Goal: Task Accomplishment & Management: Manage account settings

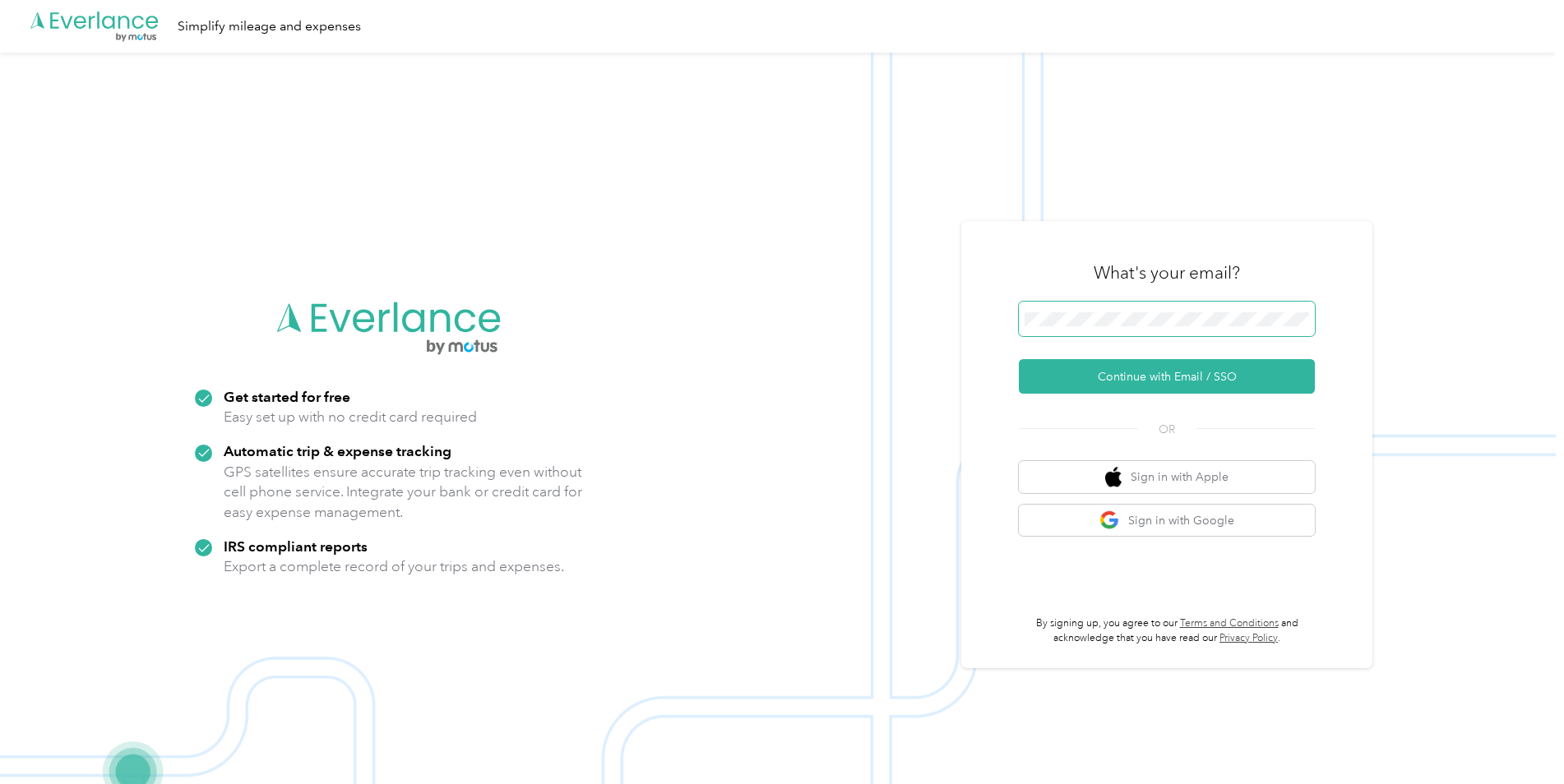
click at [1065, 310] on span at bounding box center [1167, 319] width 296 height 34
click at [1219, 379] on button "Continue with Email / SSO" at bounding box center [1167, 376] width 296 height 34
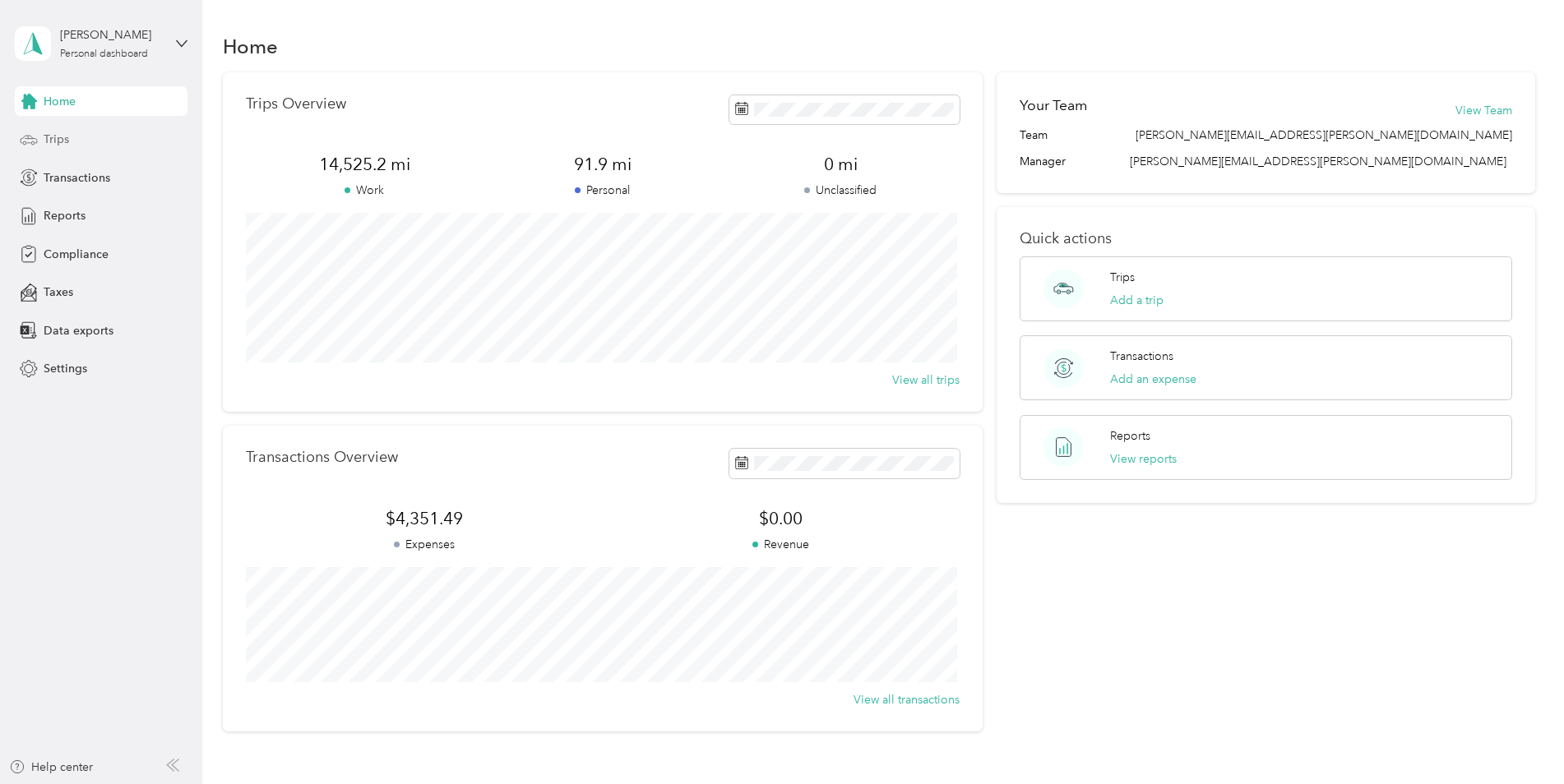
click at [49, 130] on div "Trips" at bounding box center [101, 139] width 172 height 29
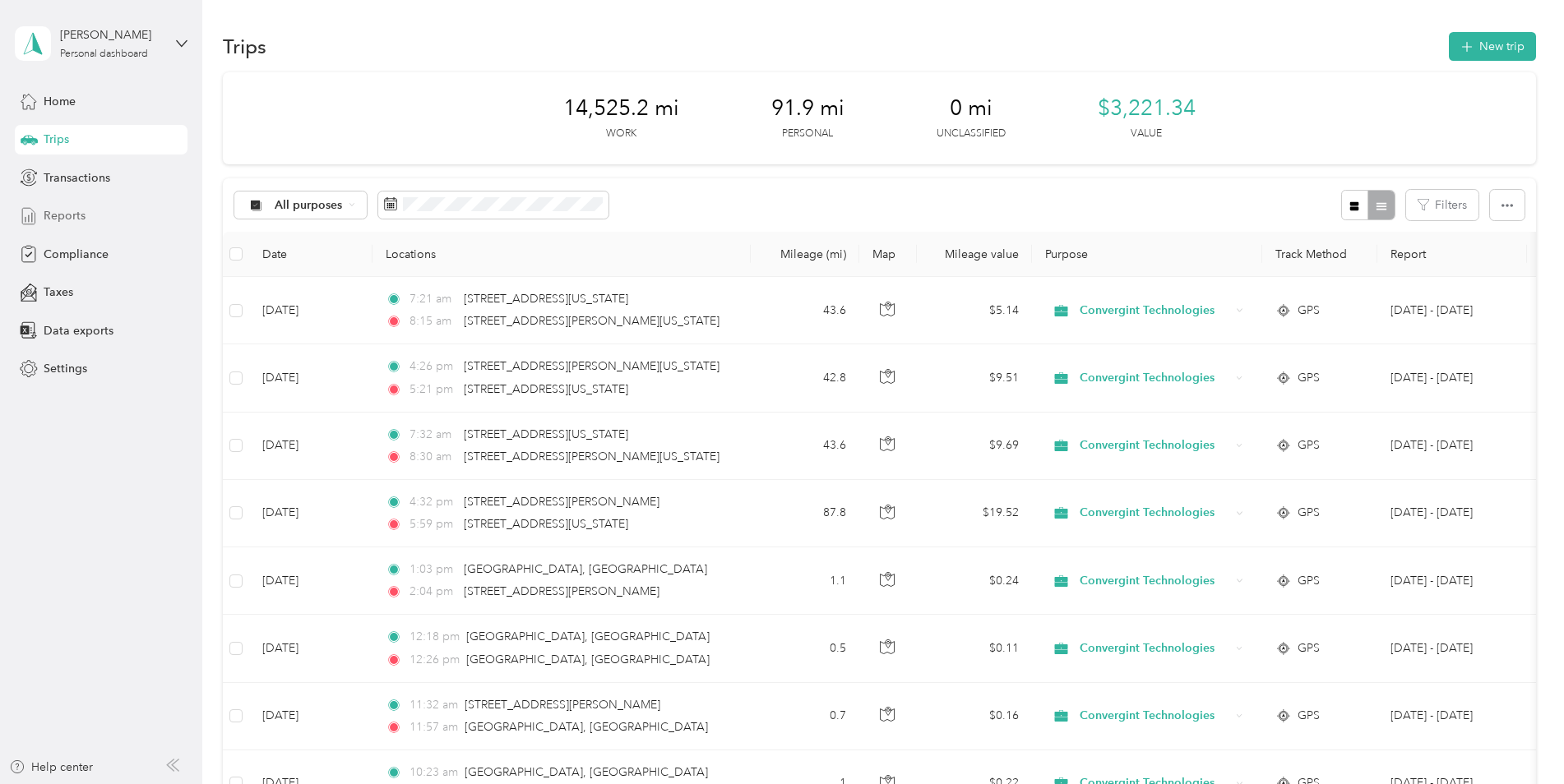
click at [66, 208] on span "Reports" at bounding box center [64, 216] width 42 height 18
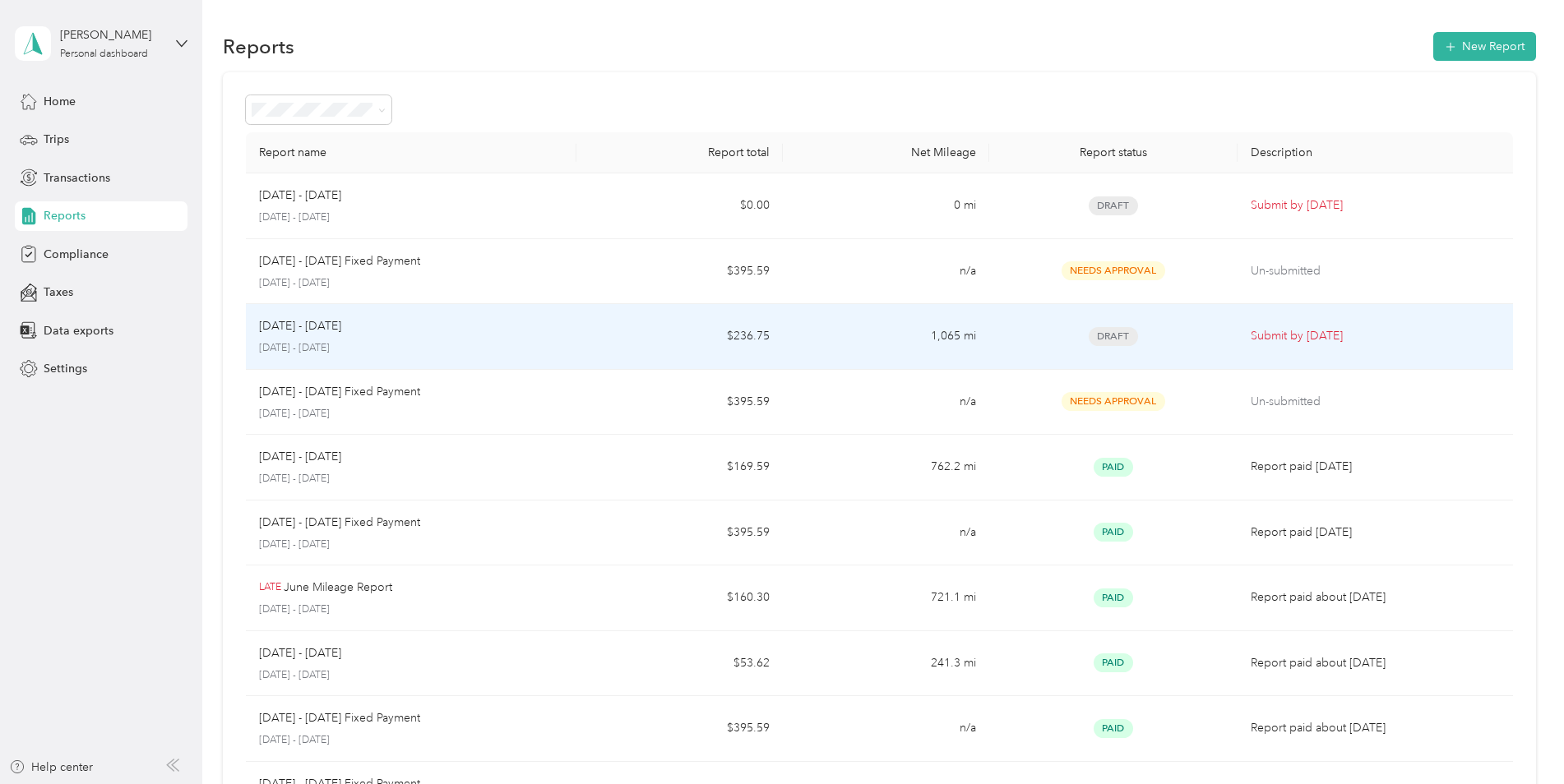
click at [515, 329] on div "[DATE] - [DATE]" at bounding box center [412, 326] width 305 height 18
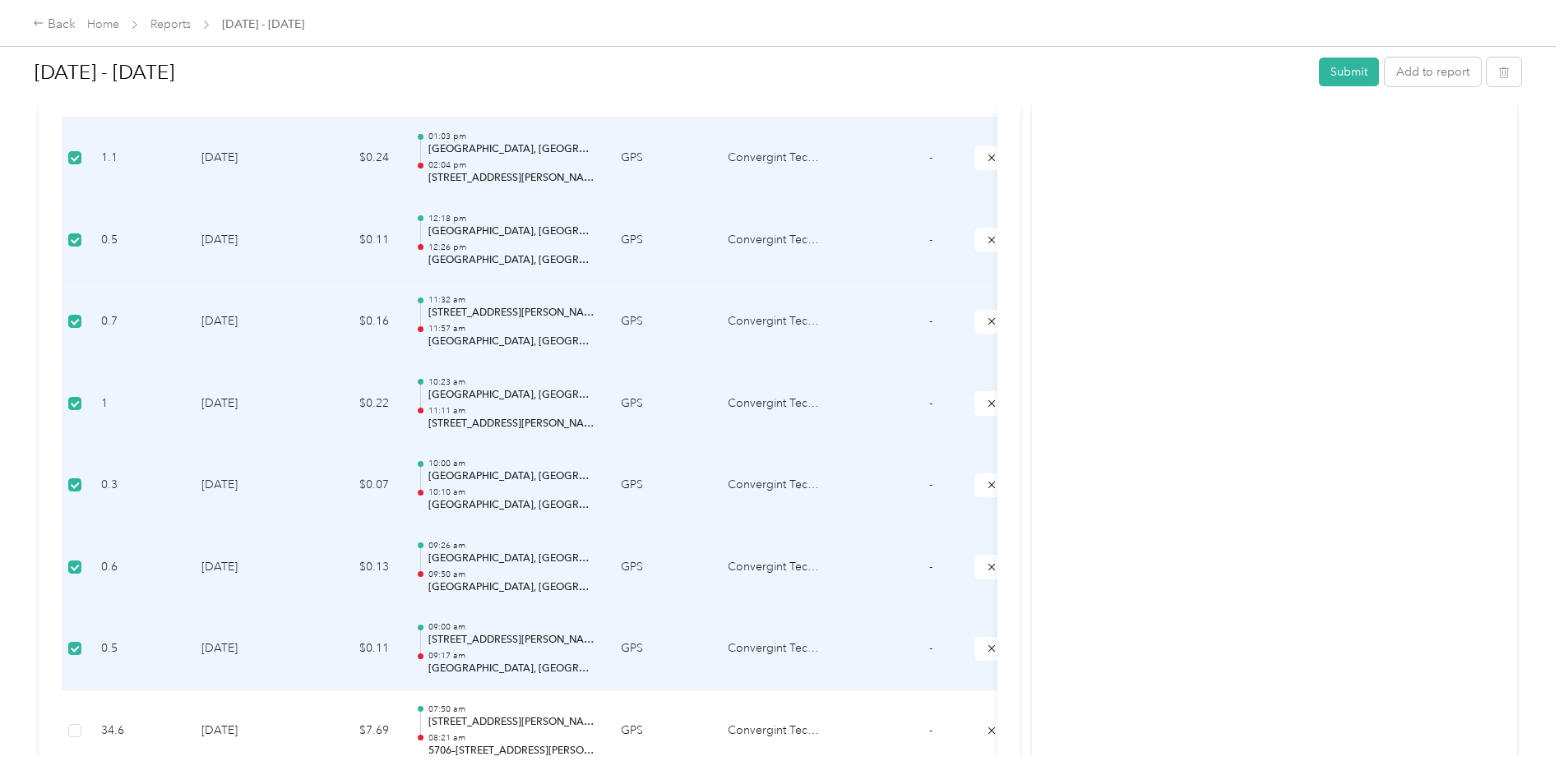
scroll to position [822, 0]
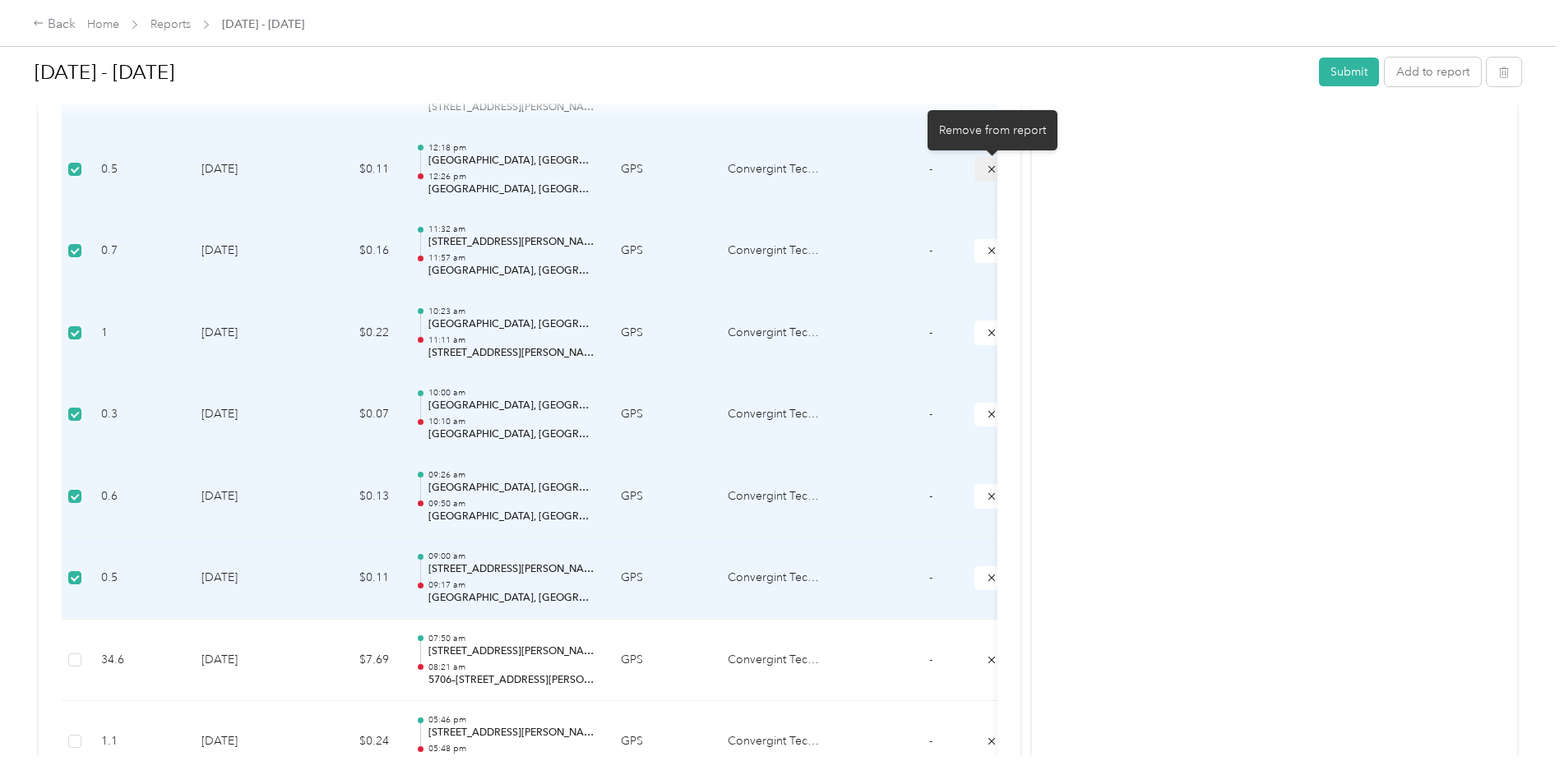
click at [989, 168] on icon "submit" at bounding box center [992, 170] width 12 height 12
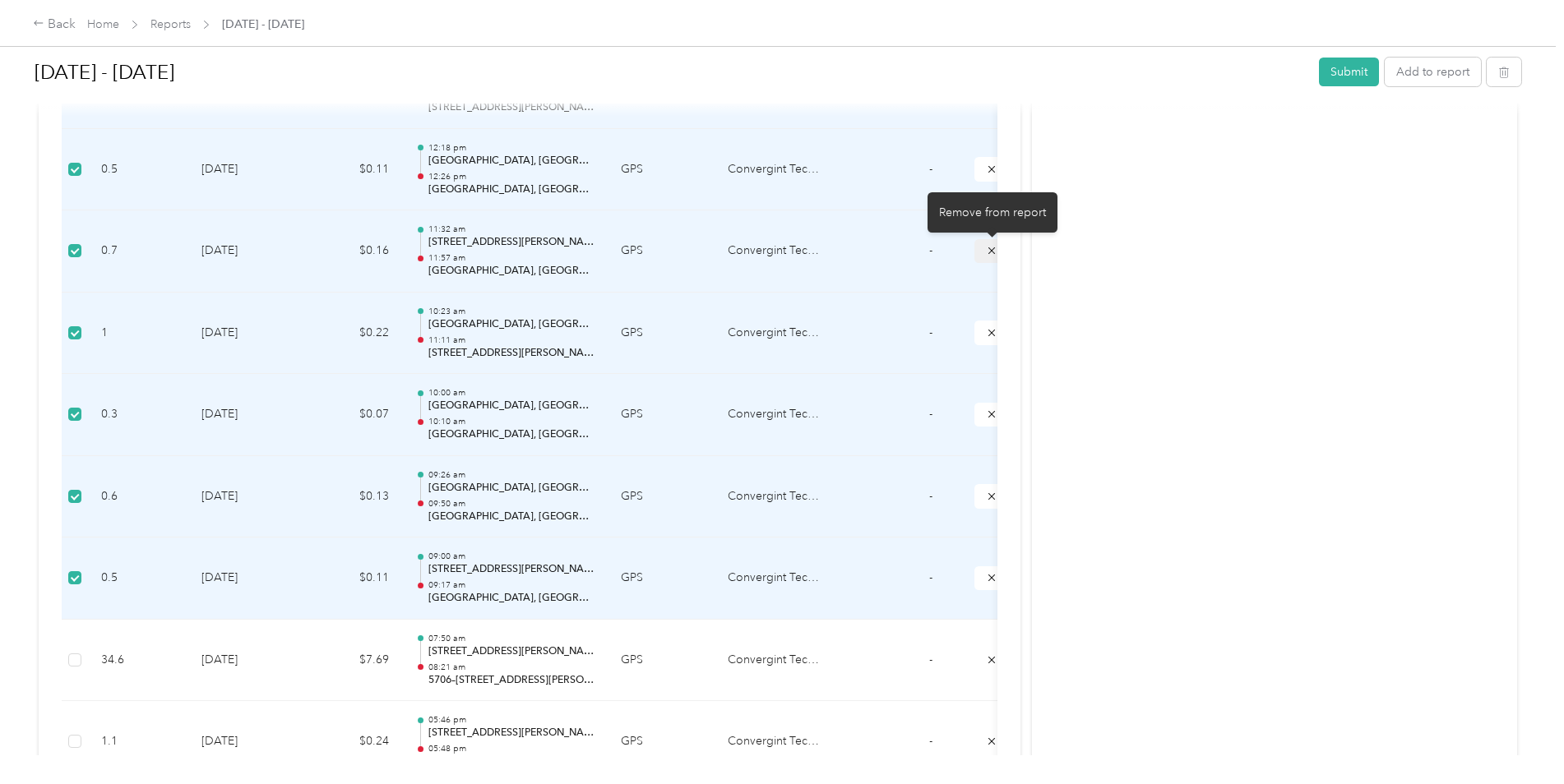
click at [988, 253] on icon "submit" at bounding box center [992, 251] width 12 height 12
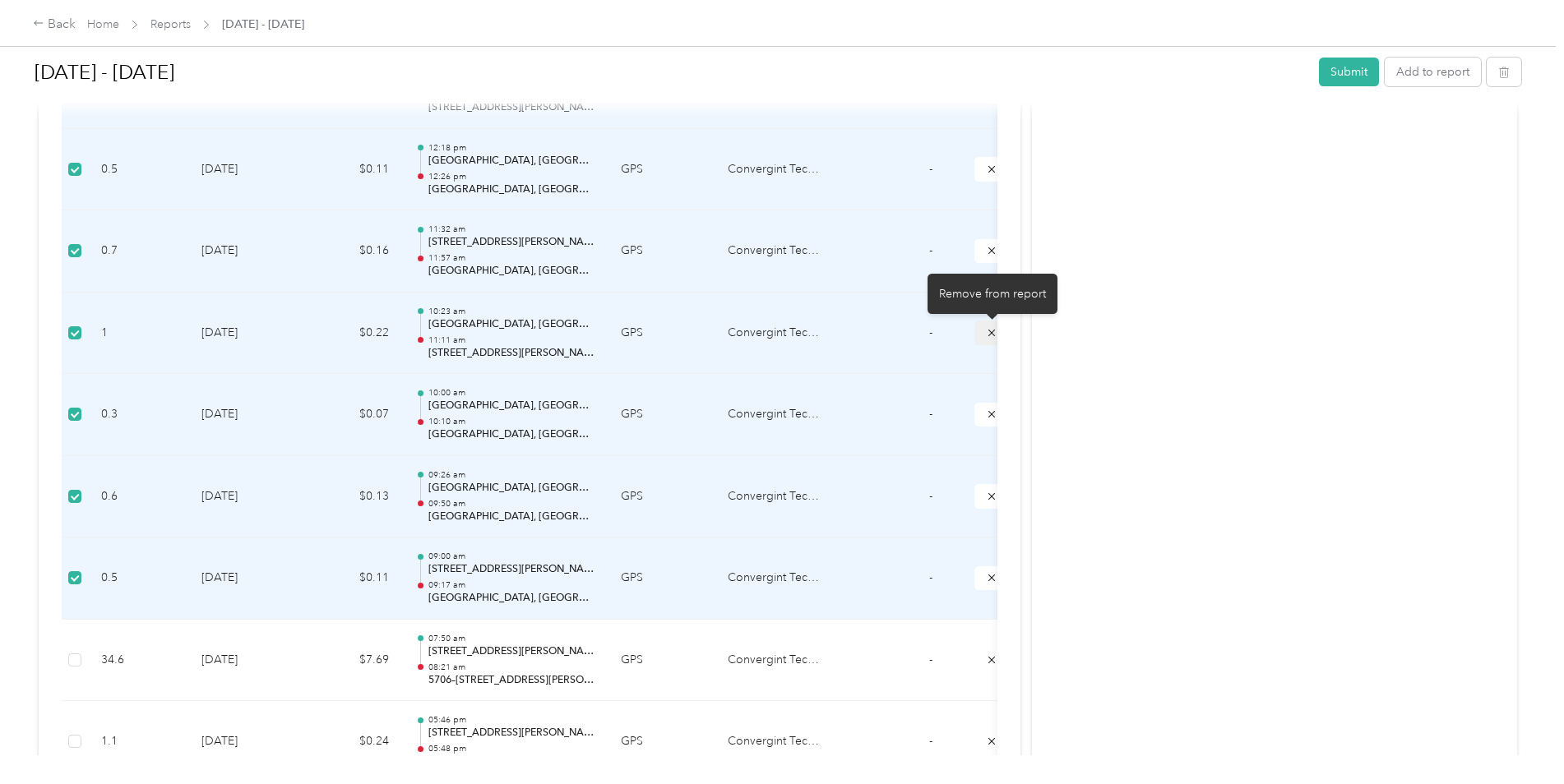
click at [988, 332] on icon "submit" at bounding box center [992, 333] width 12 height 12
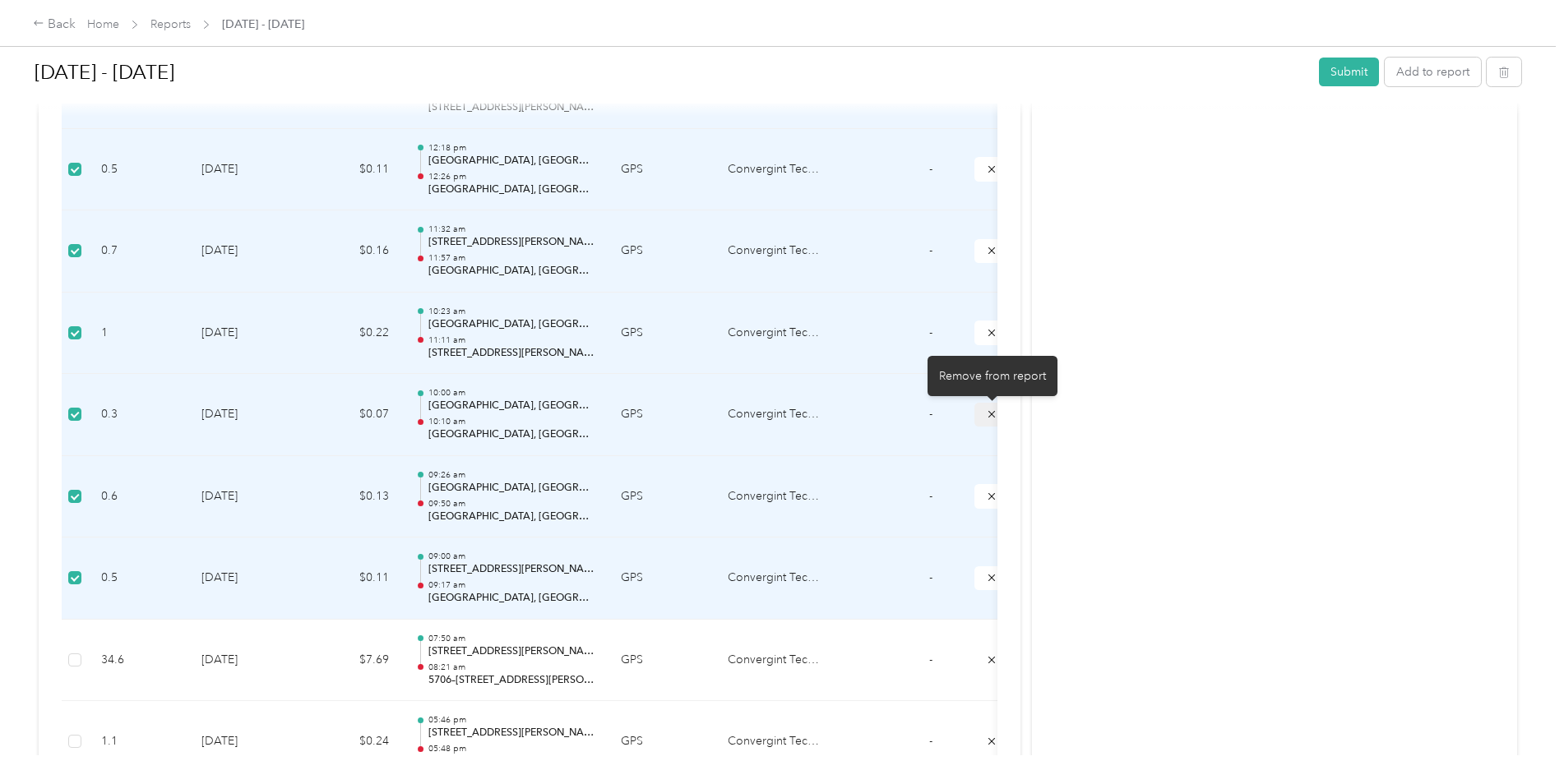
click at [989, 413] on icon "submit" at bounding box center [992, 414] width 12 height 12
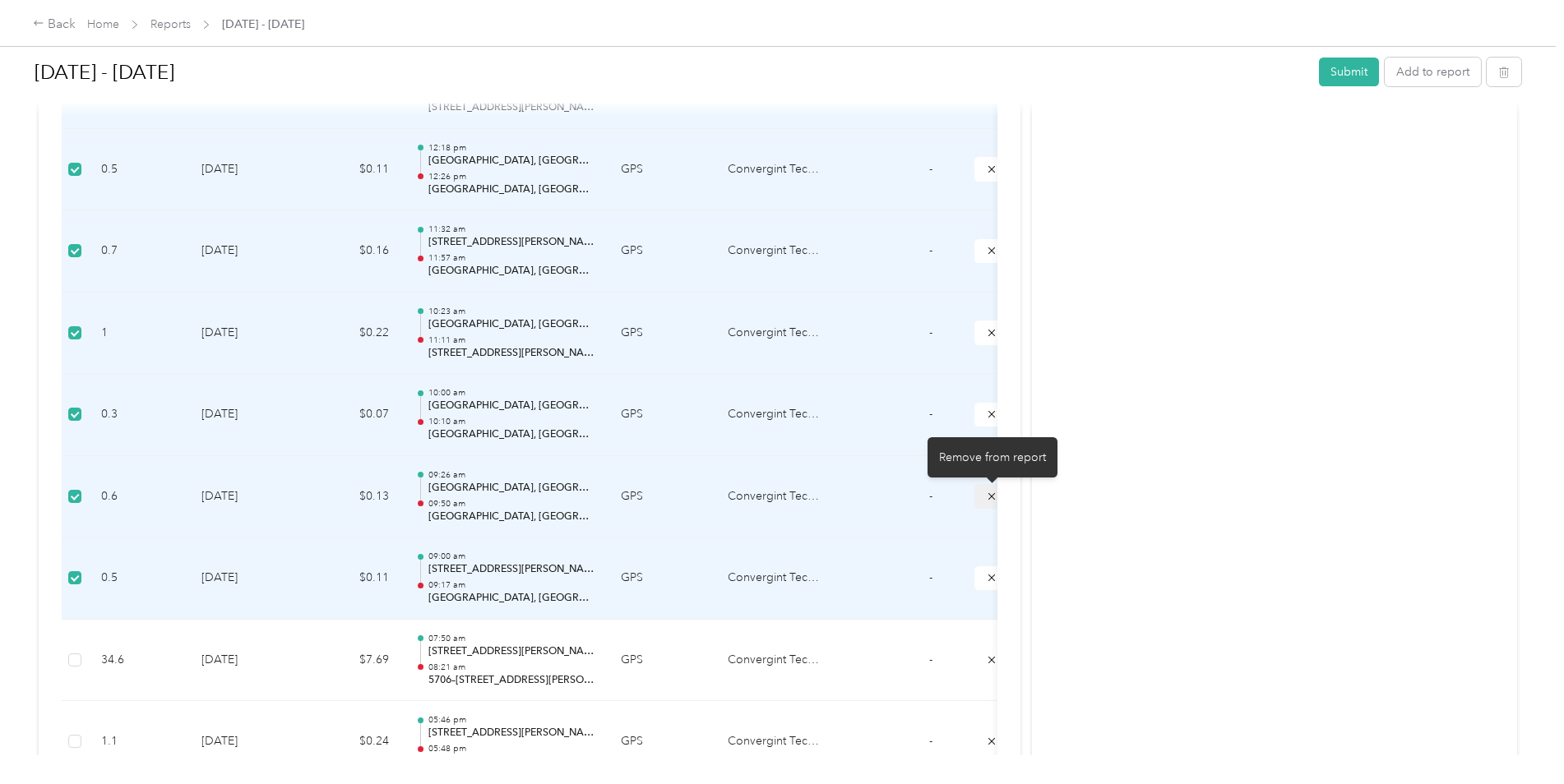
click at [988, 498] on icon "submit" at bounding box center [992, 497] width 12 height 12
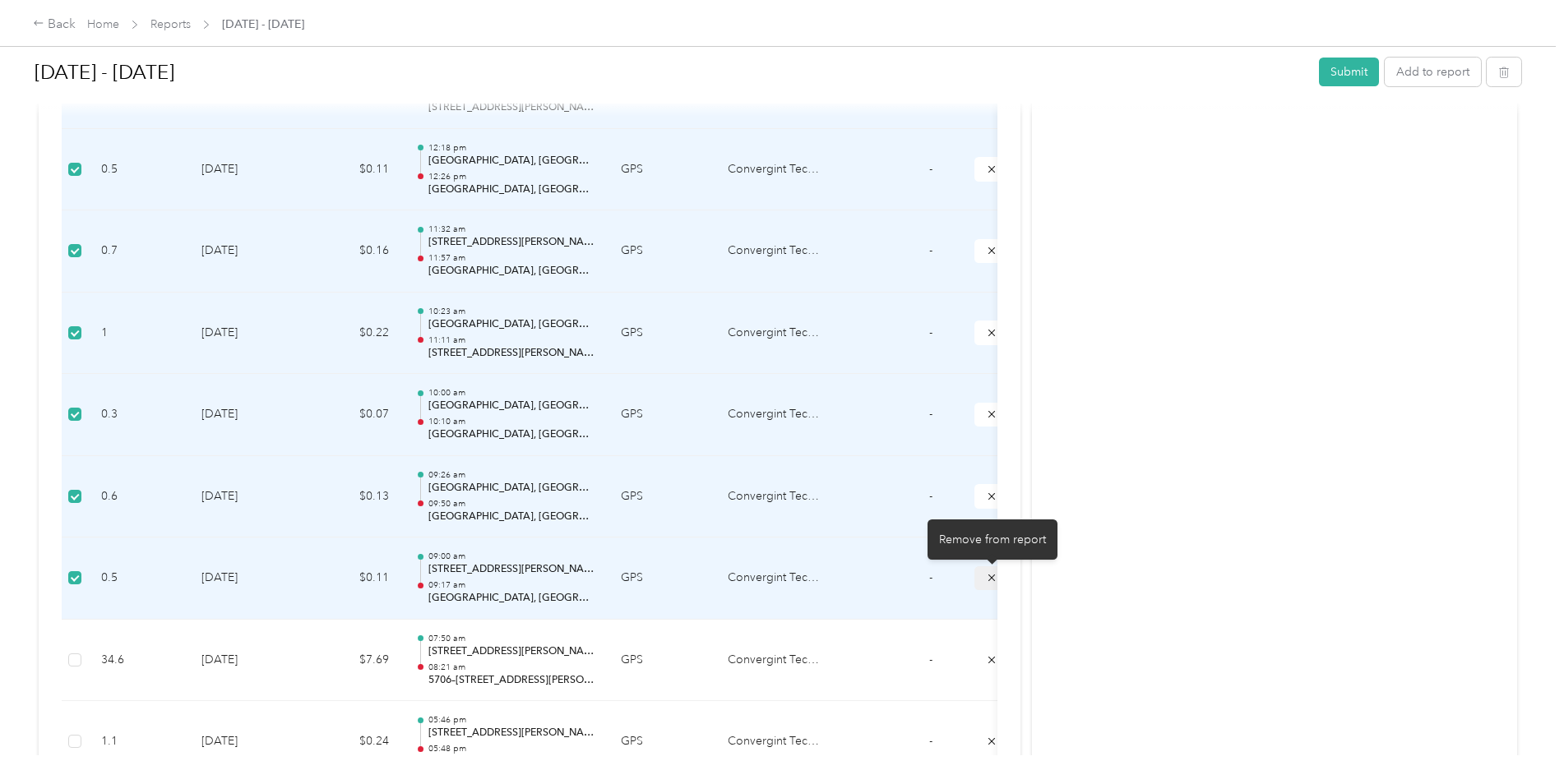
click at [989, 579] on icon "submit" at bounding box center [992, 578] width 12 height 12
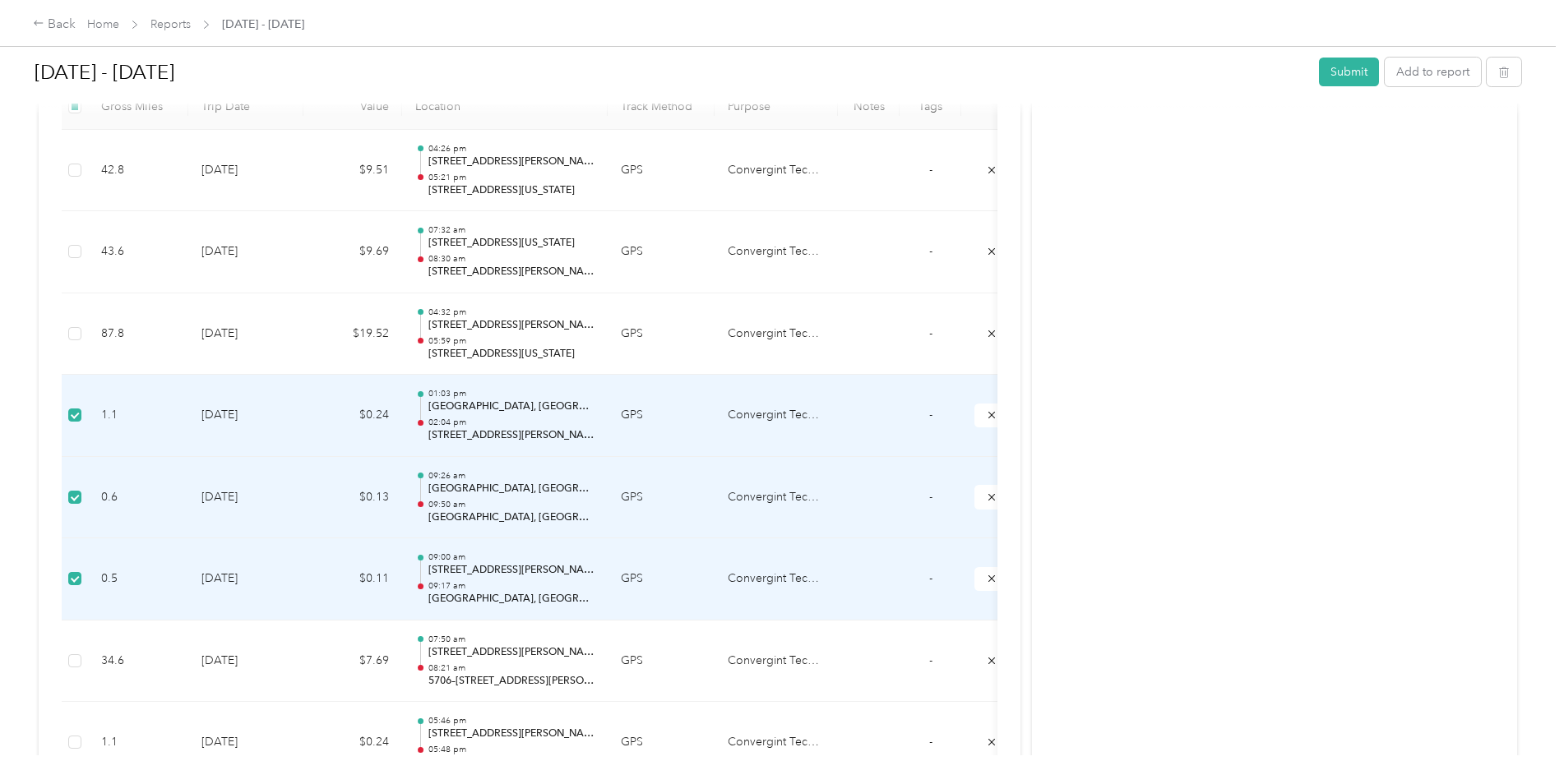
scroll to position [494, 0]
click at [988, 413] on icon "submit" at bounding box center [992, 416] width 12 height 12
click at [988, 499] on icon "submit" at bounding box center [992, 499] width 12 height 12
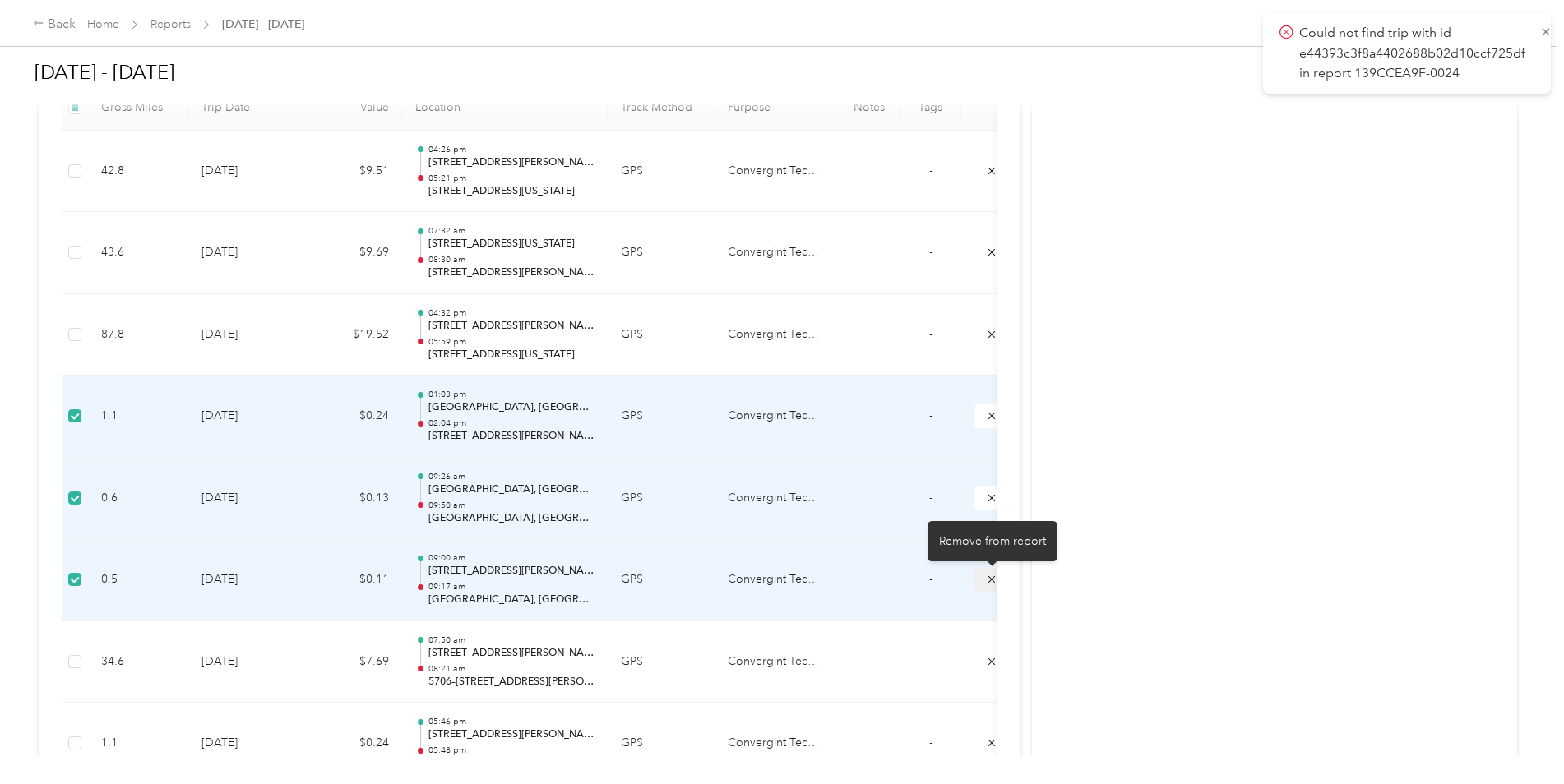
click at [987, 580] on icon "submit" at bounding box center [992, 580] width 12 height 12
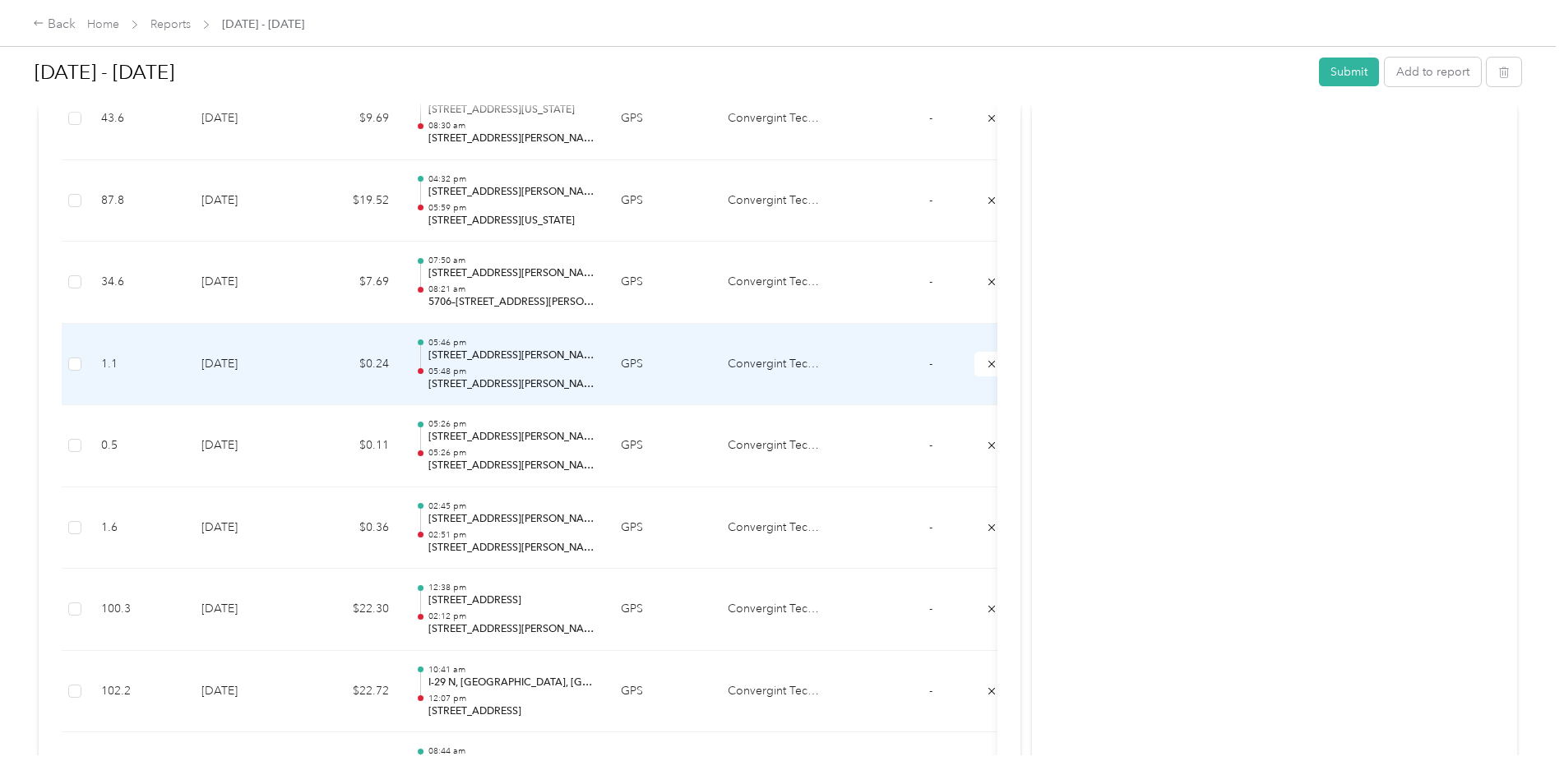
scroll to position [658, 0]
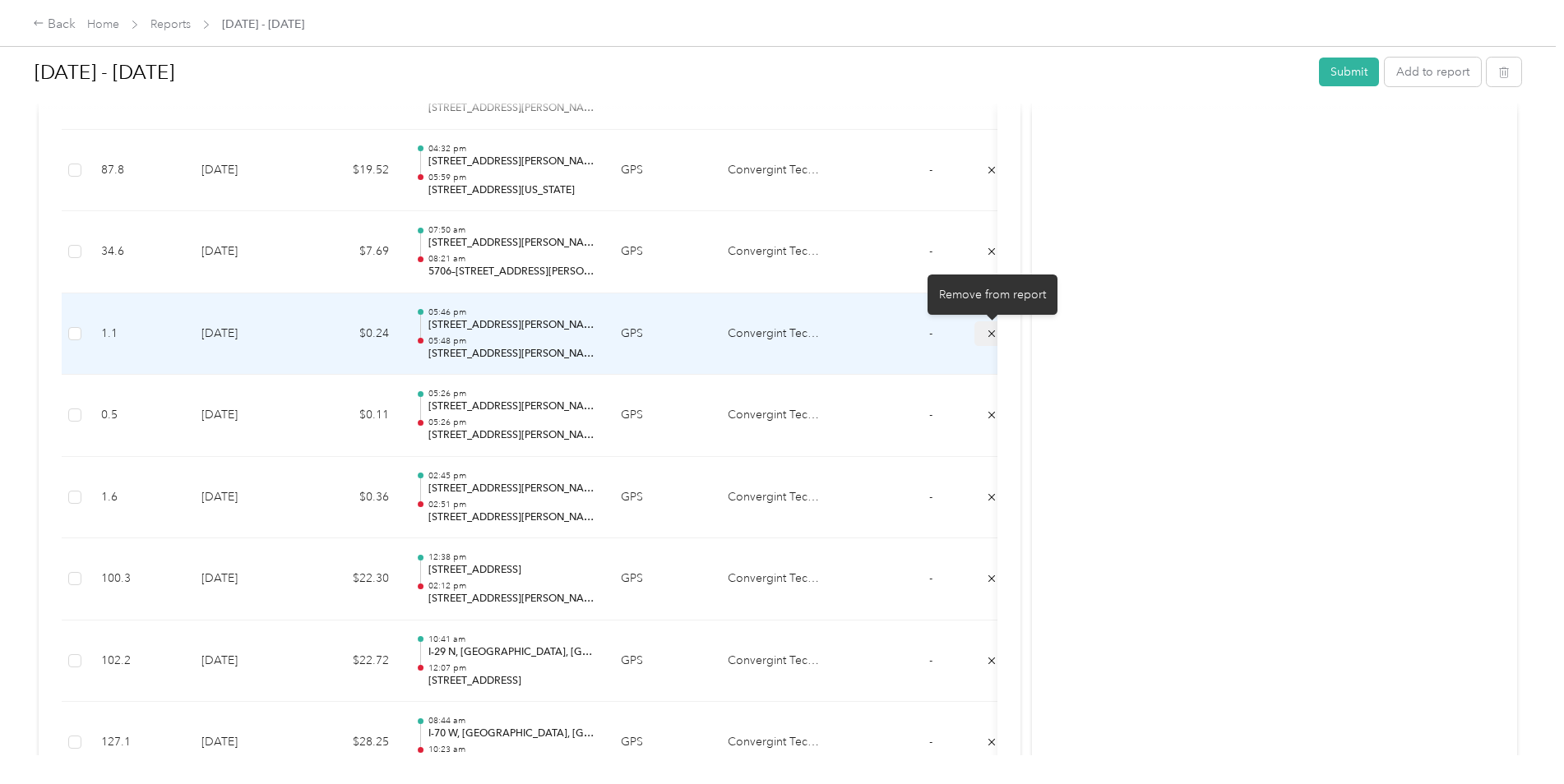
click at [991, 338] on icon "submit" at bounding box center [992, 334] width 12 height 12
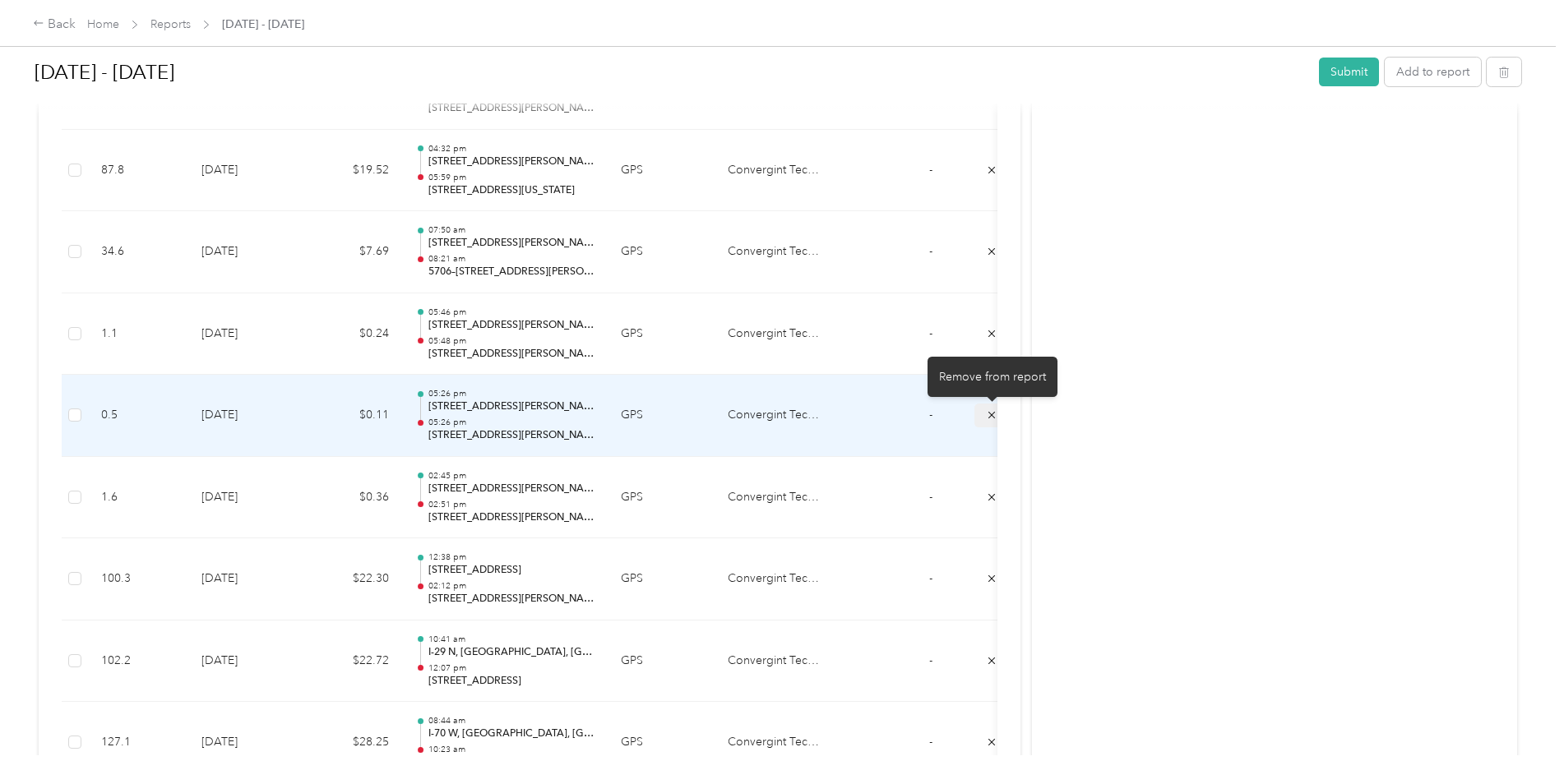
click at [989, 415] on icon "submit" at bounding box center [992, 415] width 12 height 12
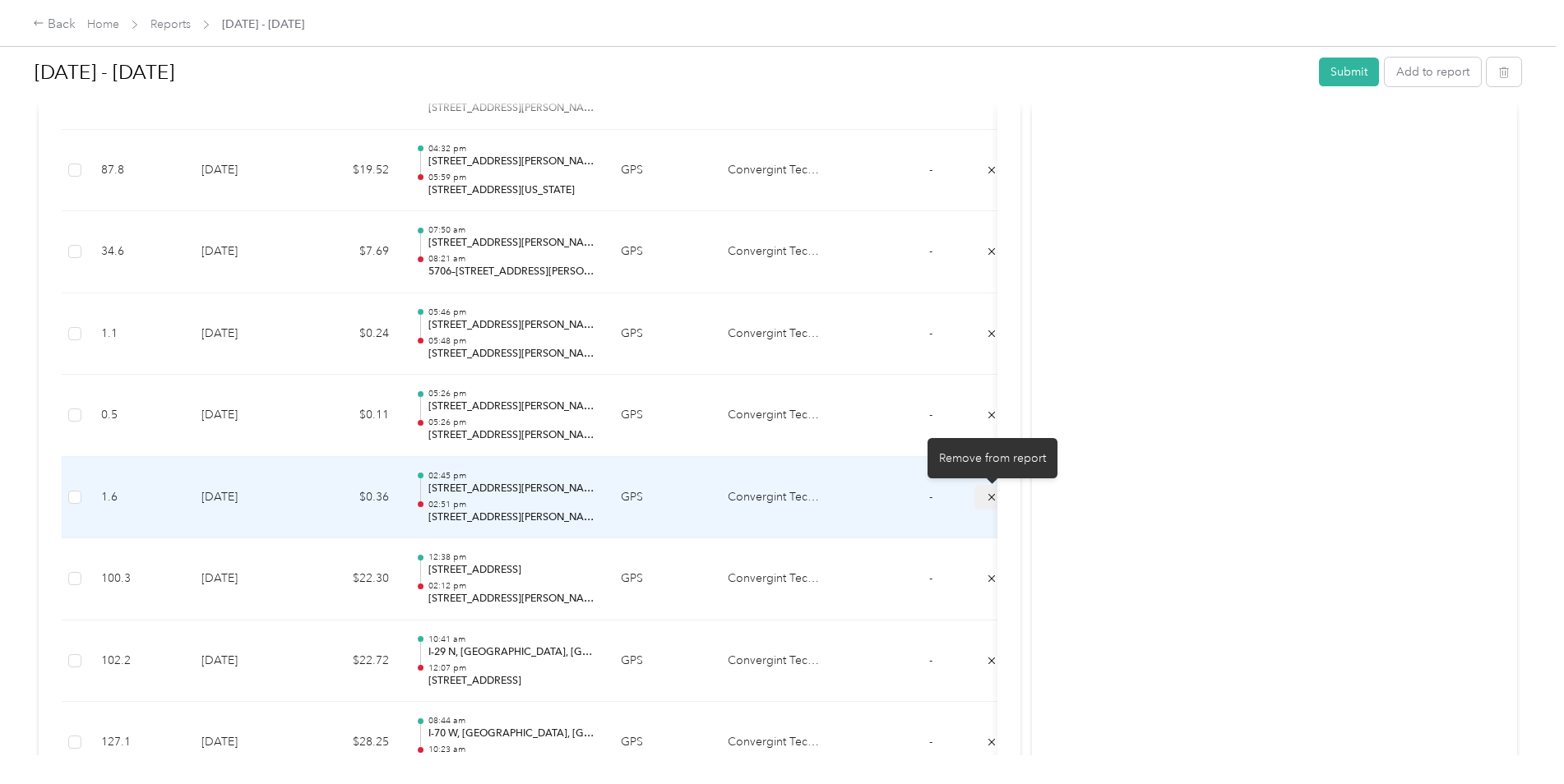
click at [987, 498] on icon "submit" at bounding box center [992, 498] width 12 height 12
click at [987, 496] on icon "submit" at bounding box center [992, 497] width 12 height 12
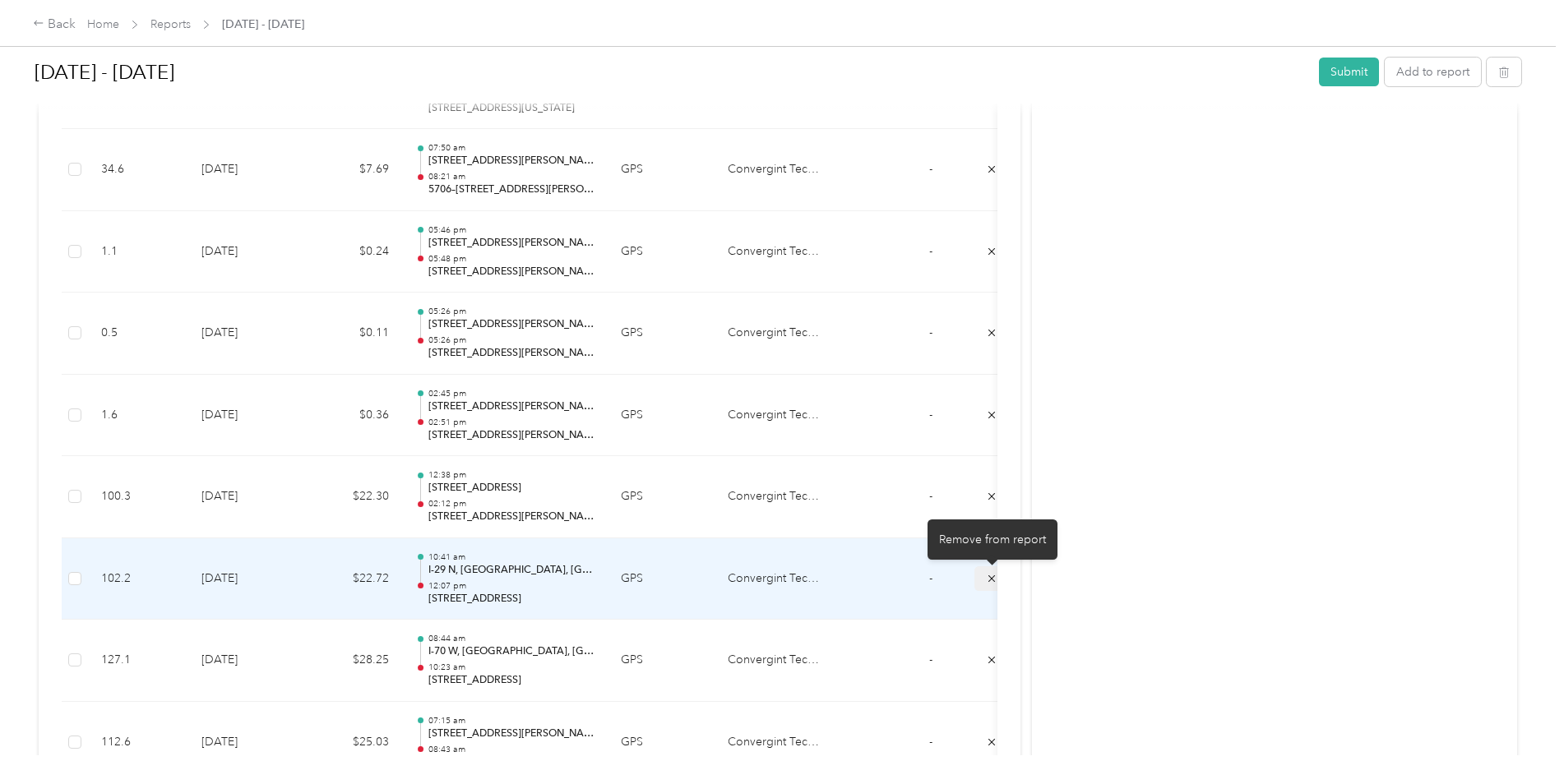
click at [990, 576] on icon "submit" at bounding box center [992, 578] width 7 height 7
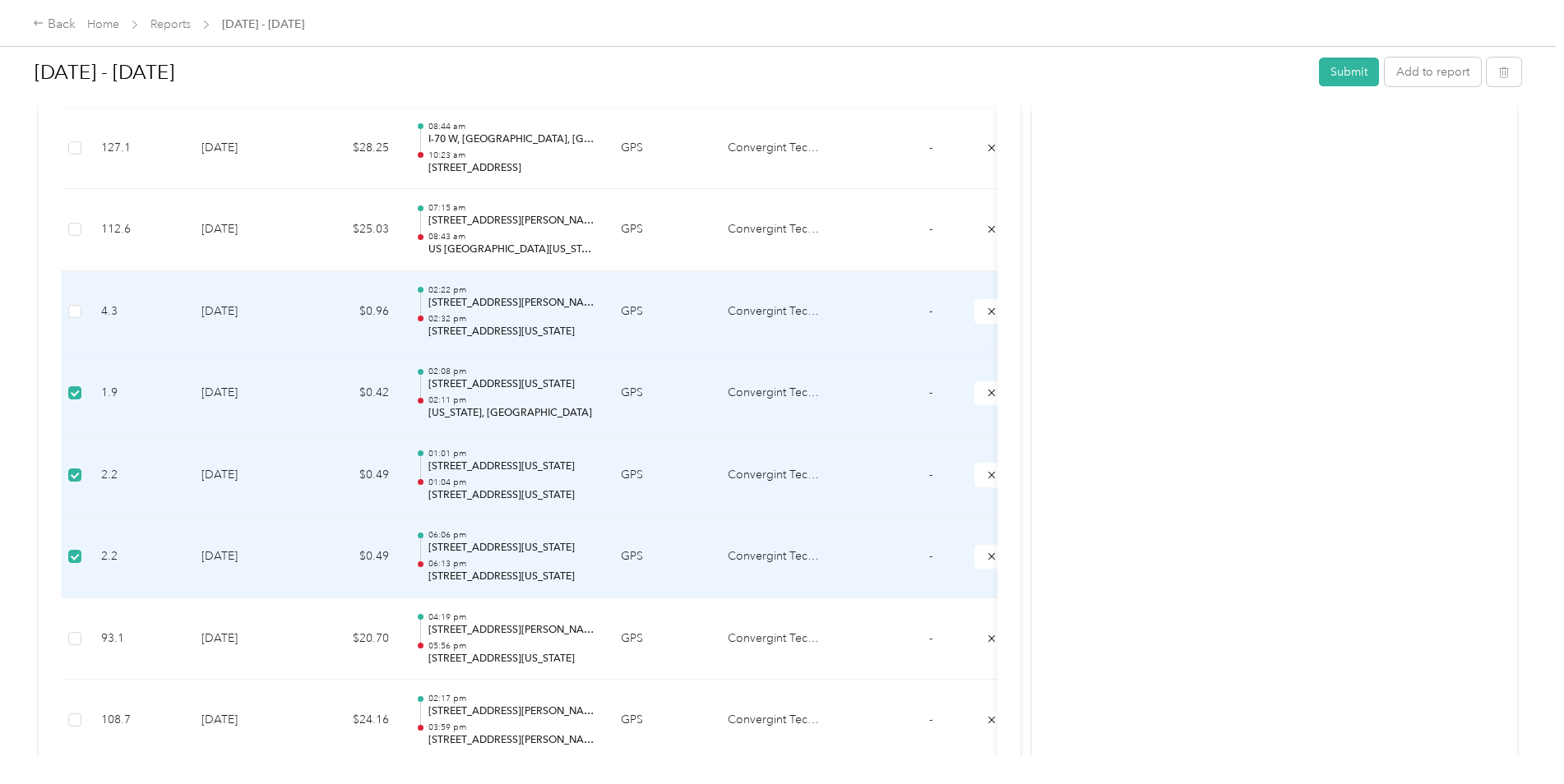
scroll to position [822, 0]
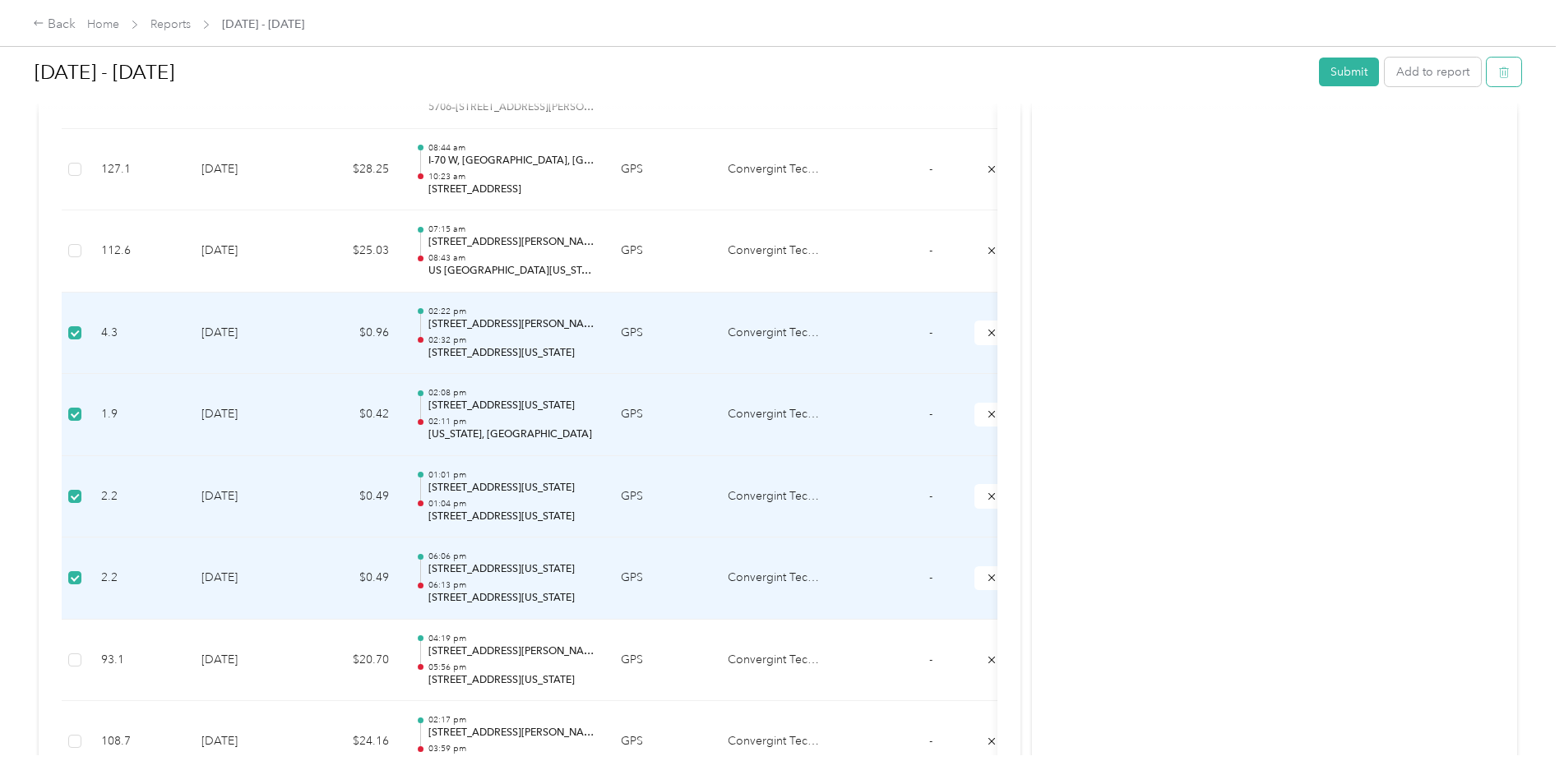
click at [1500, 73] on icon "button" at bounding box center [1504, 73] width 12 height 12
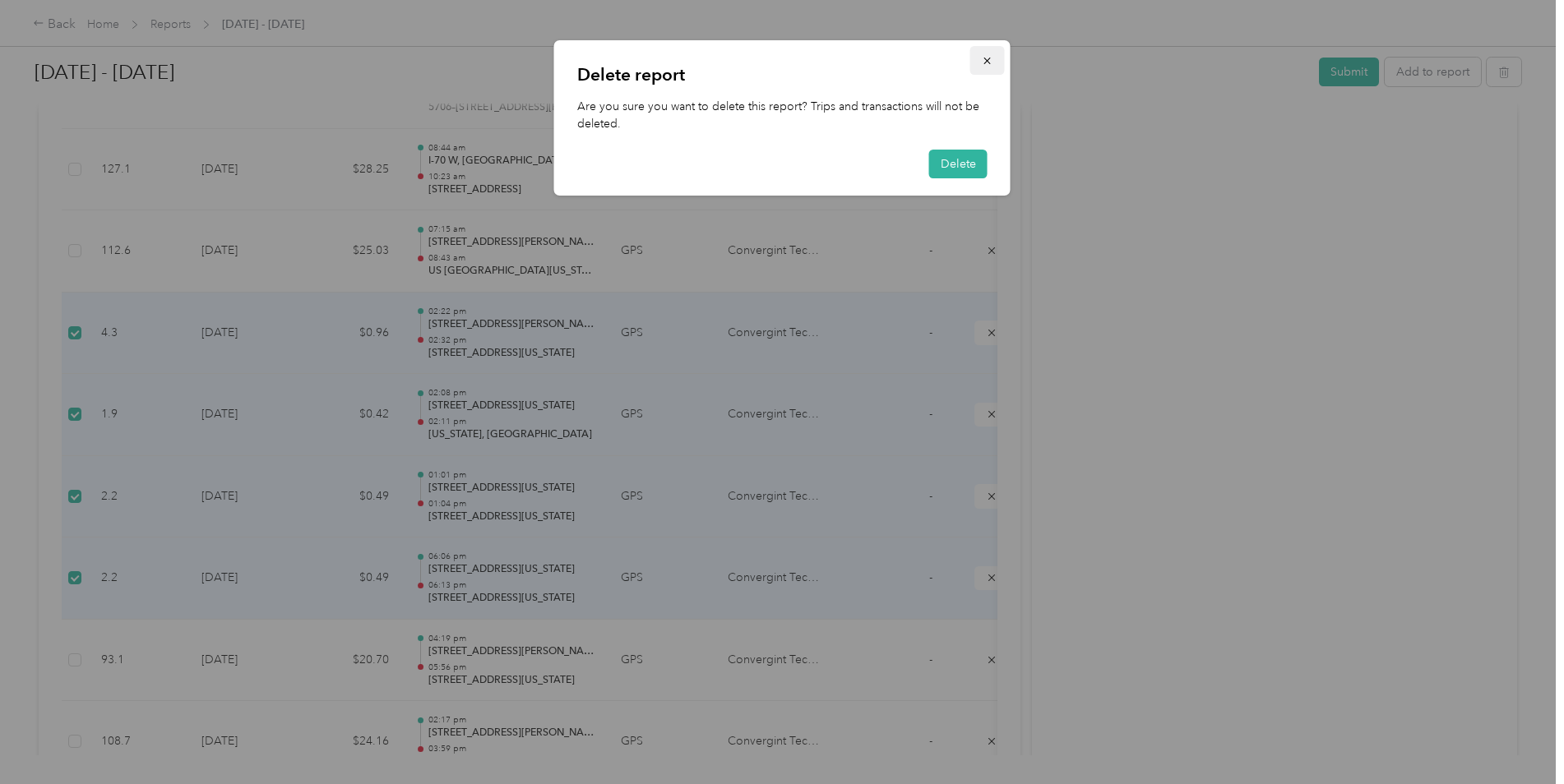
click at [987, 57] on icon "button" at bounding box center [987, 61] width 12 height 12
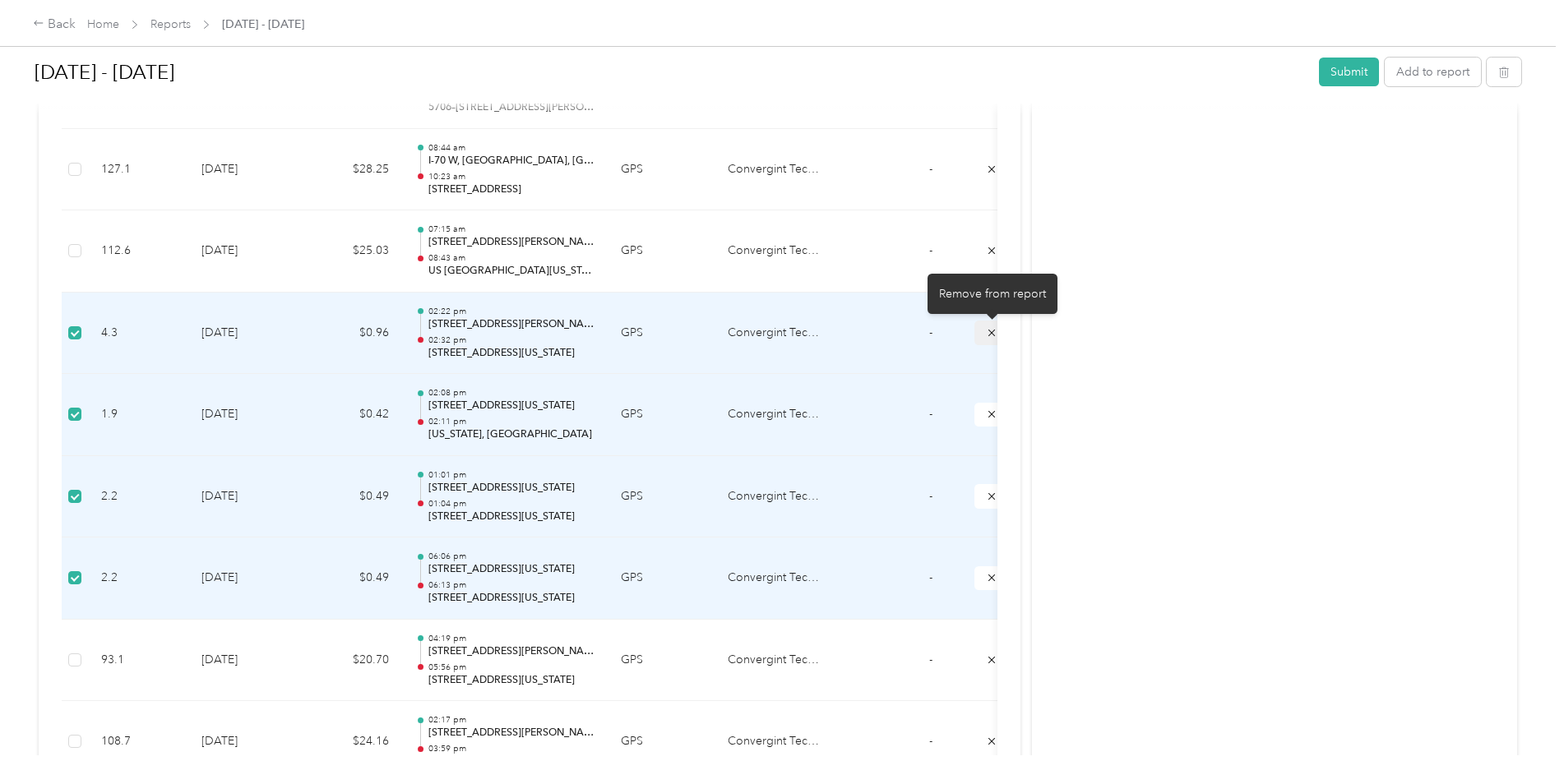
click at [988, 331] on icon "submit" at bounding box center [992, 333] width 12 height 12
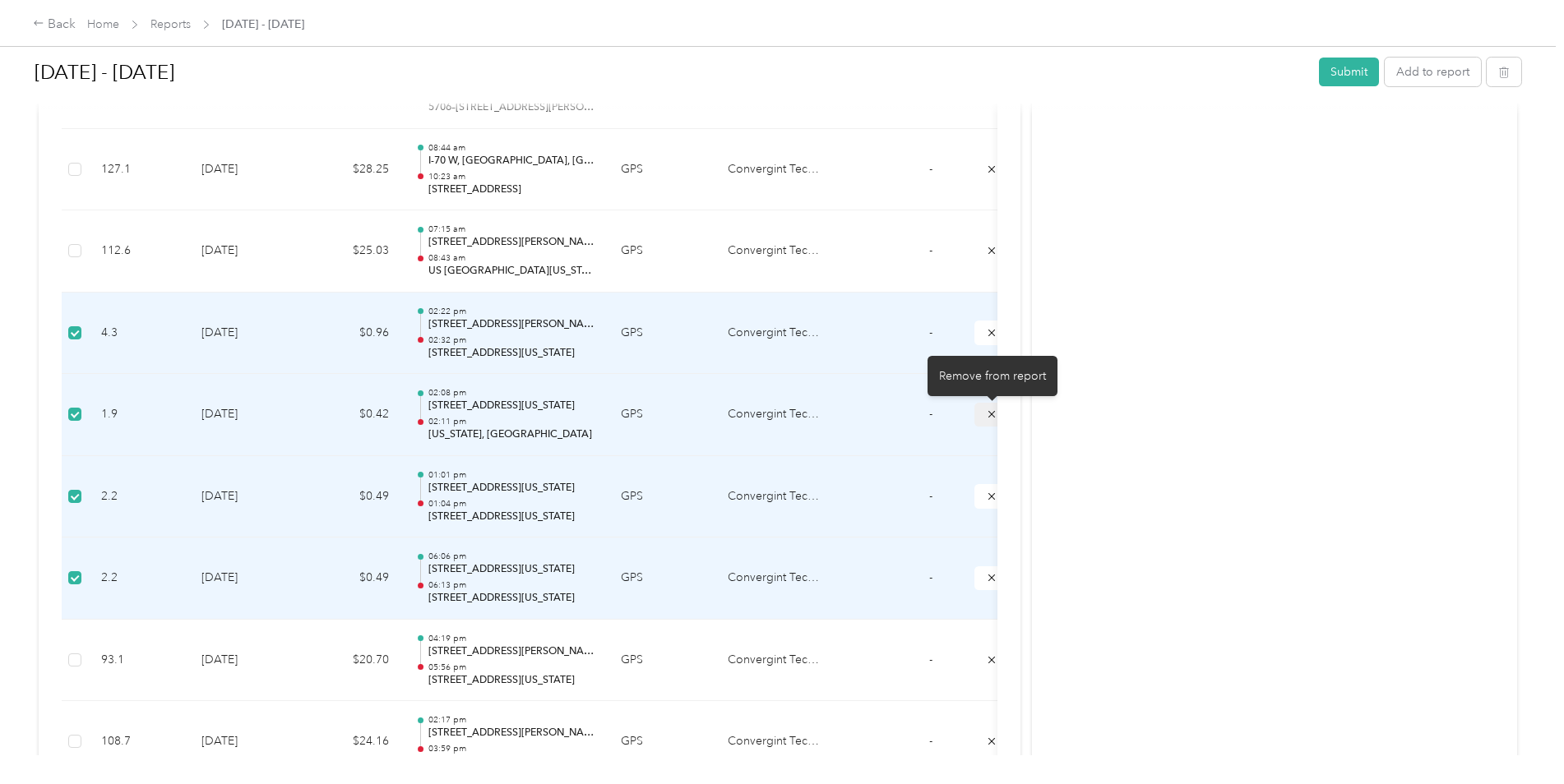
click at [991, 413] on icon "submit" at bounding box center [992, 414] width 7 height 7
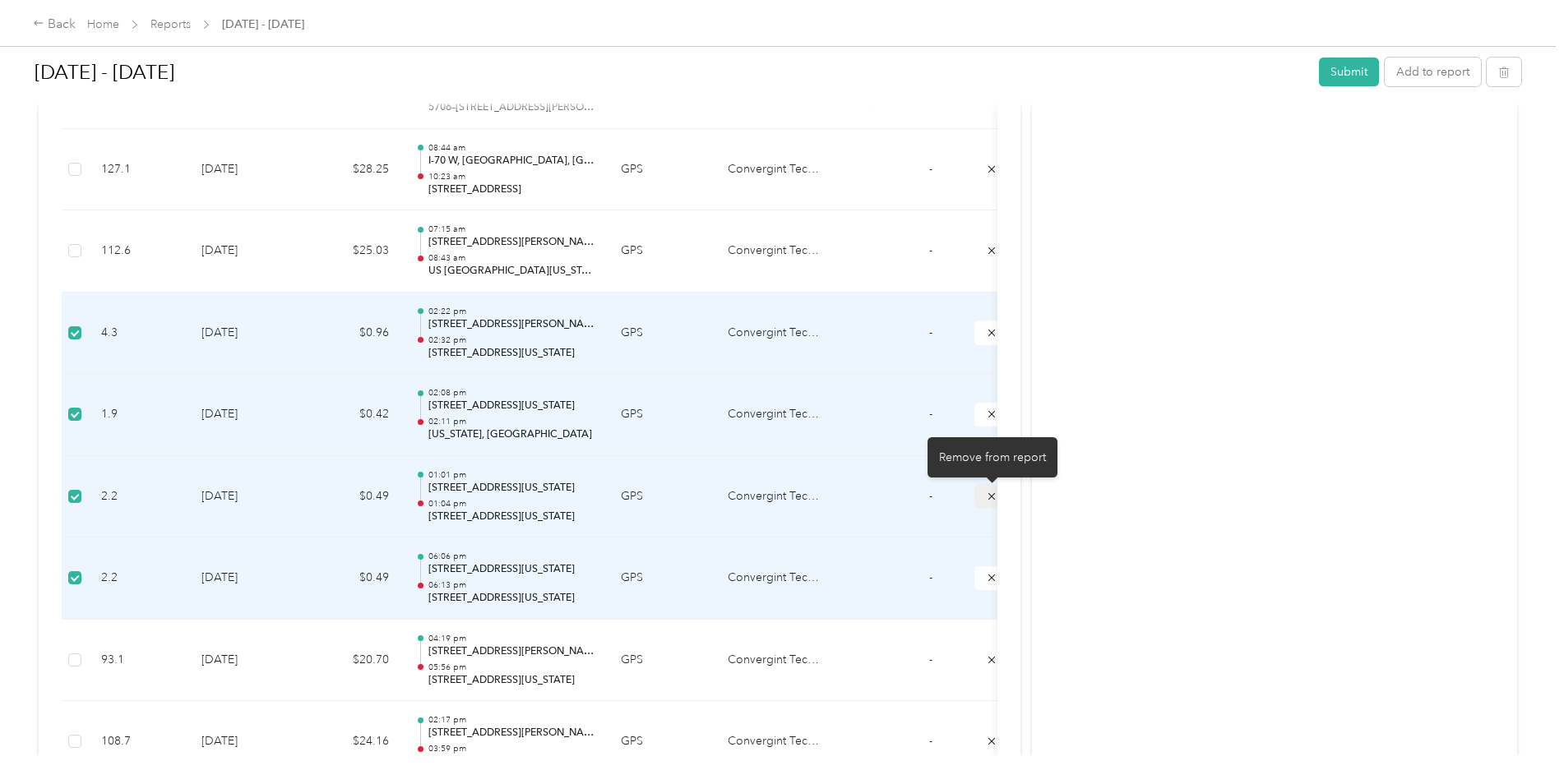
click at [985, 496] on button "submit" at bounding box center [991, 496] width 34 height 23
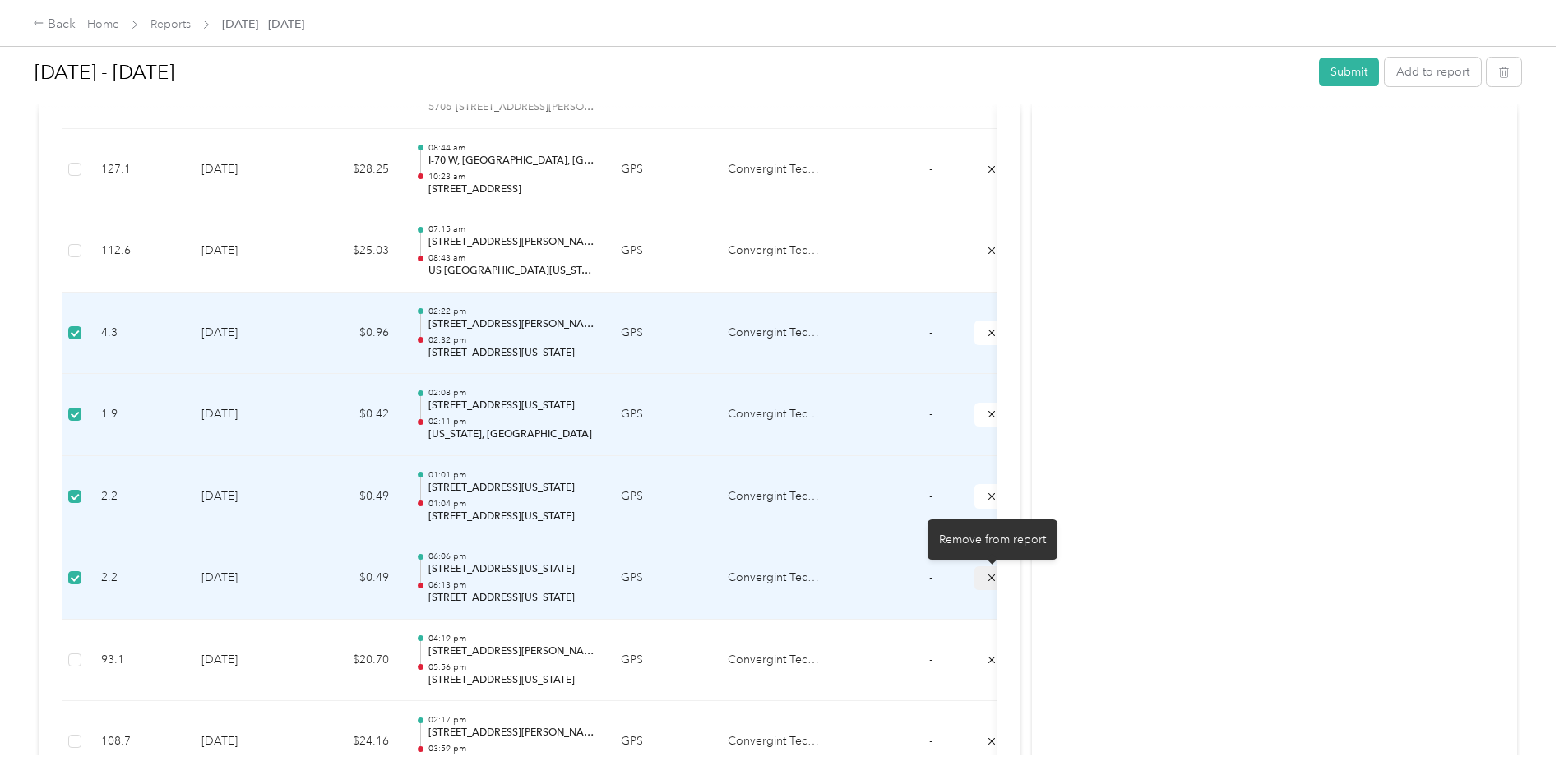
click at [990, 576] on icon "submit" at bounding box center [992, 578] width 12 height 12
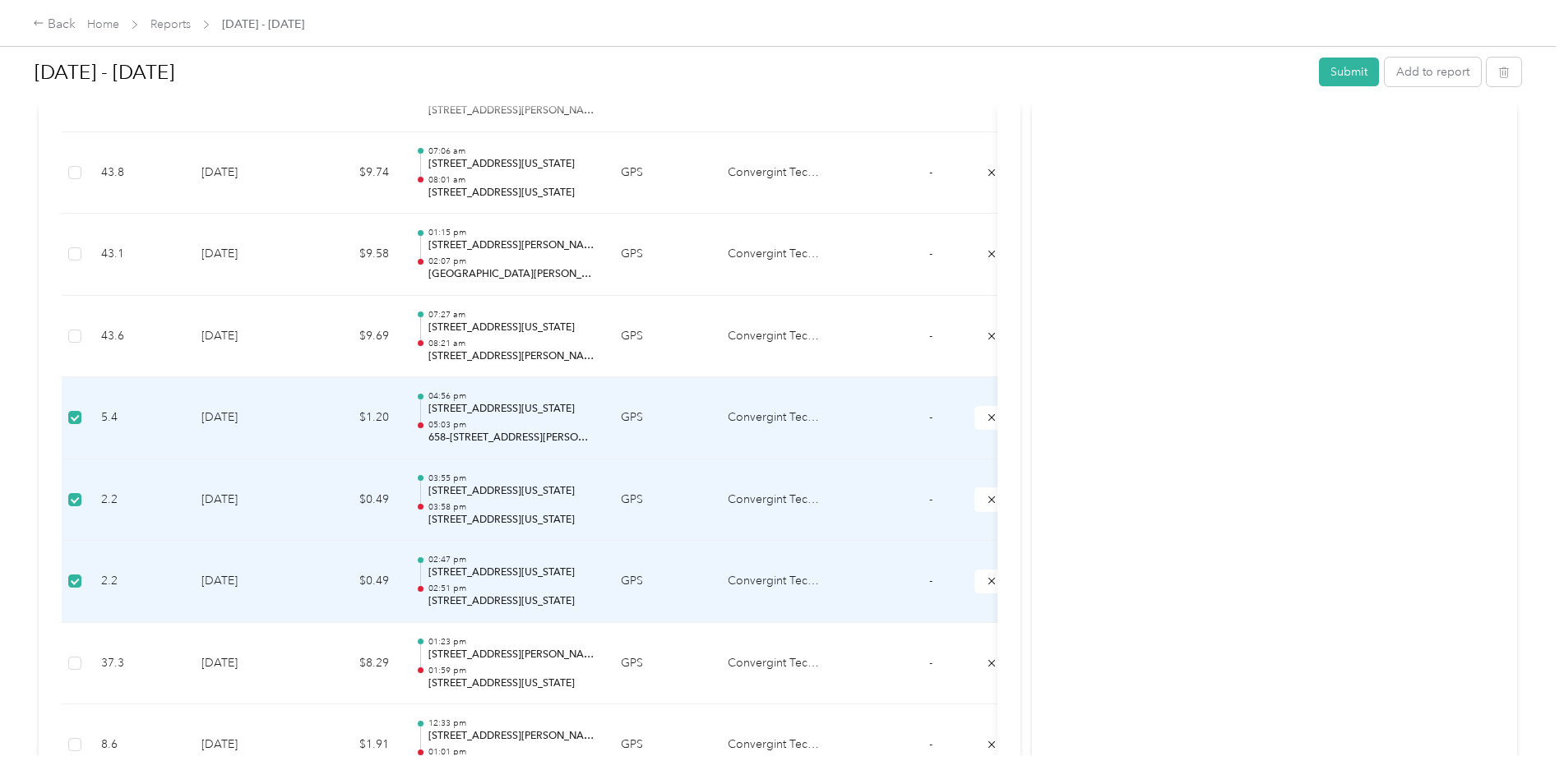
scroll to position [1480, 0]
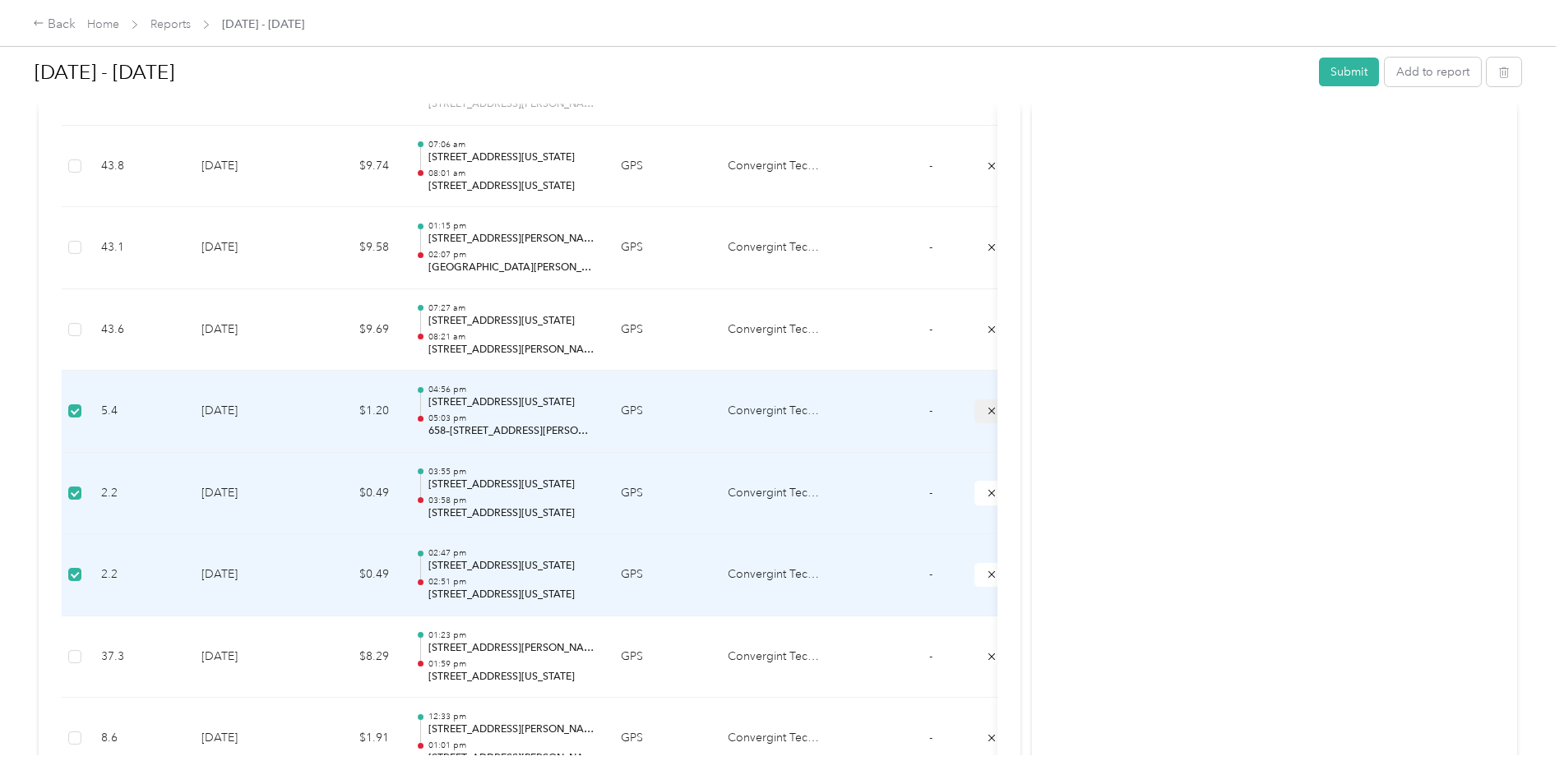
click at [987, 407] on icon "submit" at bounding box center [992, 411] width 12 height 12
click at [986, 494] on icon "submit" at bounding box center [992, 494] width 12 height 12
click at [986, 574] on icon "submit" at bounding box center [992, 575] width 12 height 12
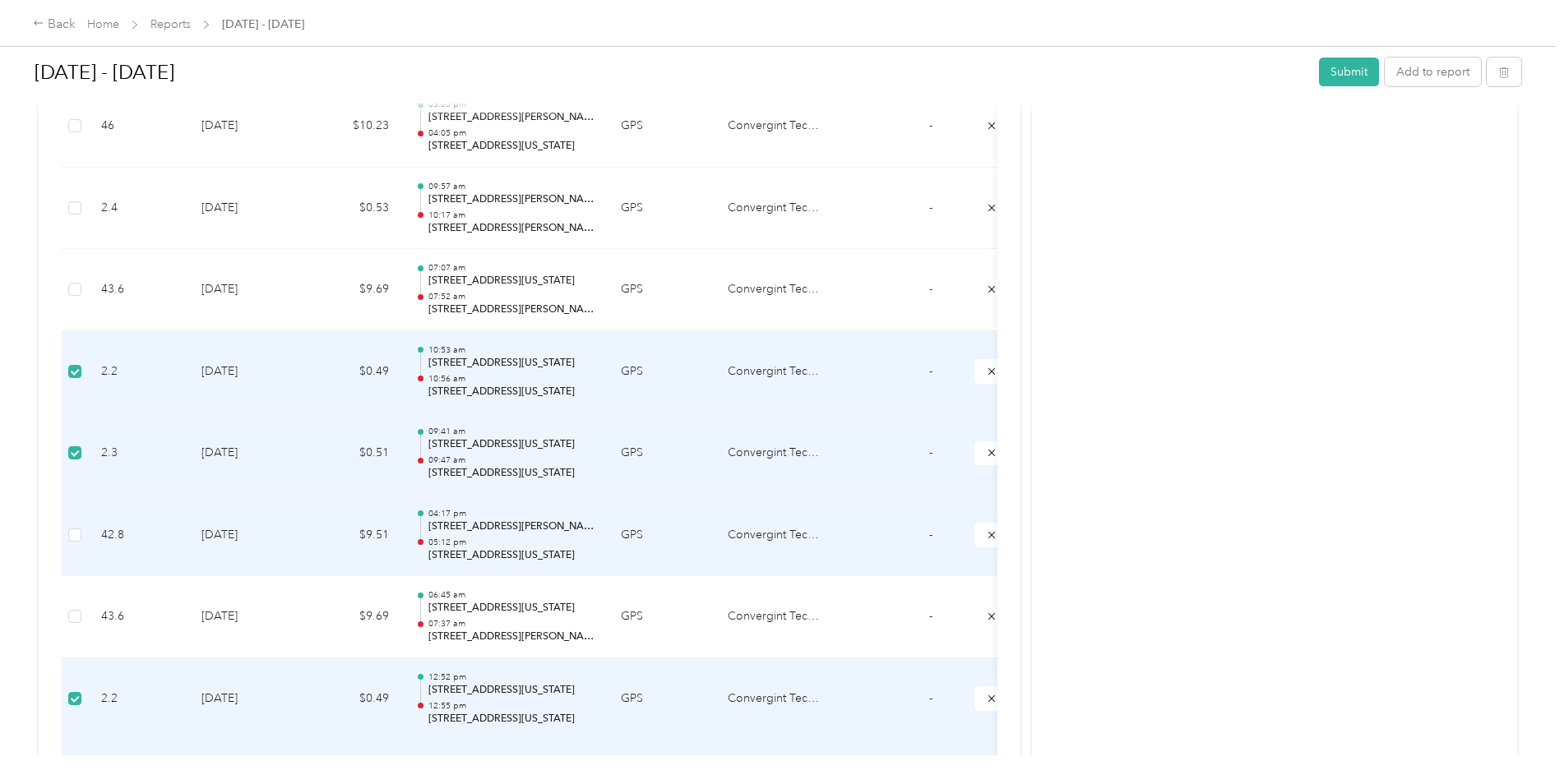
scroll to position [2302, 0]
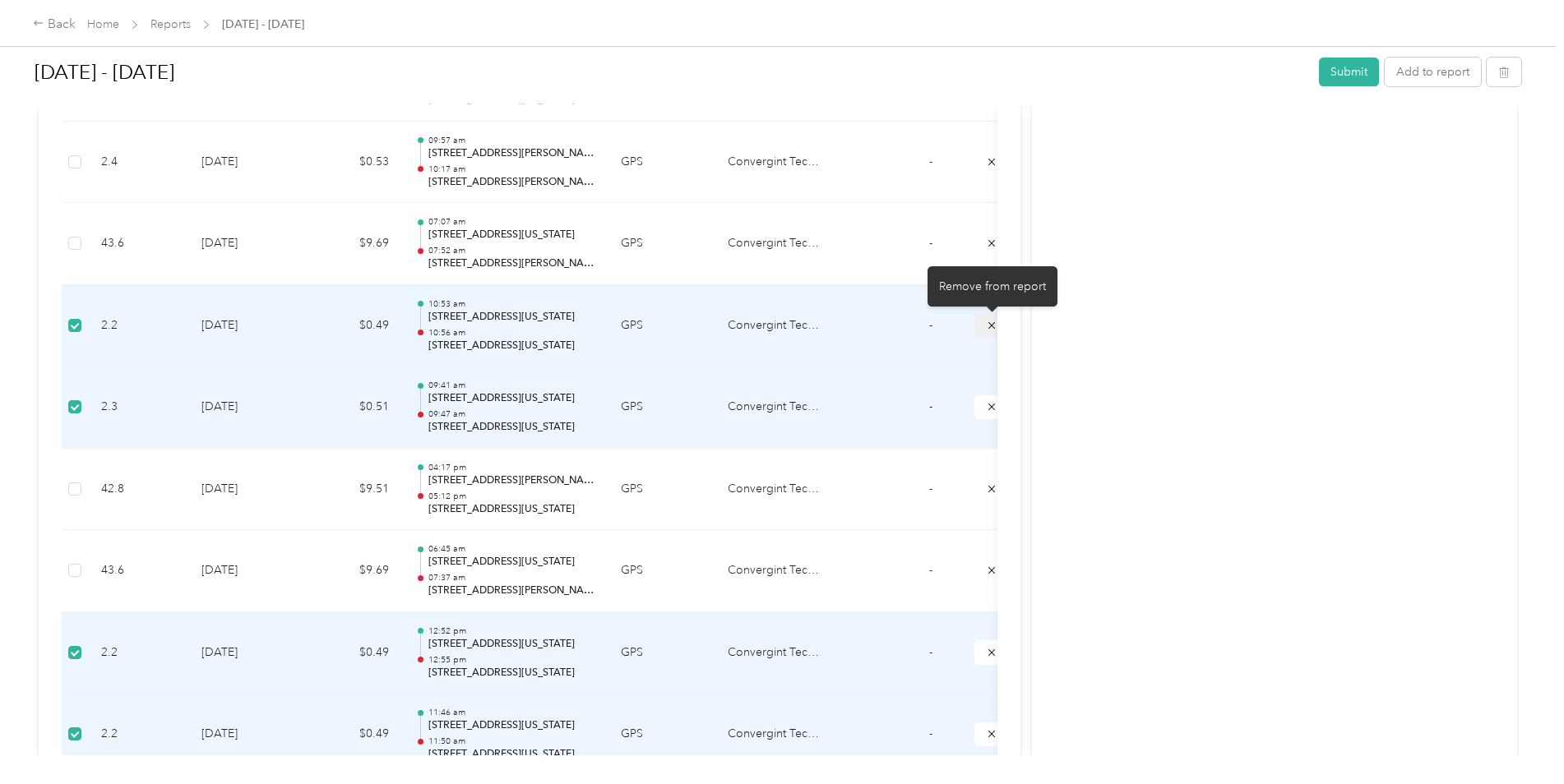
click at [991, 324] on icon "submit" at bounding box center [992, 325] width 7 height 7
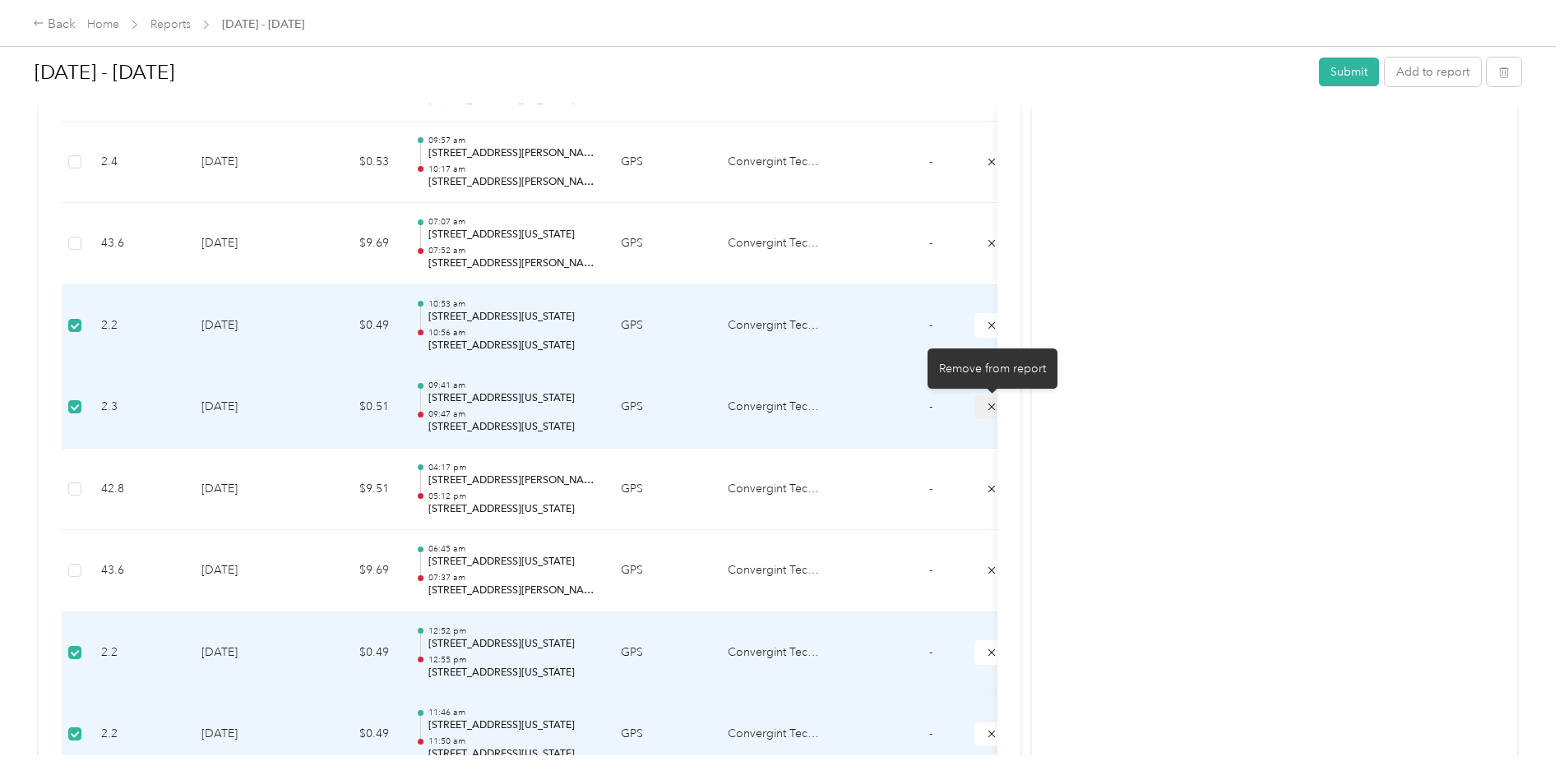
click at [987, 404] on icon "submit" at bounding box center [992, 407] width 12 height 12
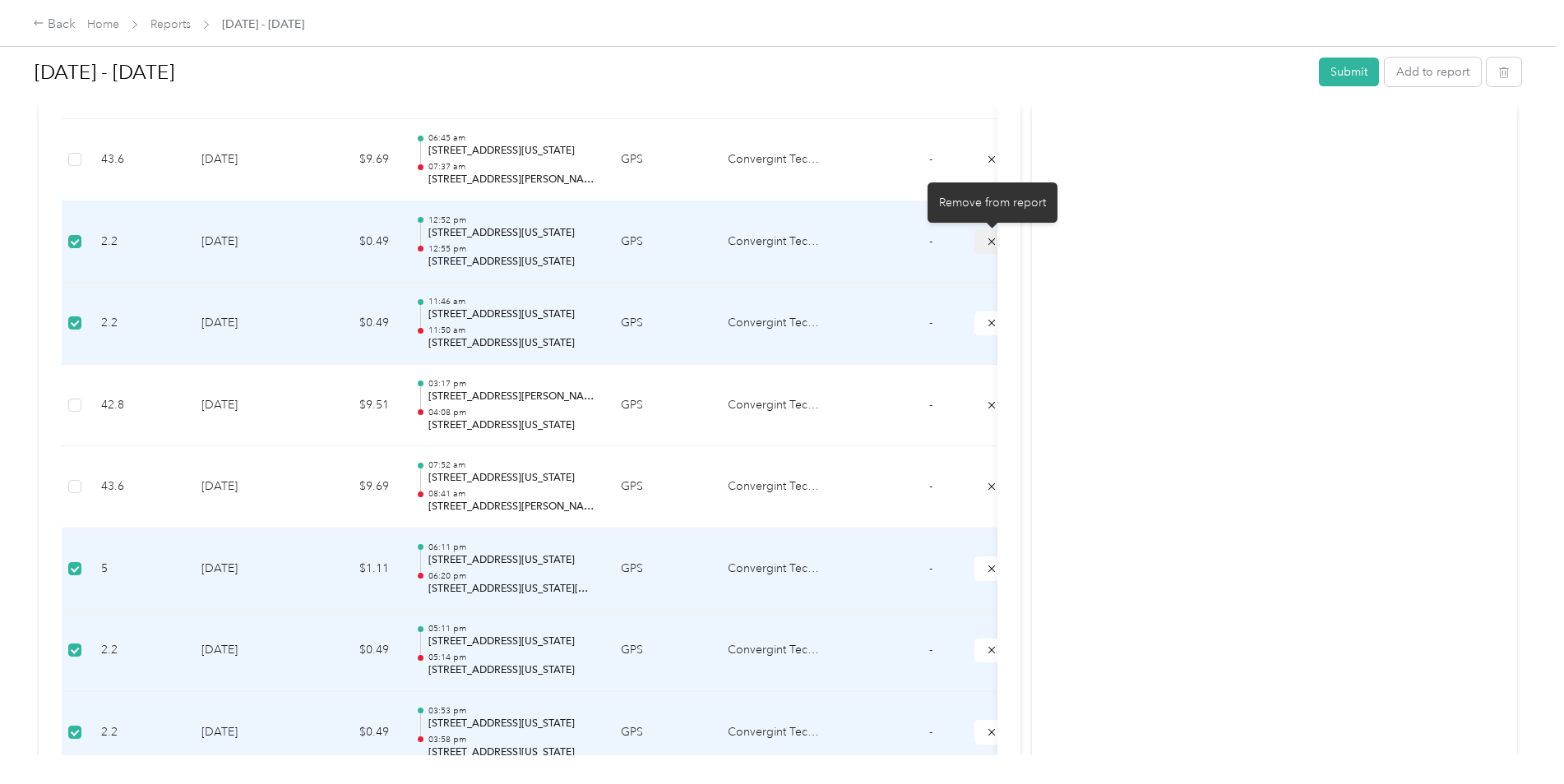
click at [987, 242] on icon "submit" at bounding box center [992, 242] width 12 height 12
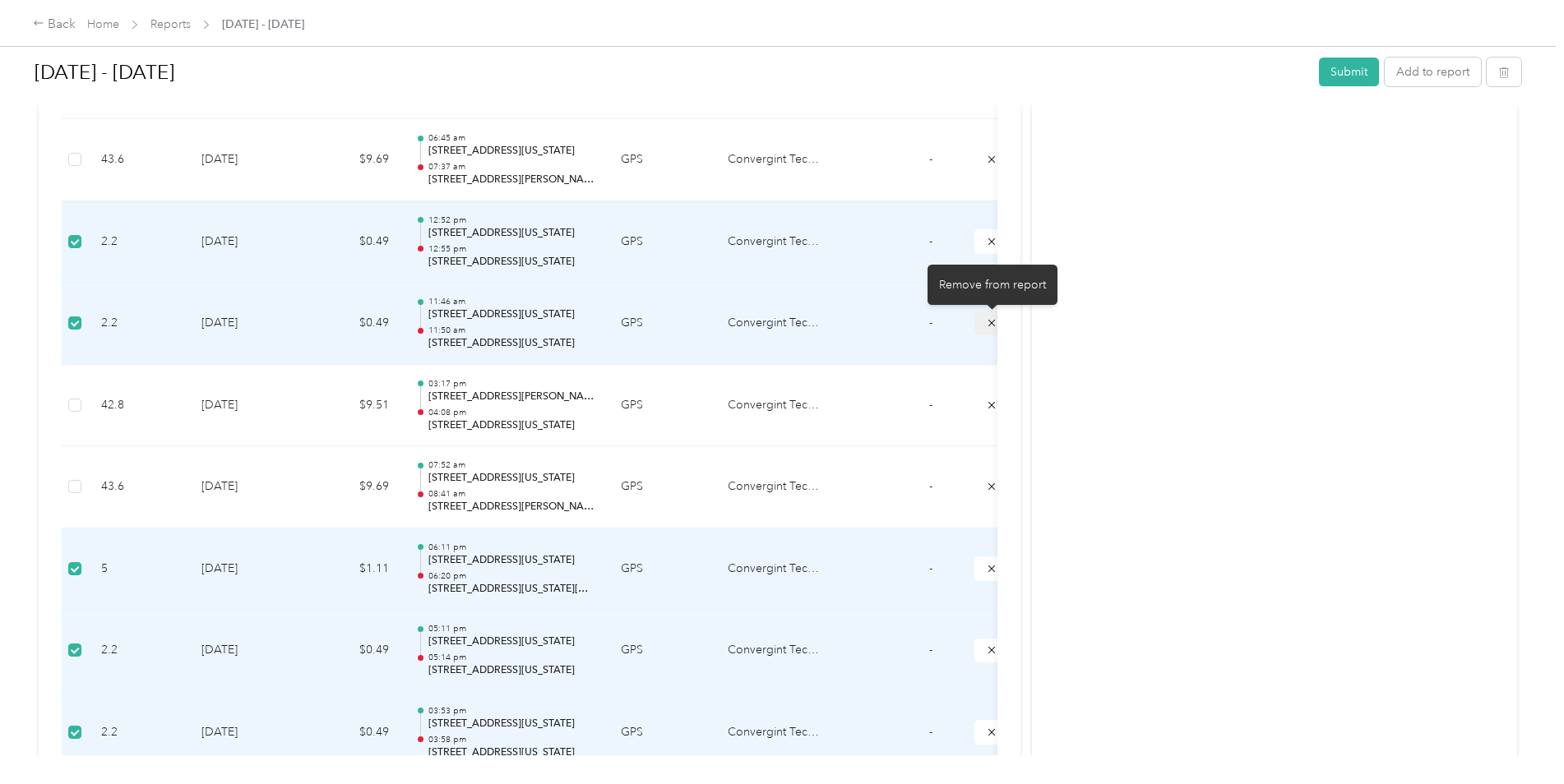
click at [987, 323] on icon "submit" at bounding box center [992, 323] width 12 height 12
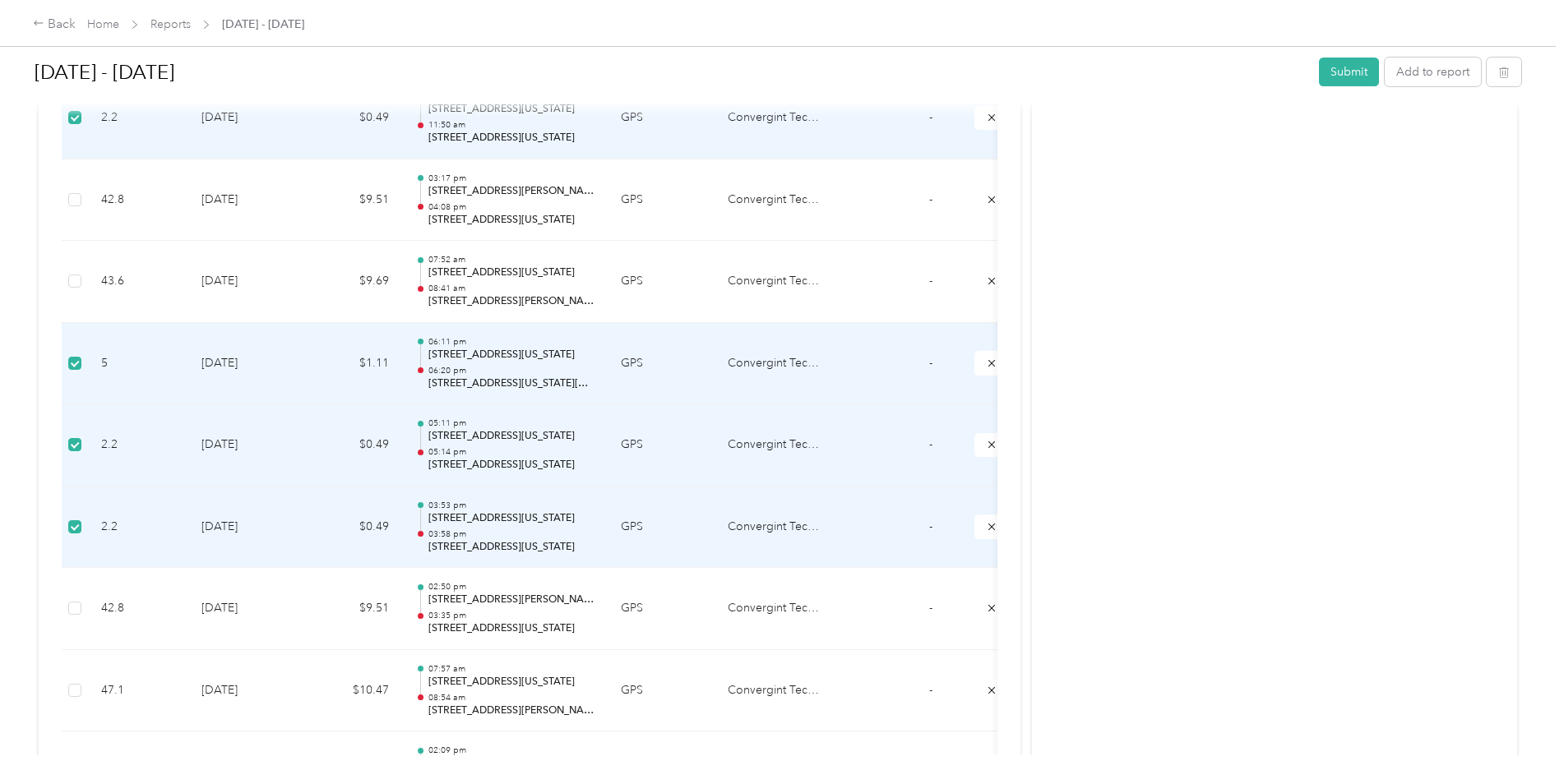
scroll to position [2959, 0]
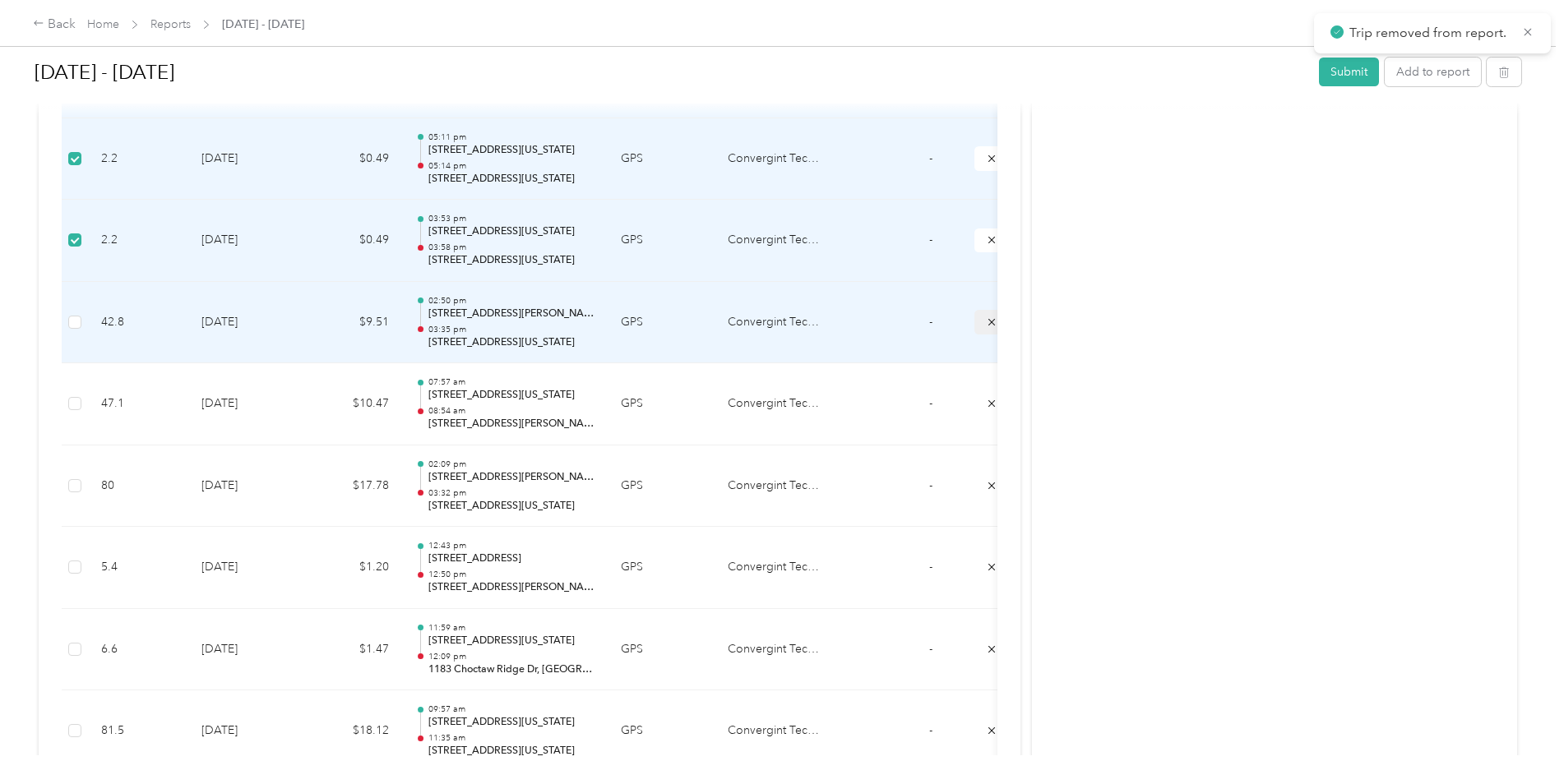
click at [992, 322] on tbody "42.8 [DATE] $9.51 04:26 pm [STREET_ADDRESS][PERSON_NAME][US_STATE] 05:21 pm [ST…" at bounding box center [542, 242] width 961 height 5154
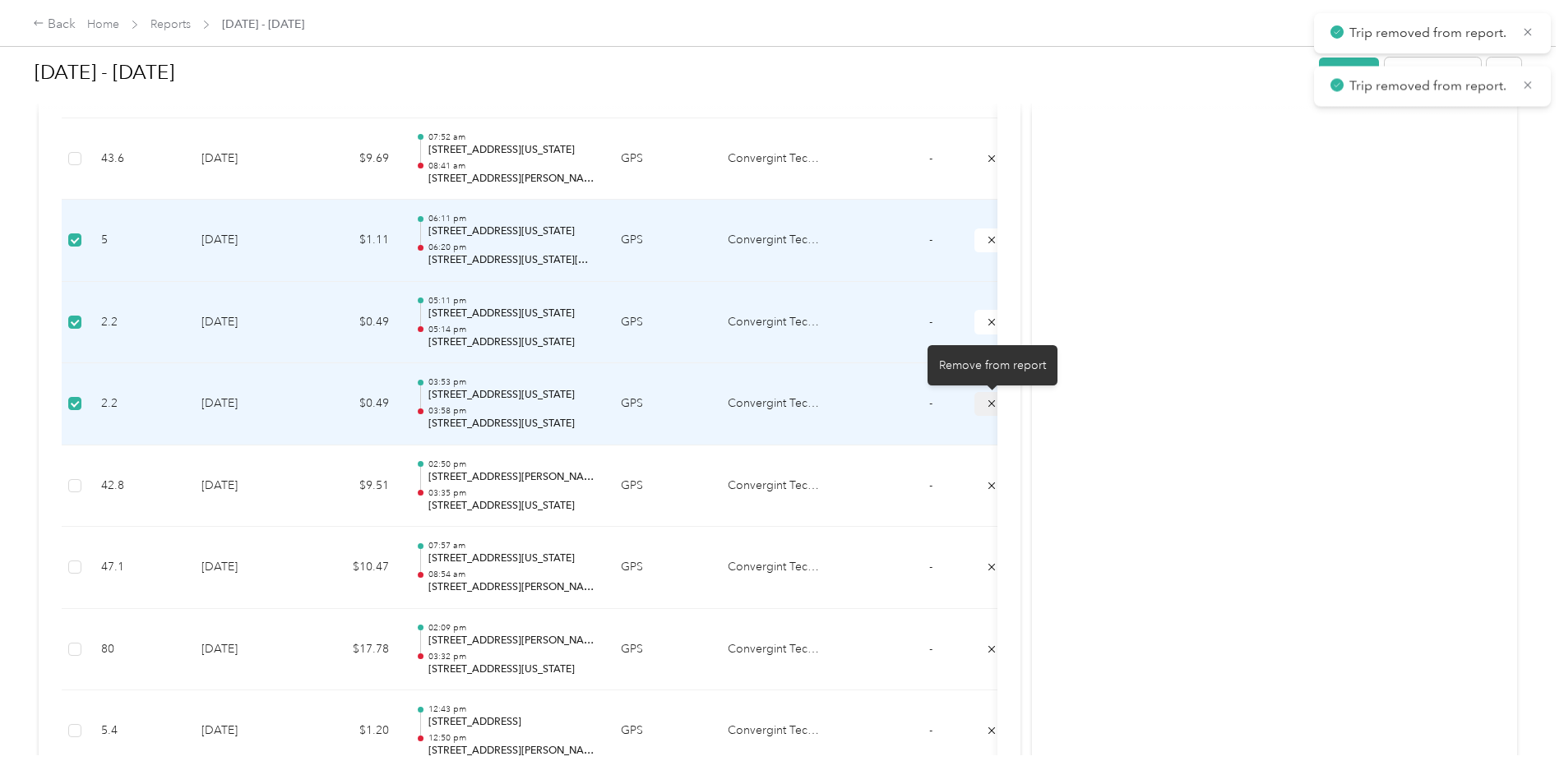
click at [986, 402] on icon "submit" at bounding box center [992, 404] width 12 height 12
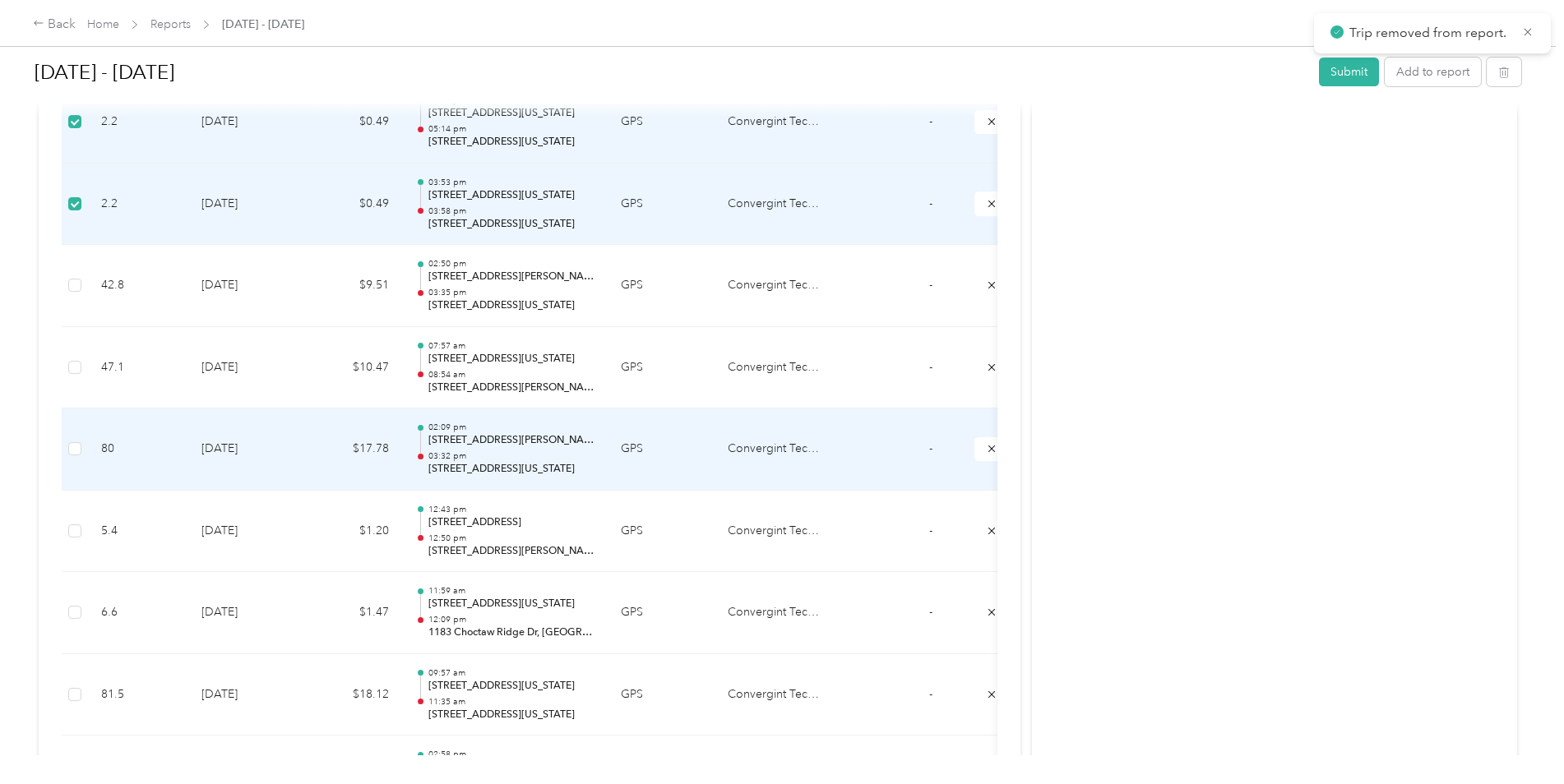
scroll to position [2713, 0]
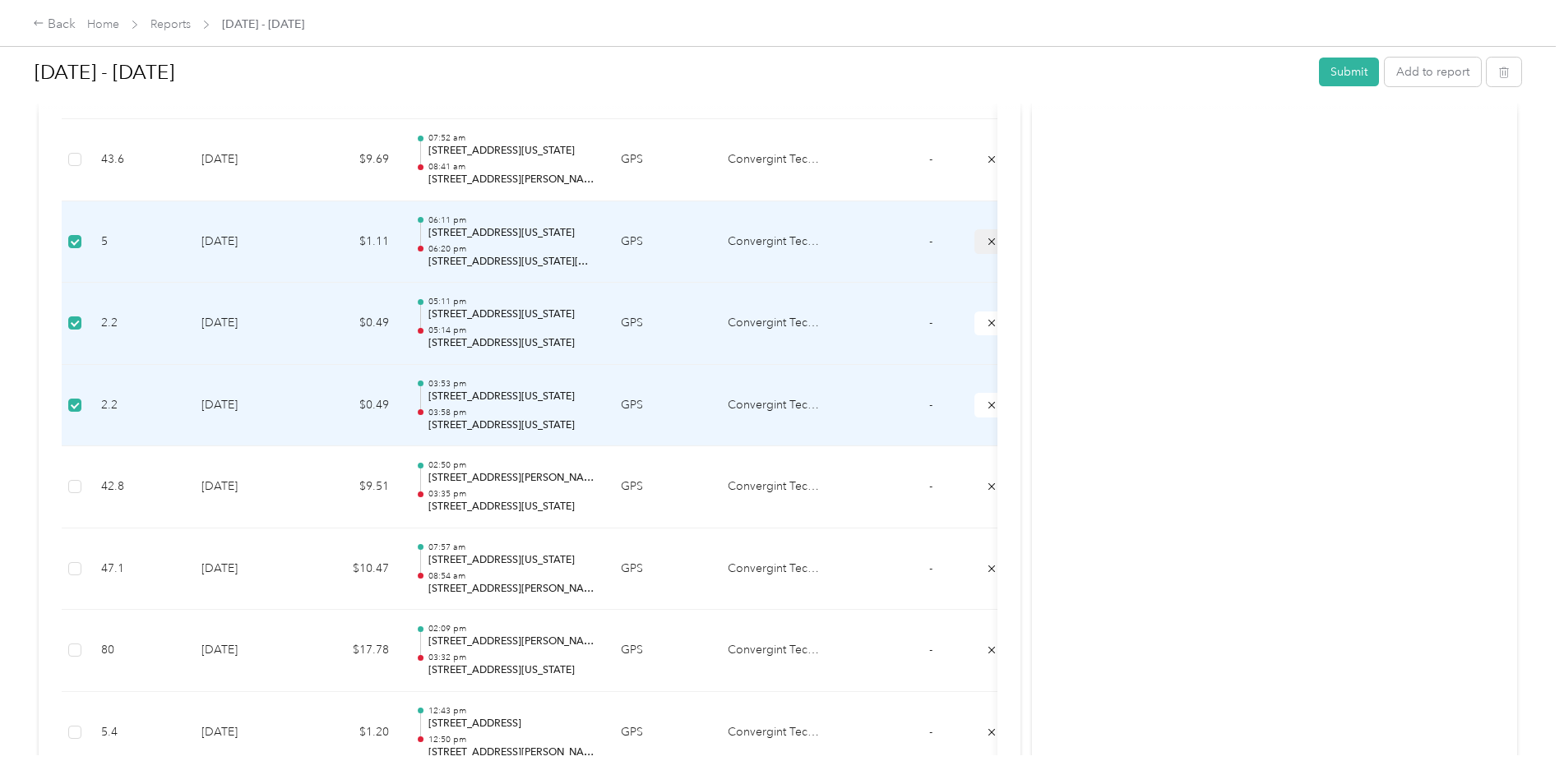
click at [988, 239] on icon "submit" at bounding box center [992, 242] width 12 height 12
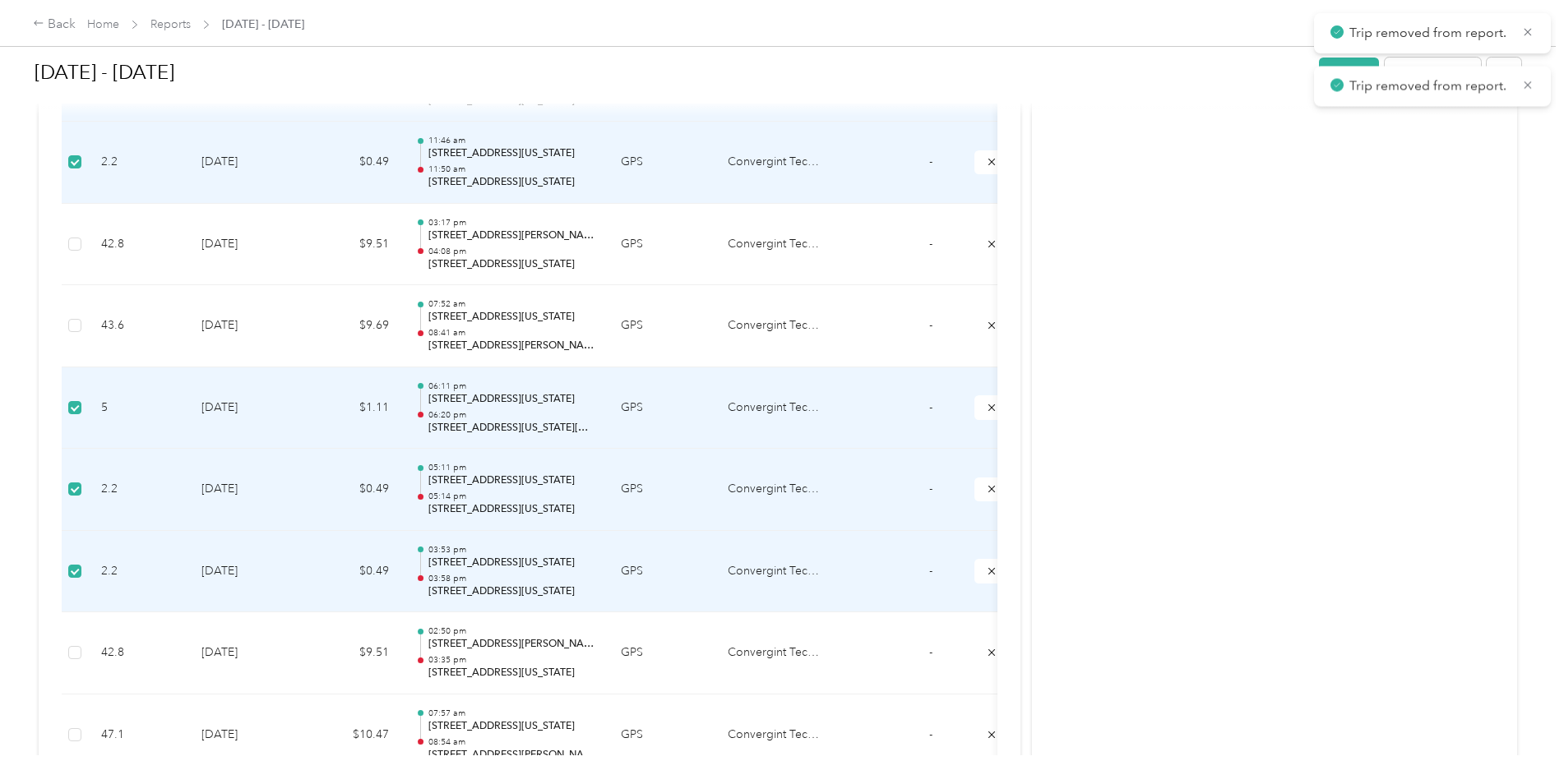
scroll to position [2138, 0]
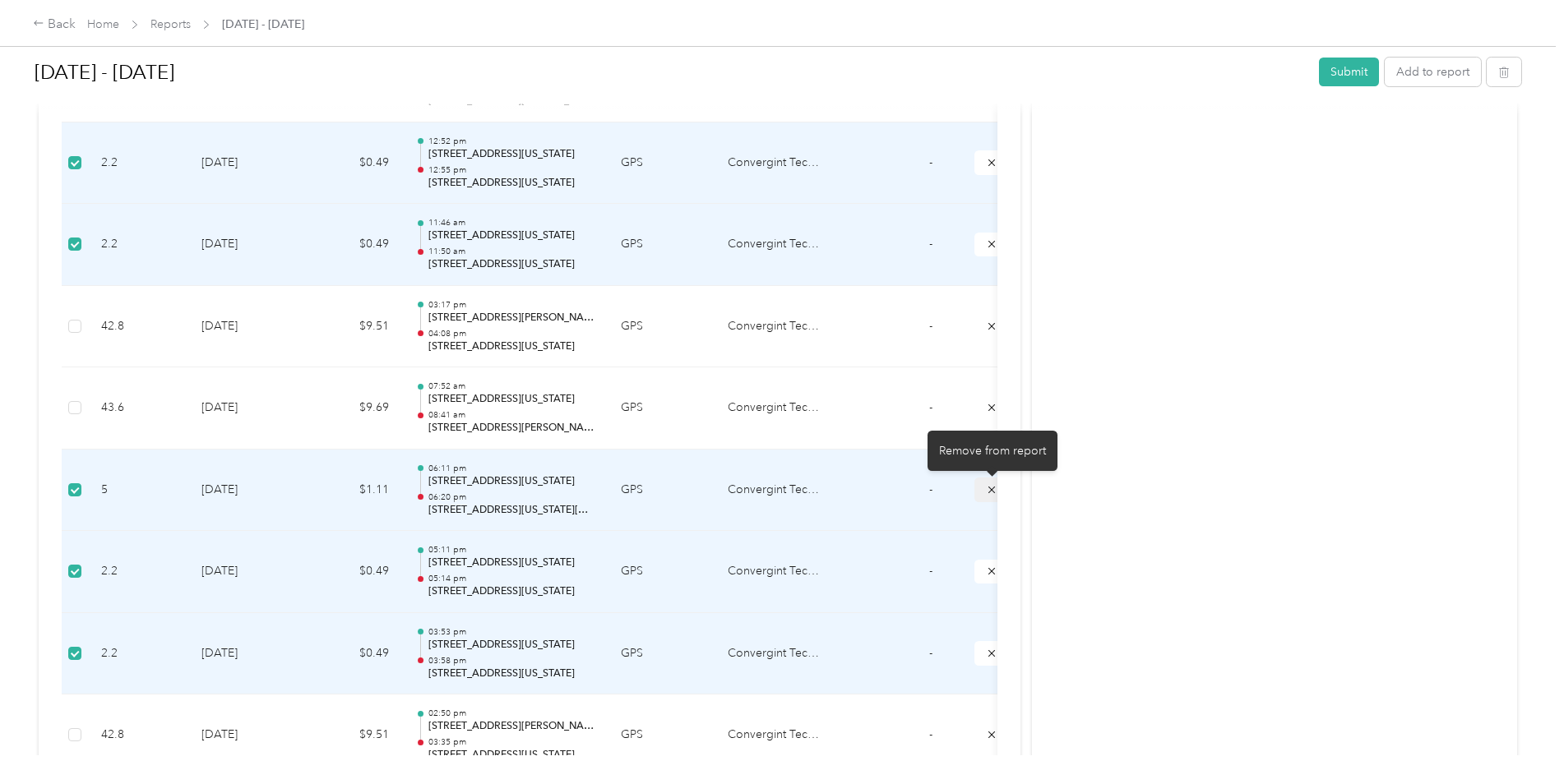
click at [989, 486] on icon "submit" at bounding box center [992, 490] width 12 height 12
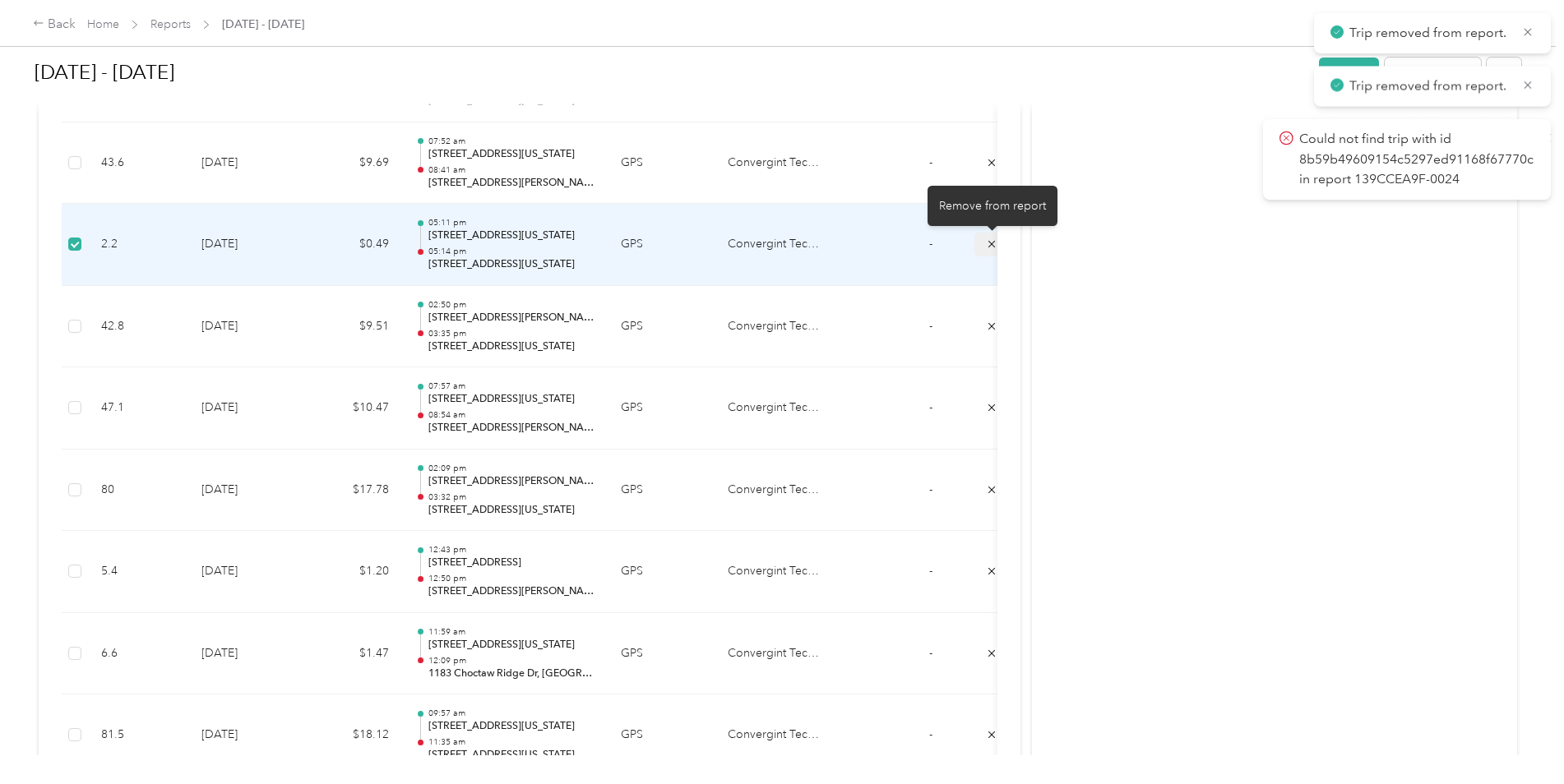
click at [988, 241] on icon "submit" at bounding box center [992, 244] width 12 height 12
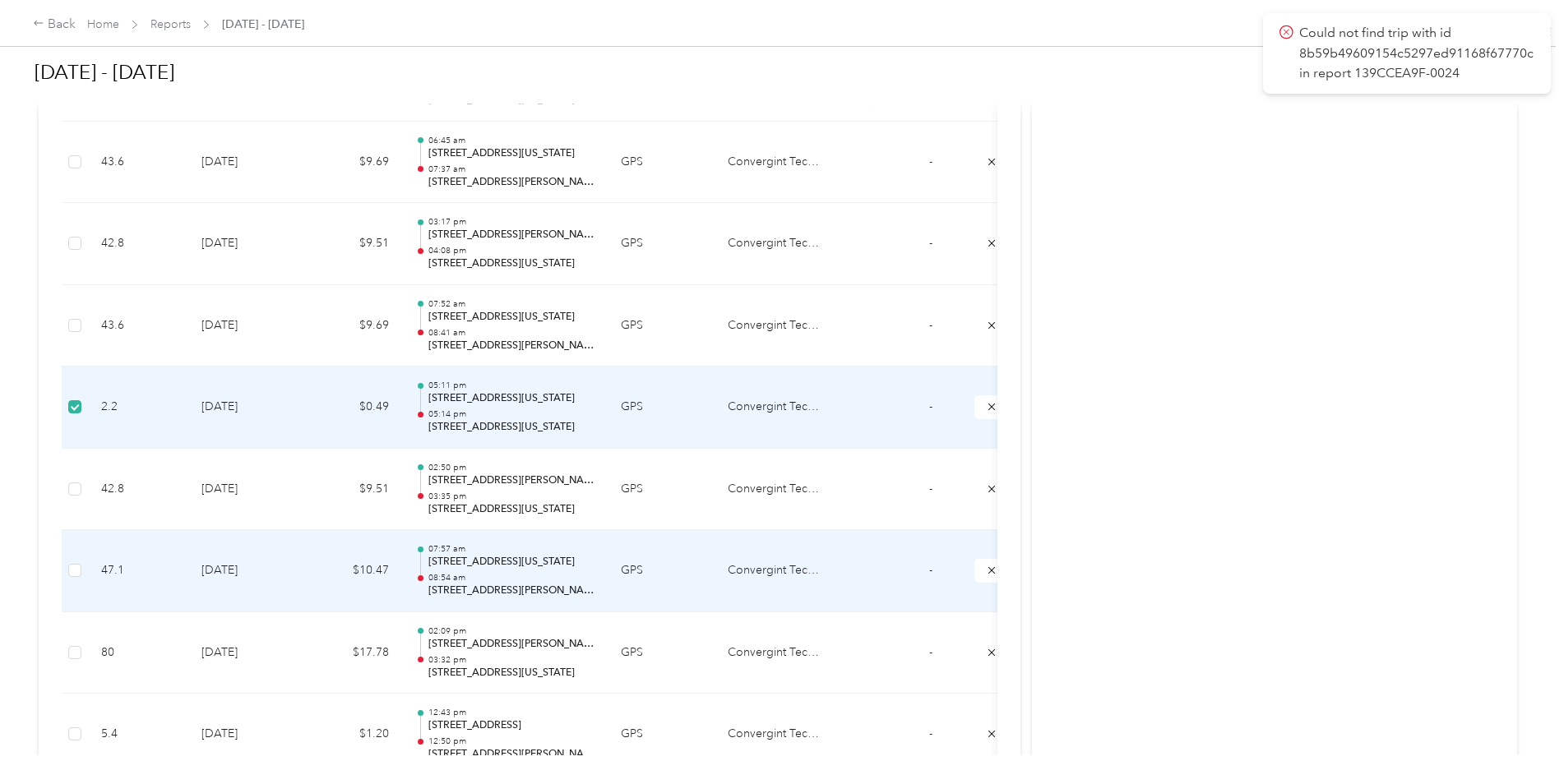
scroll to position [1973, 0]
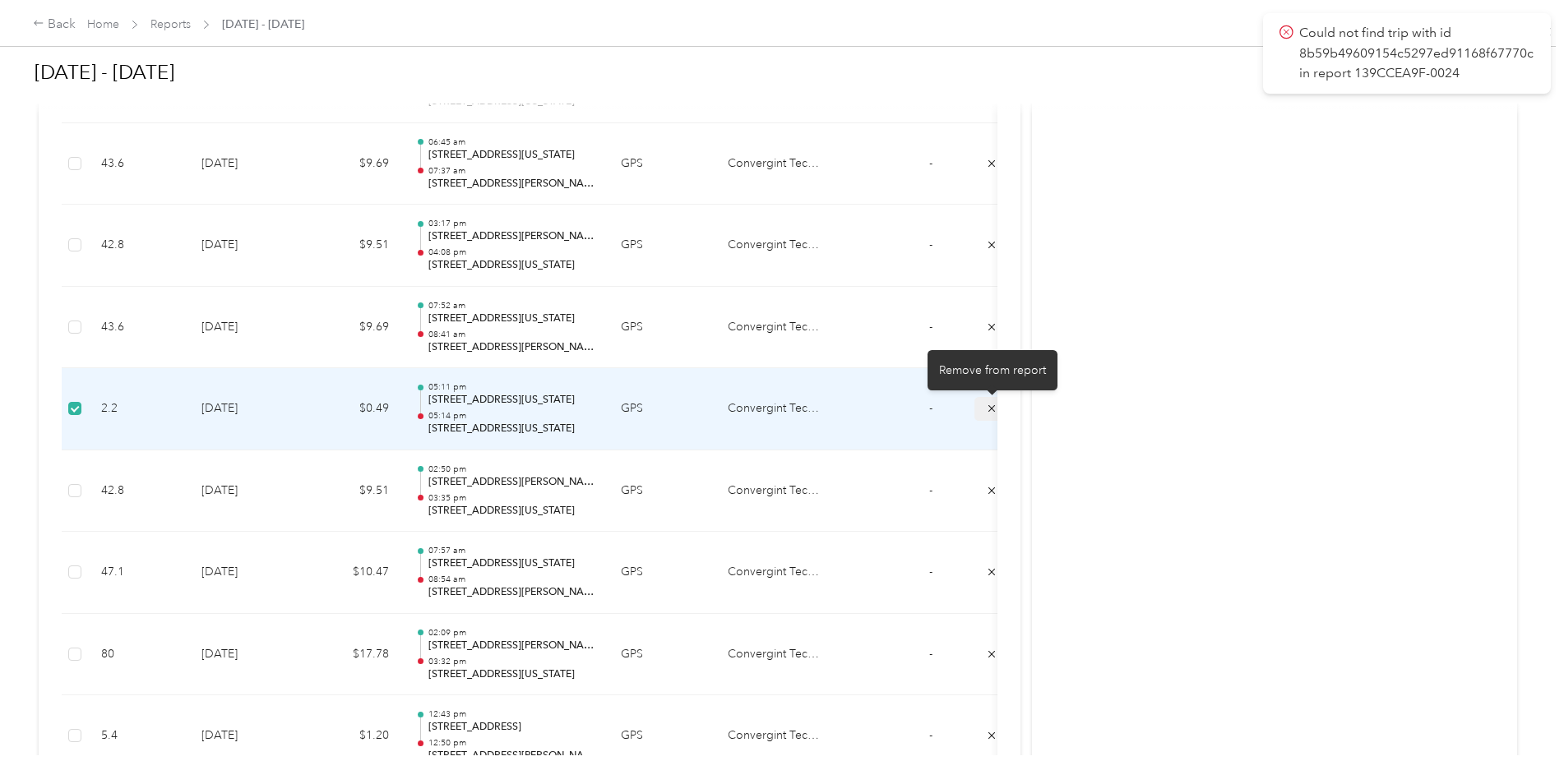
click at [986, 411] on icon "submit" at bounding box center [992, 408] width 12 height 12
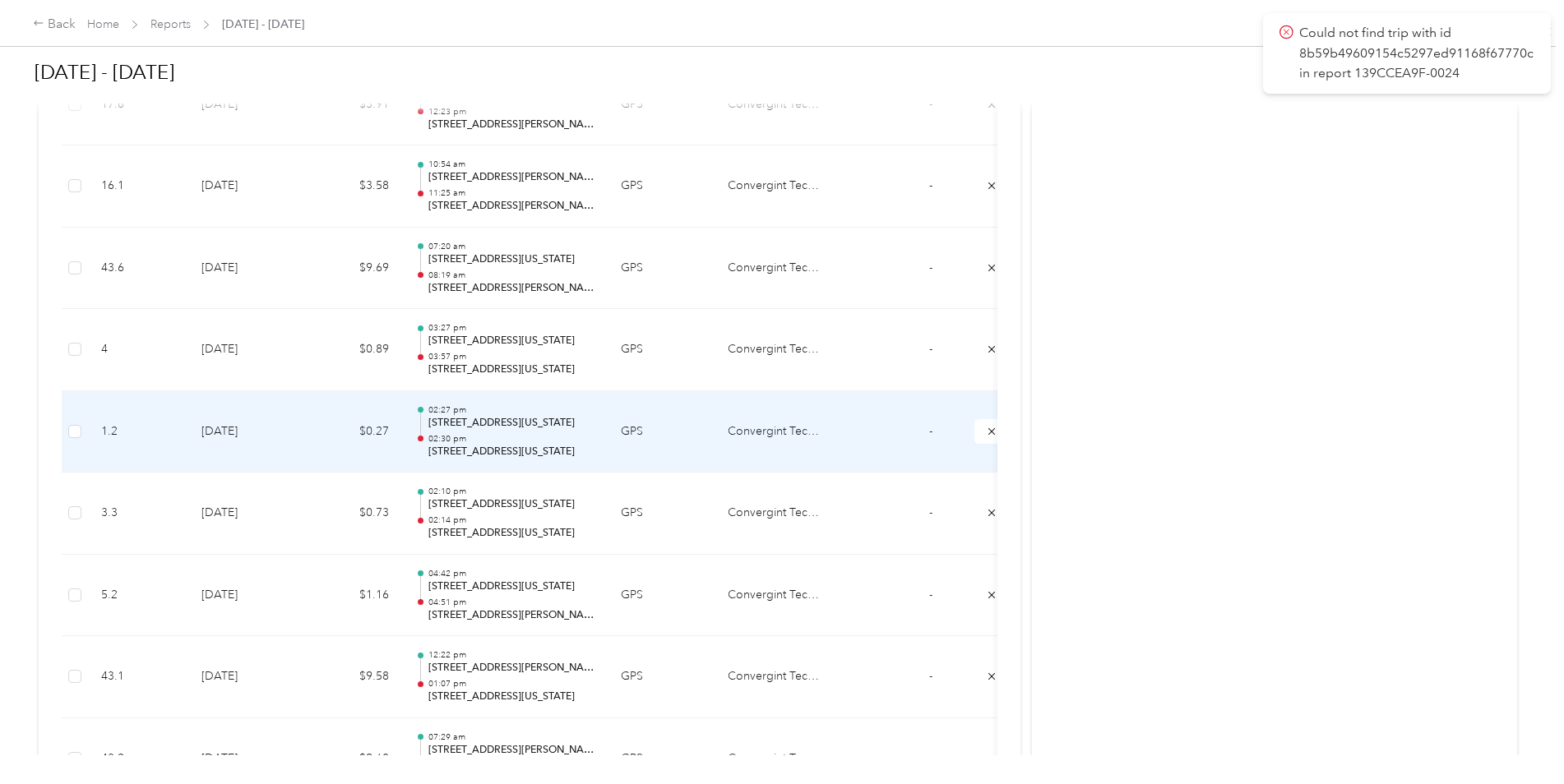
scroll to position [2859, 0]
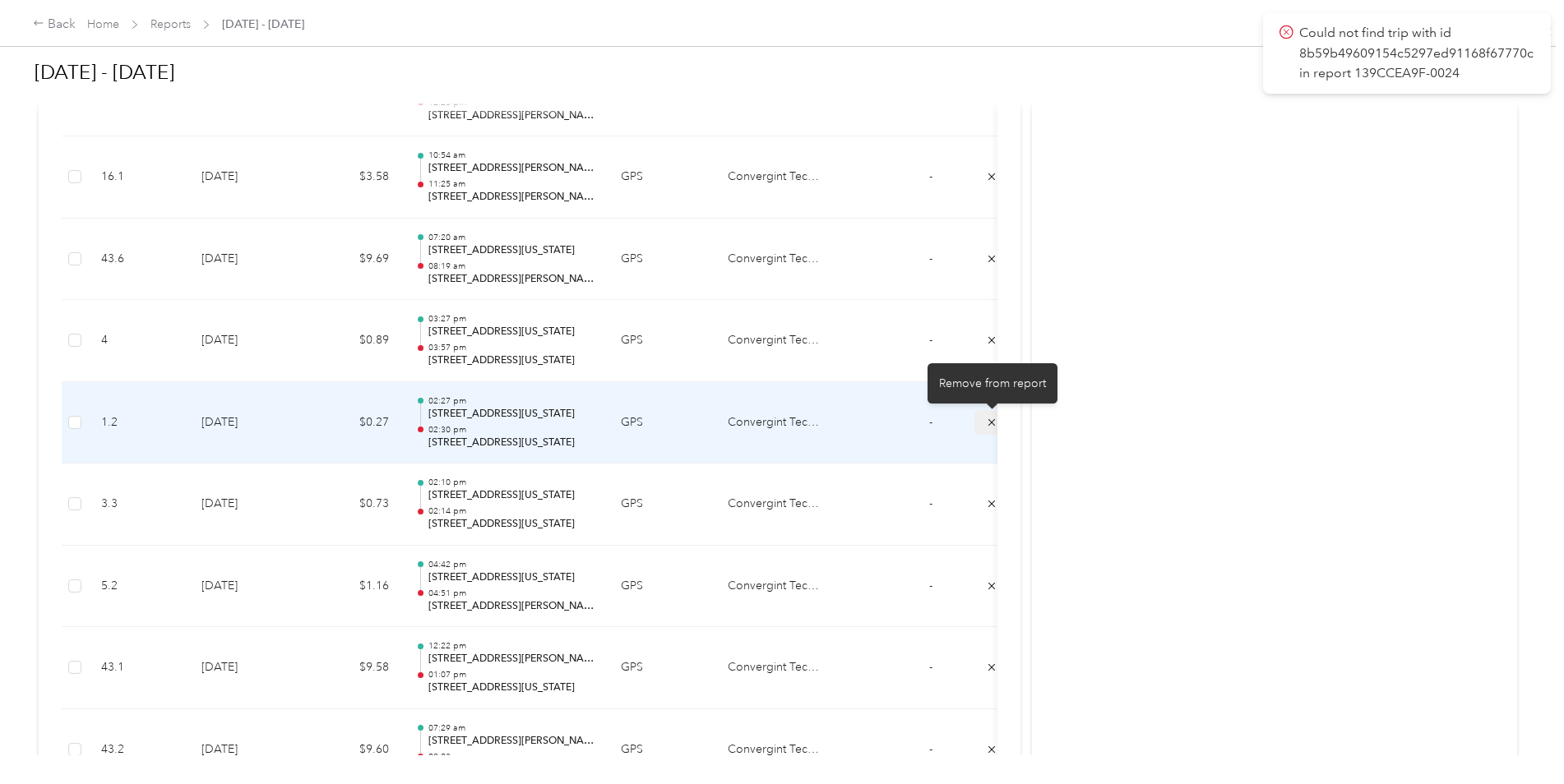
click at [987, 424] on icon "submit" at bounding box center [992, 423] width 12 height 12
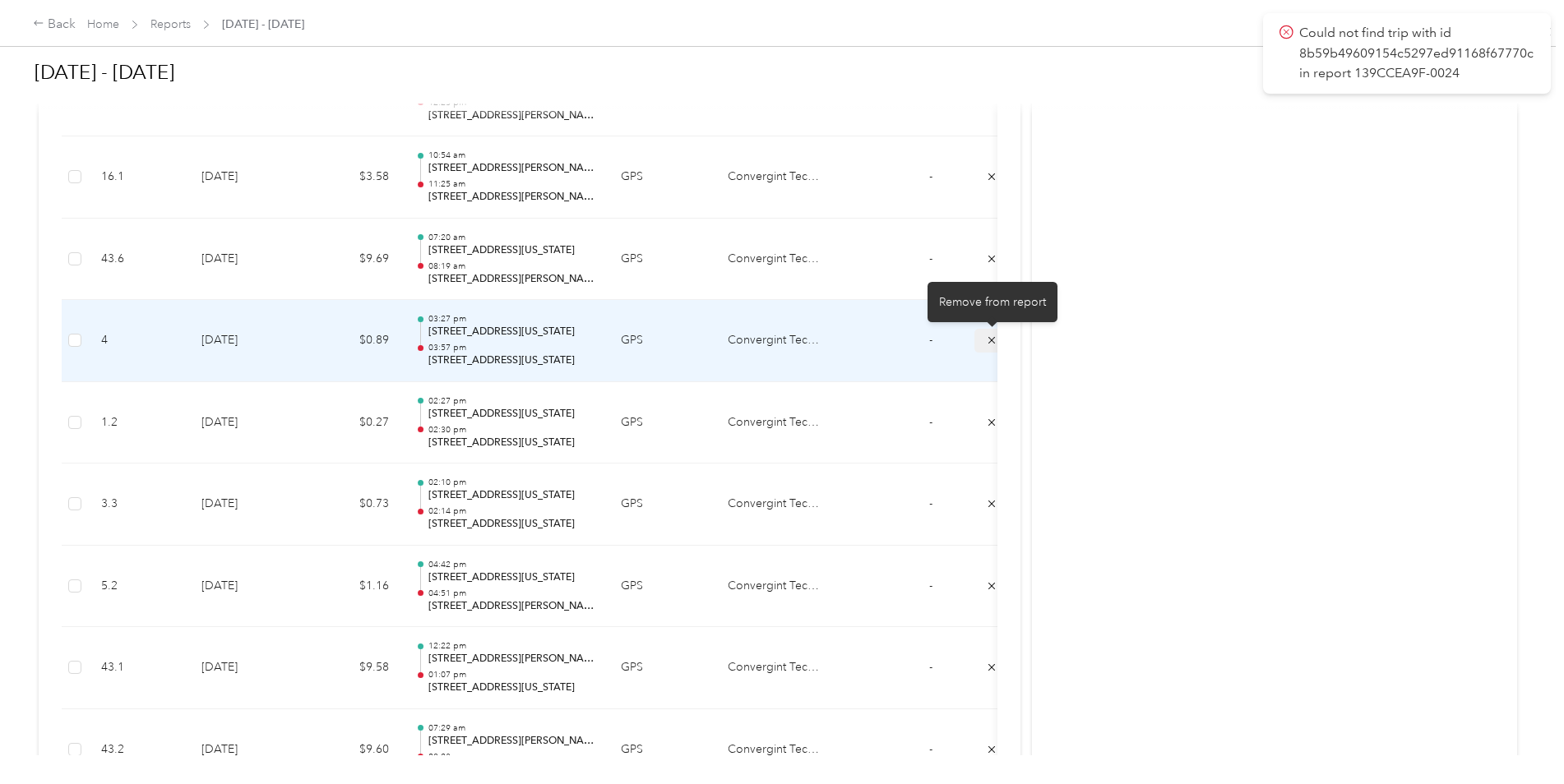
click at [989, 339] on icon "submit" at bounding box center [992, 341] width 12 height 12
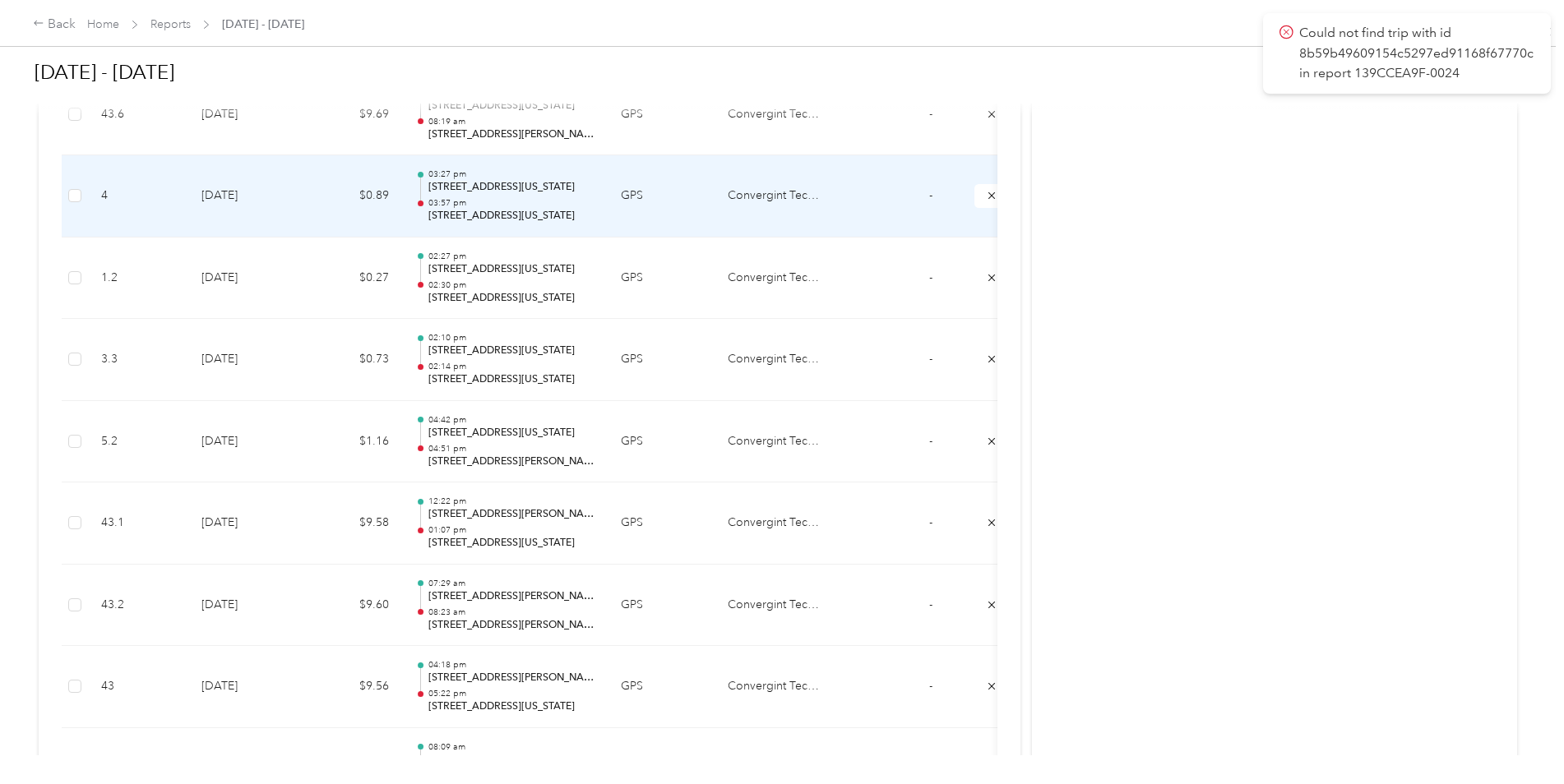
scroll to position [3024, 0]
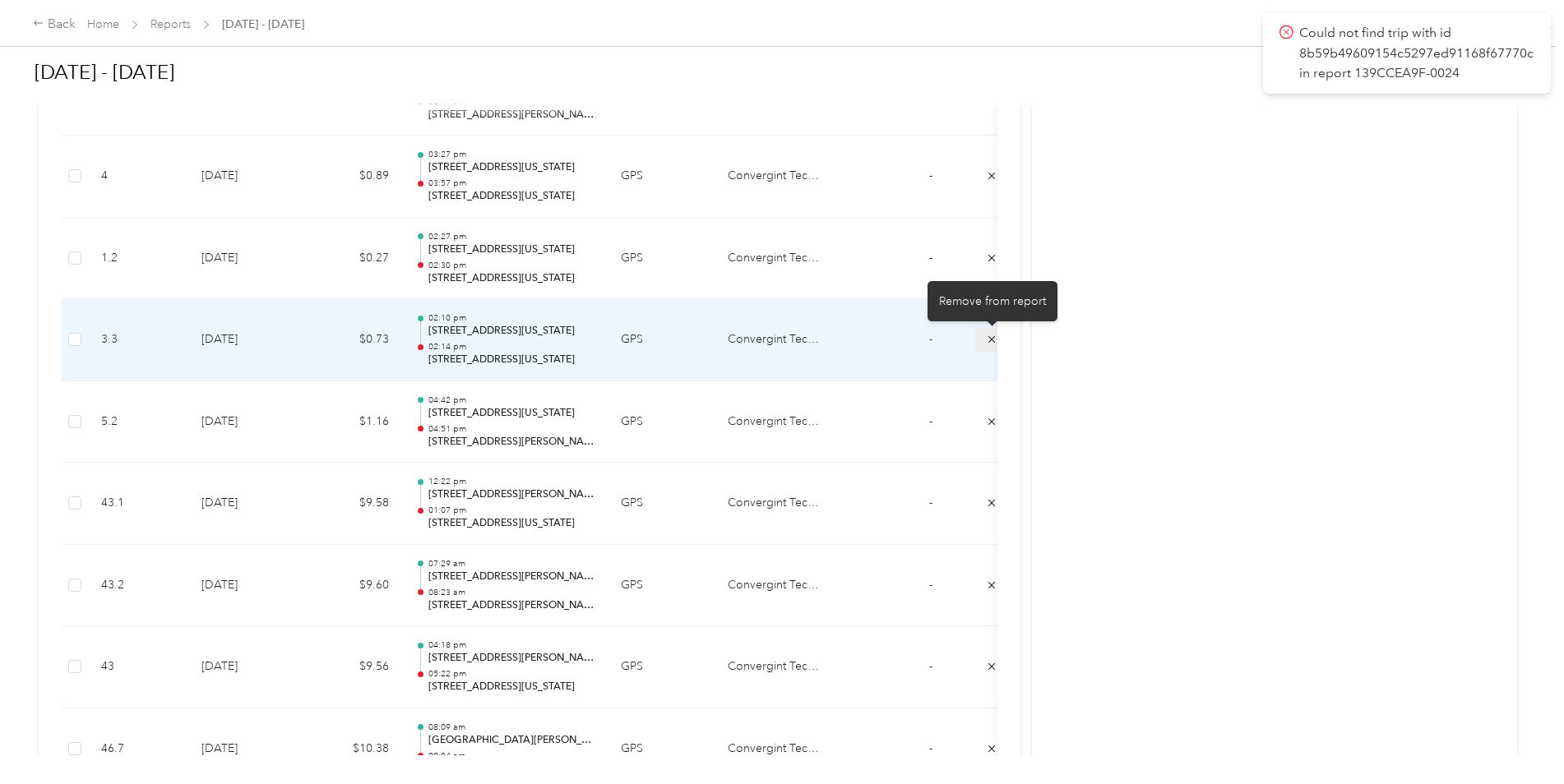
click at [987, 340] on icon "submit" at bounding box center [992, 340] width 12 height 12
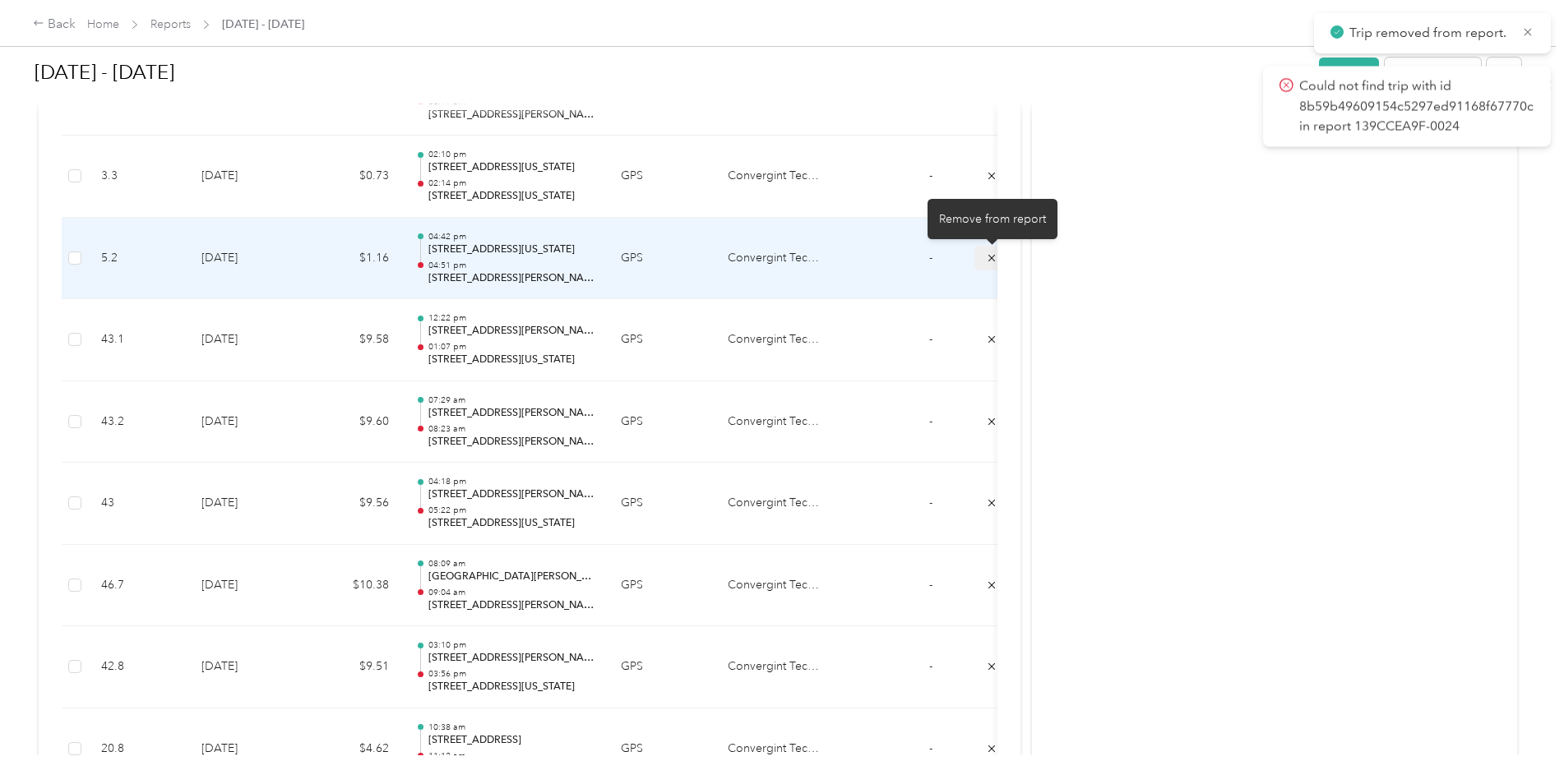
click at [987, 256] on icon "submit" at bounding box center [992, 259] width 12 height 12
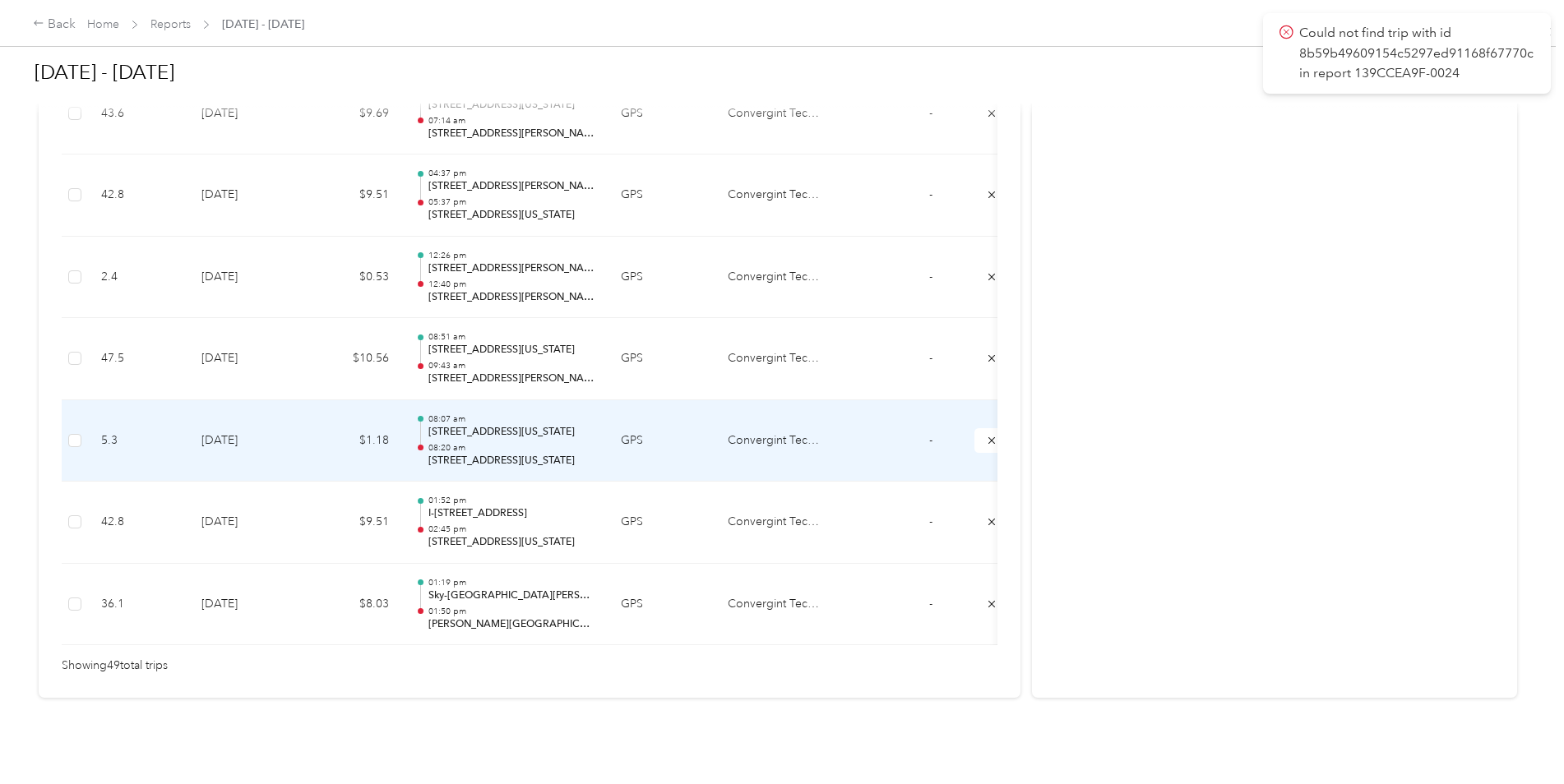
scroll to position [3930, 0]
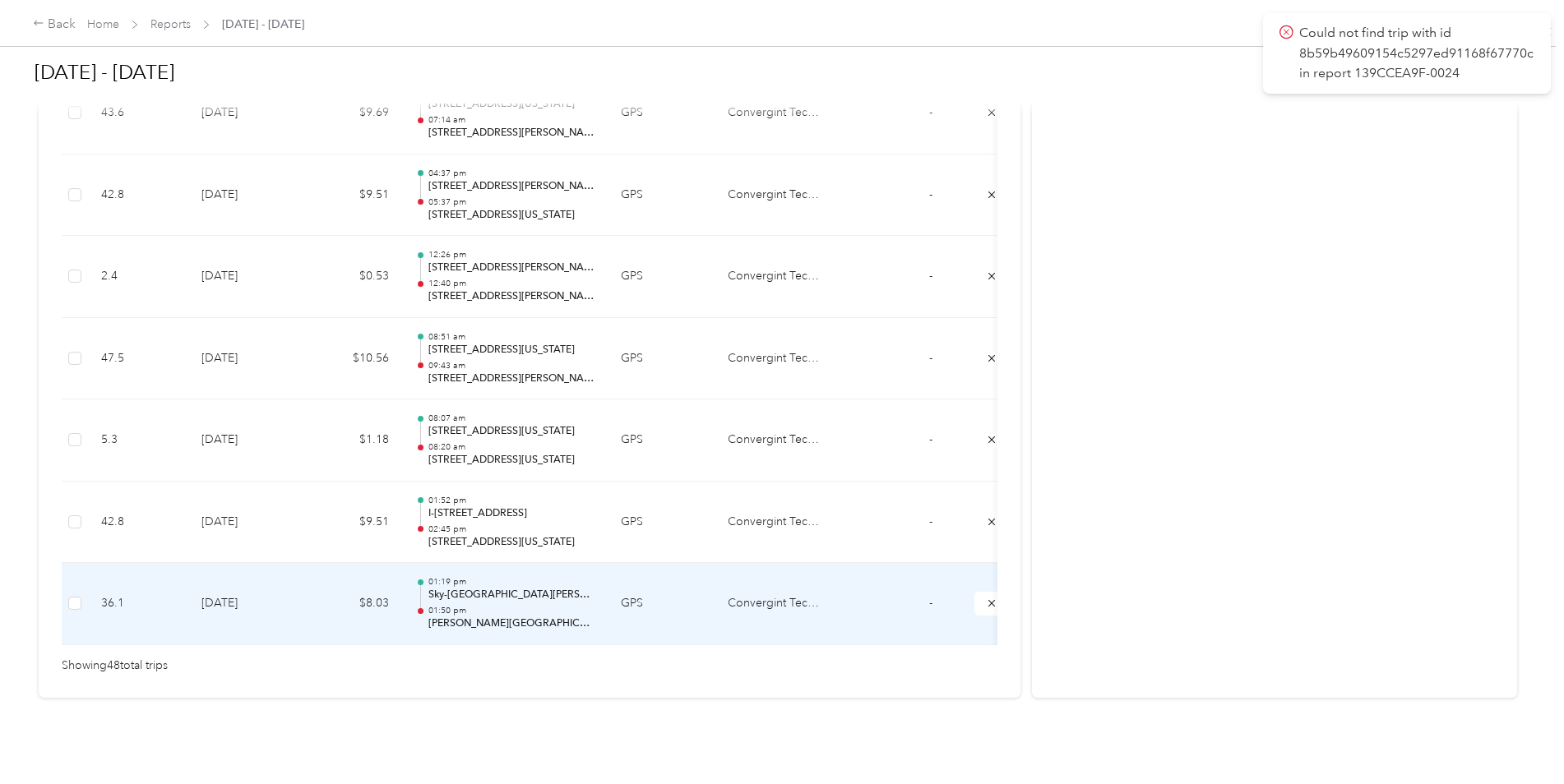
click at [502, 617] on p "[PERSON_NAME][GEOGRAPHIC_DATA][PERSON_NAME], [GEOGRAPHIC_DATA], [US_STATE], 633…" at bounding box center [511, 624] width 166 height 15
click at [502, 580] on div "01:19 pm Sky-[GEOGRAPHIC_DATA][PERSON_NAME][US_STATE] 01:50 pm [PERSON_NAME][GE…" at bounding box center [511, 604] width 166 height 55
click at [481, 580] on div "01:19 pm Sky-[GEOGRAPHIC_DATA][PERSON_NAME][US_STATE] 01:50 pm [PERSON_NAME][GE…" at bounding box center [511, 604] width 166 height 55
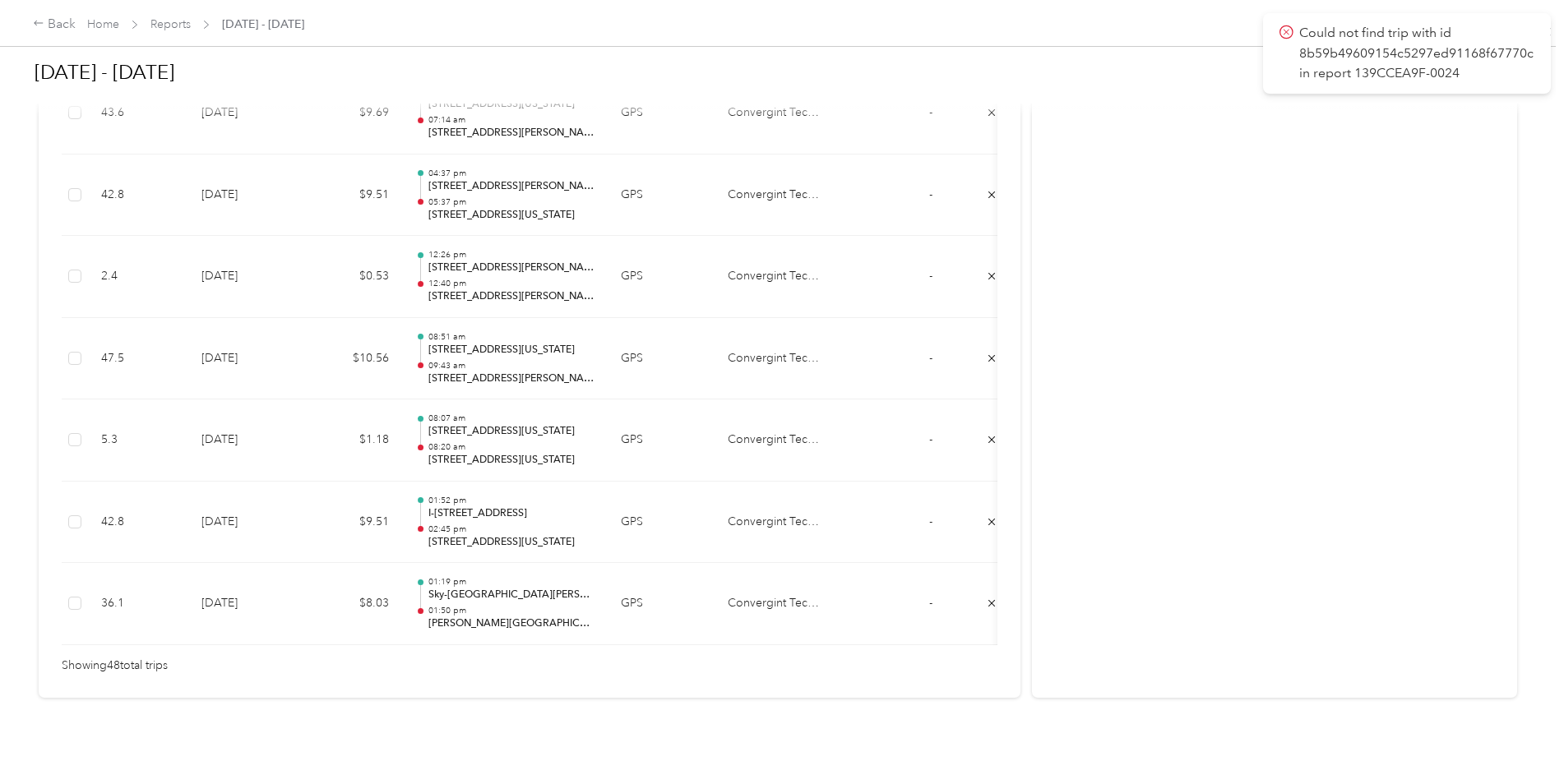
scroll to position [0, 28]
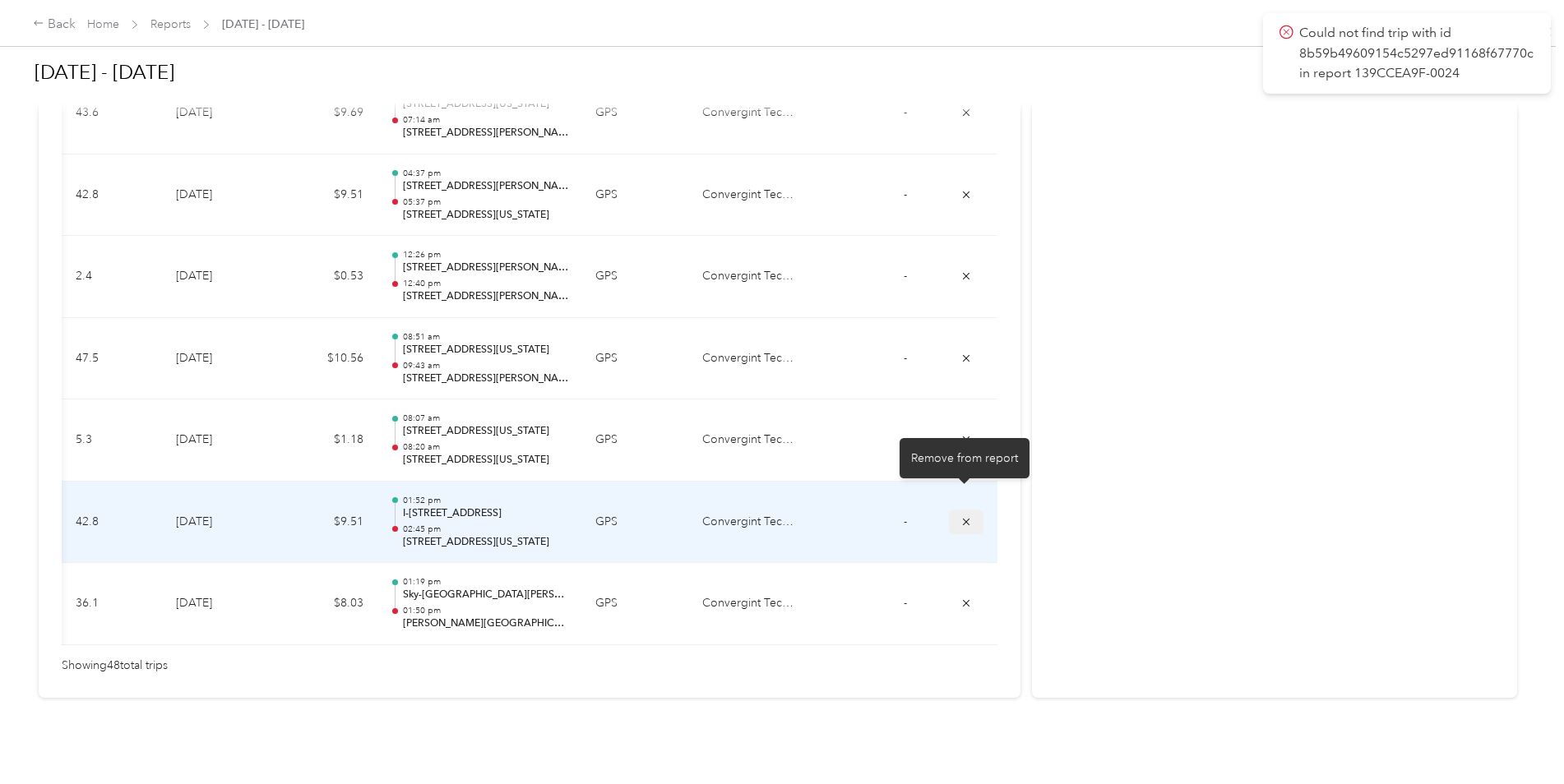
click at [967, 516] on icon "submit" at bounding box center [967, 522] width 12 height 12
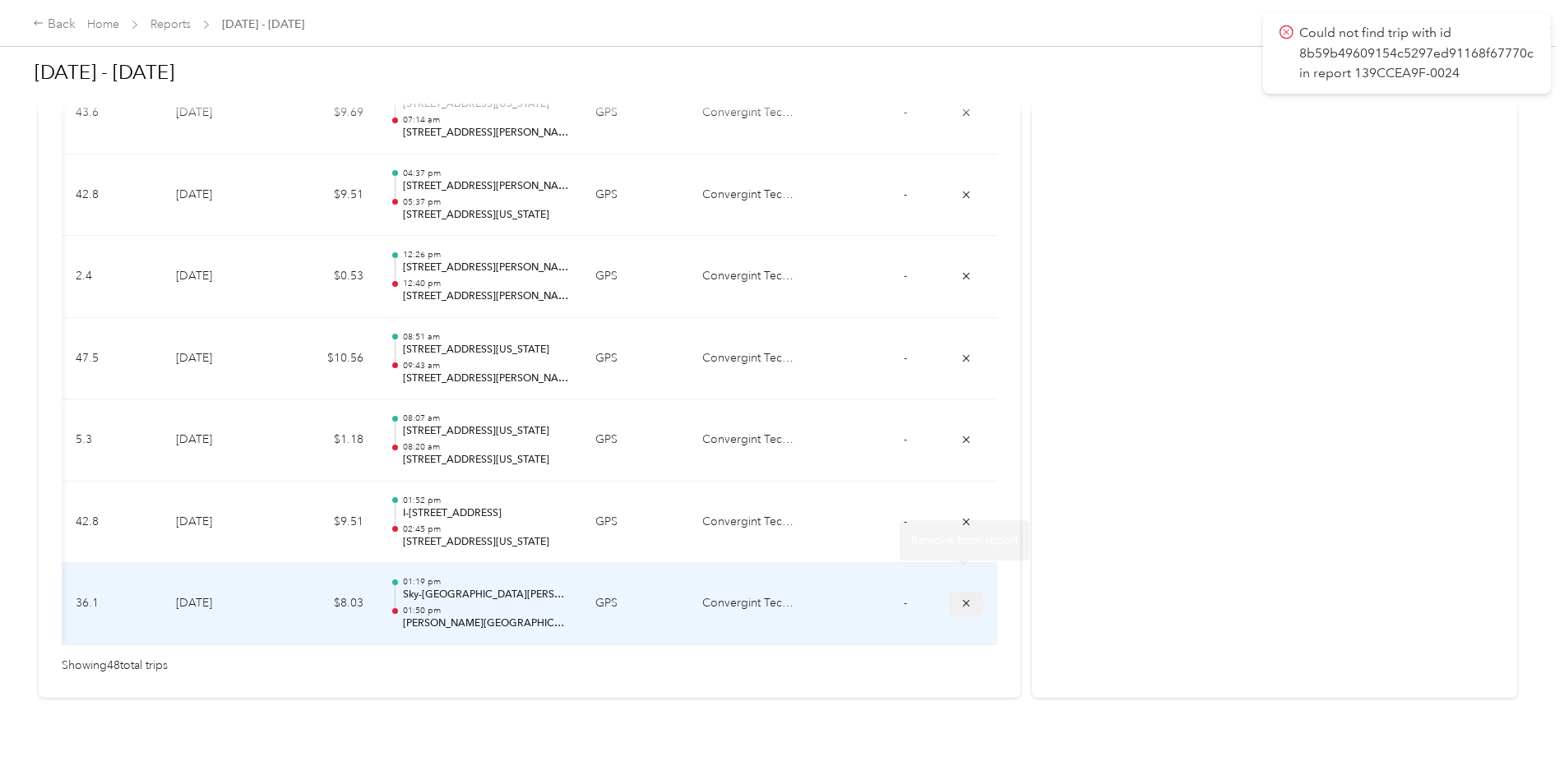
click at [962, 597] on icon "submit" at bounding box center [967, 603] width 12 height 12
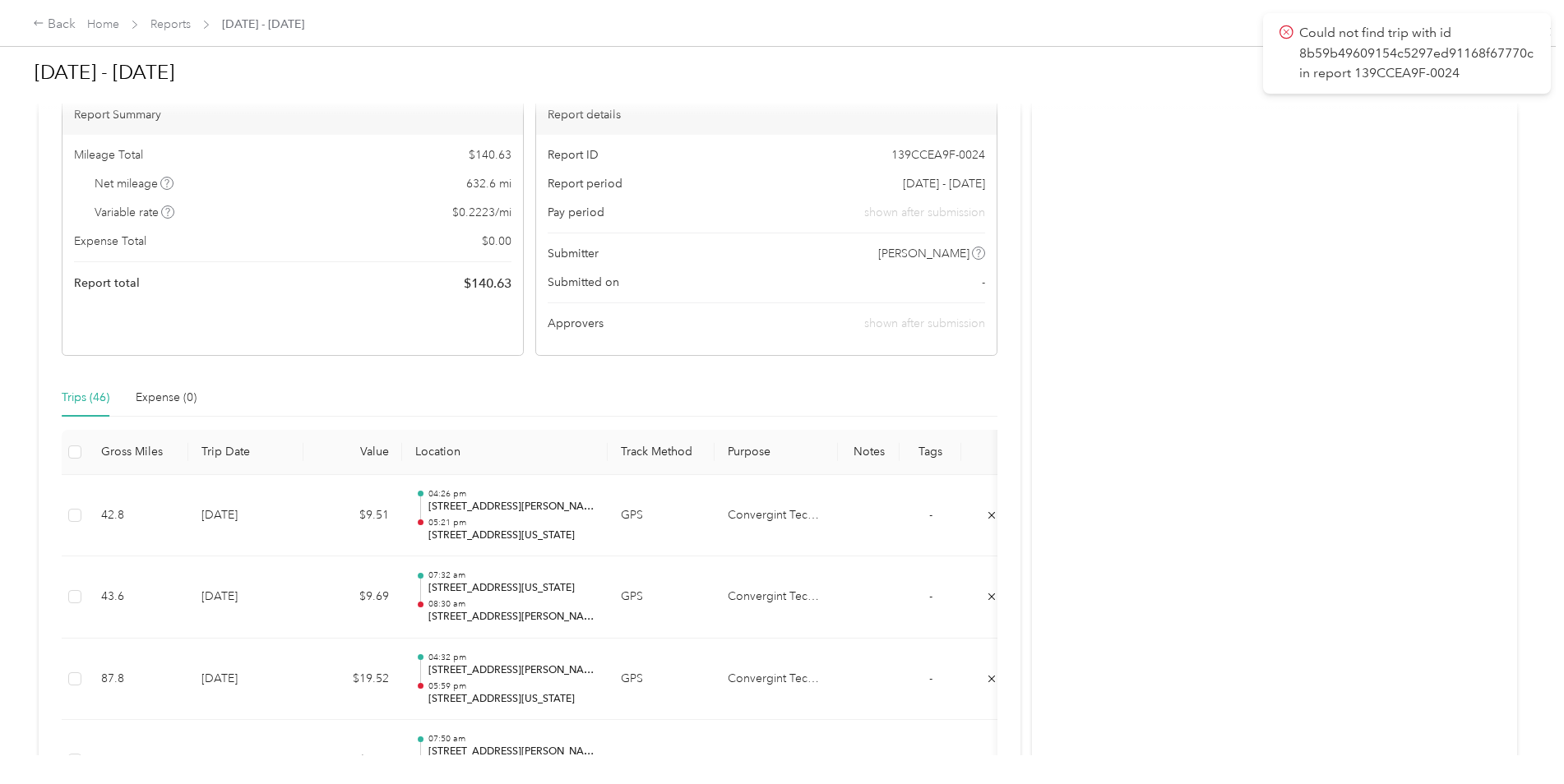
scroll to position [0, 0]
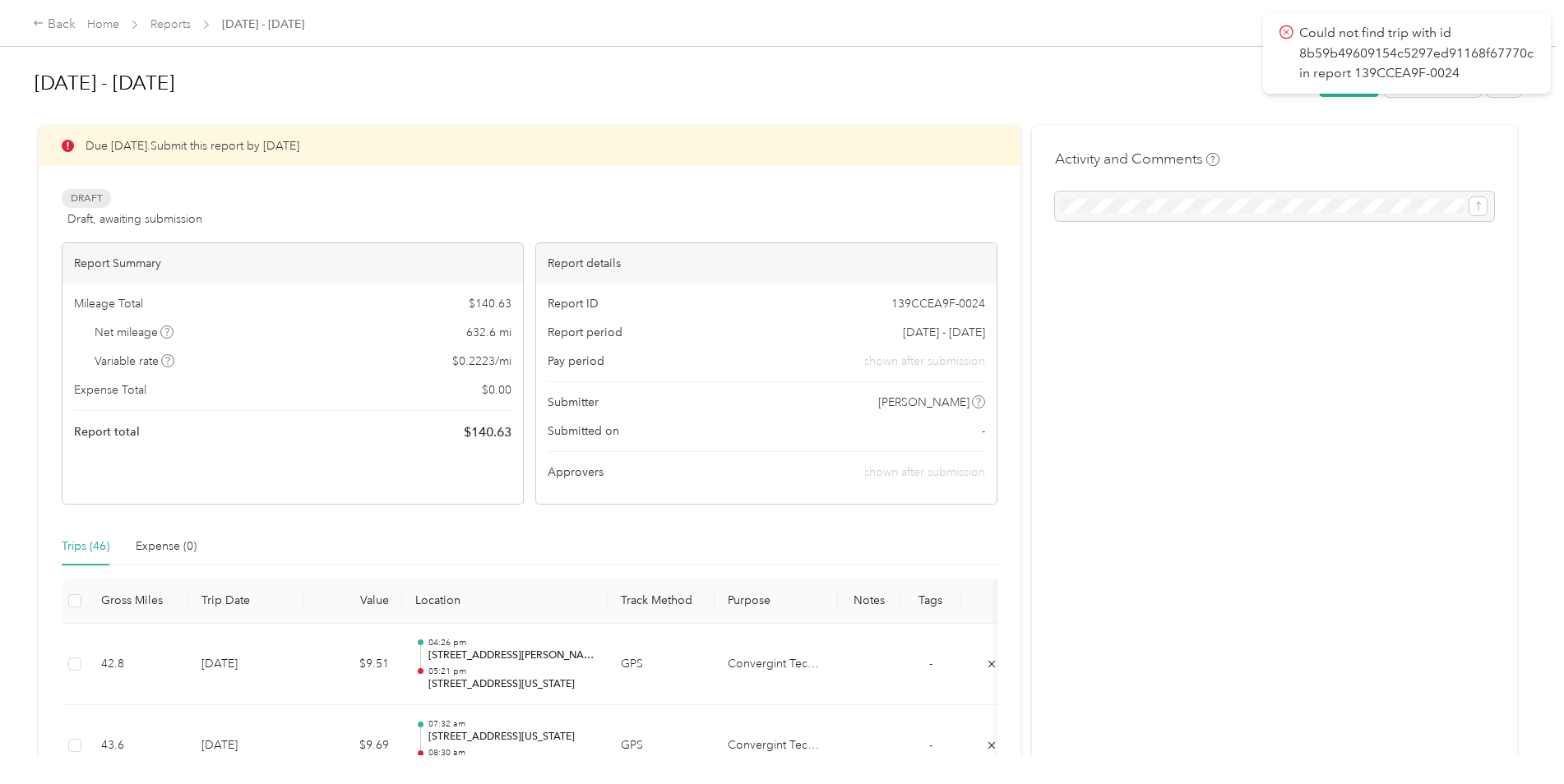
click at [1285, 28] on icon at bounding box center [1286, 32] width 14 height 15
click at [45, 25] on div "Back" at bounding box center [54, 25] width 43 height 20
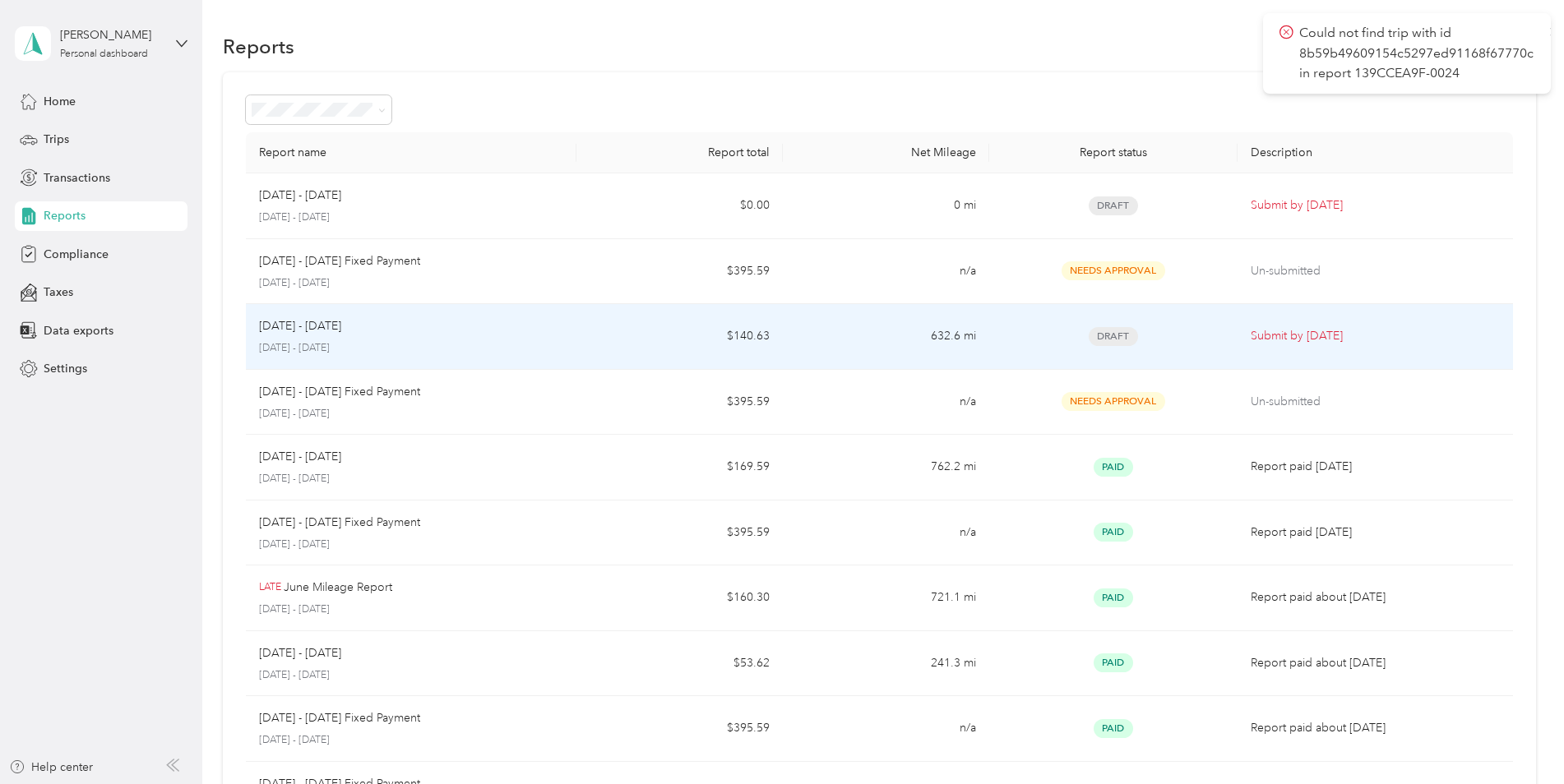
click at [1284, 335] on p "Submit by [DATE]" at bounding box center [1375, 336] width 249 height 18
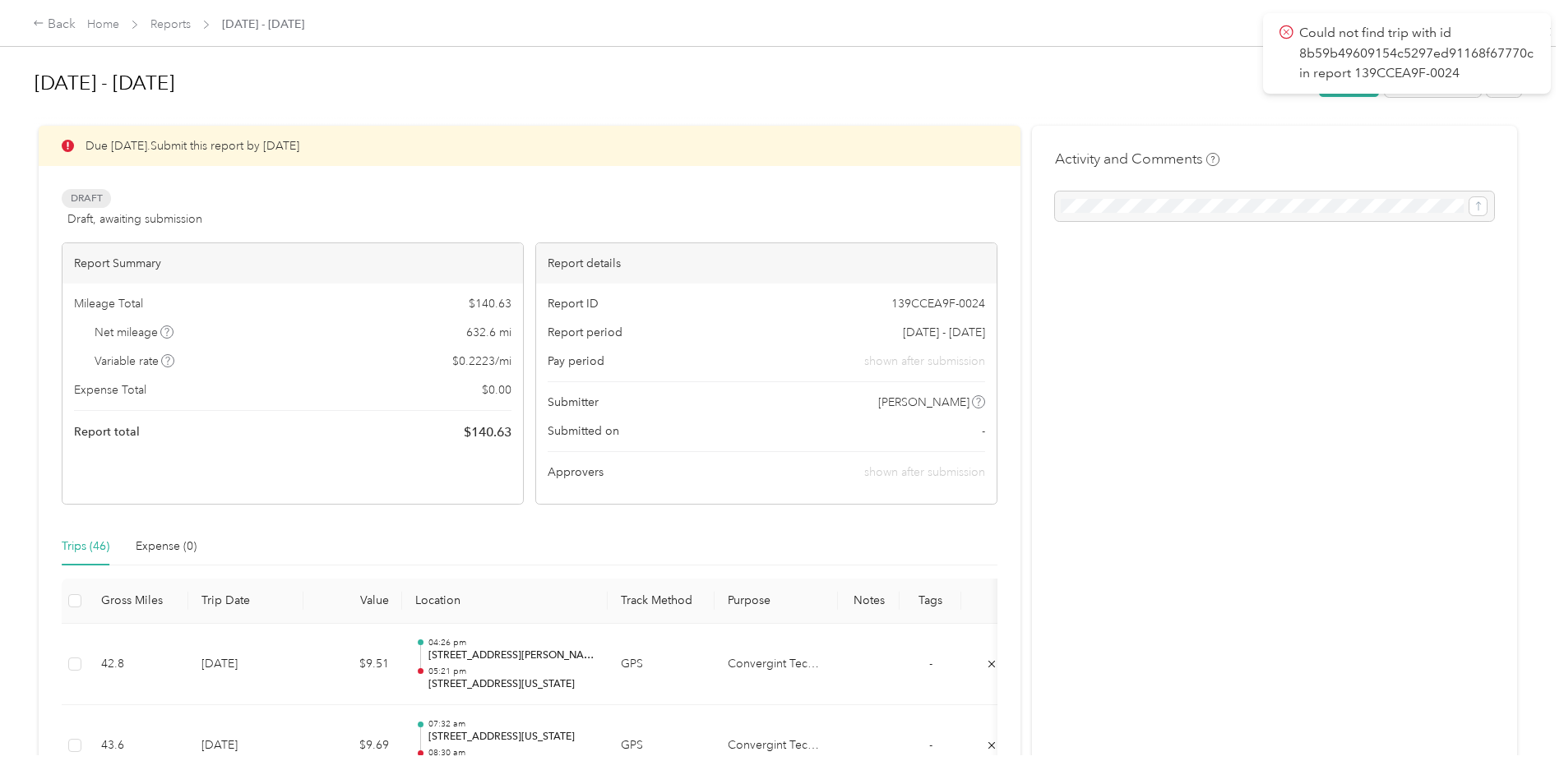
click at [1288, 33] on icon at bounding box center [1286, 31] width 6 height 6
click at [1284, 33] on icon at bounding box center [1286, 32] width 14 height 15
click at [1178, 44] on div "Back Home Reports [DATE] - [DATE]" at bounding box center [782, 23] width 1564 height 46
click at [1387, 43] on p "Could not find trip with id 8b59b49609154c5297ed91168f67770c in report 139CCEA9…" at bounding box center [1417, 54] width 237 height 61
drag, startPoint x: 1387, startPoint y: 43, endPoint x: 1081, endPoint y: 40, distance: 306.0
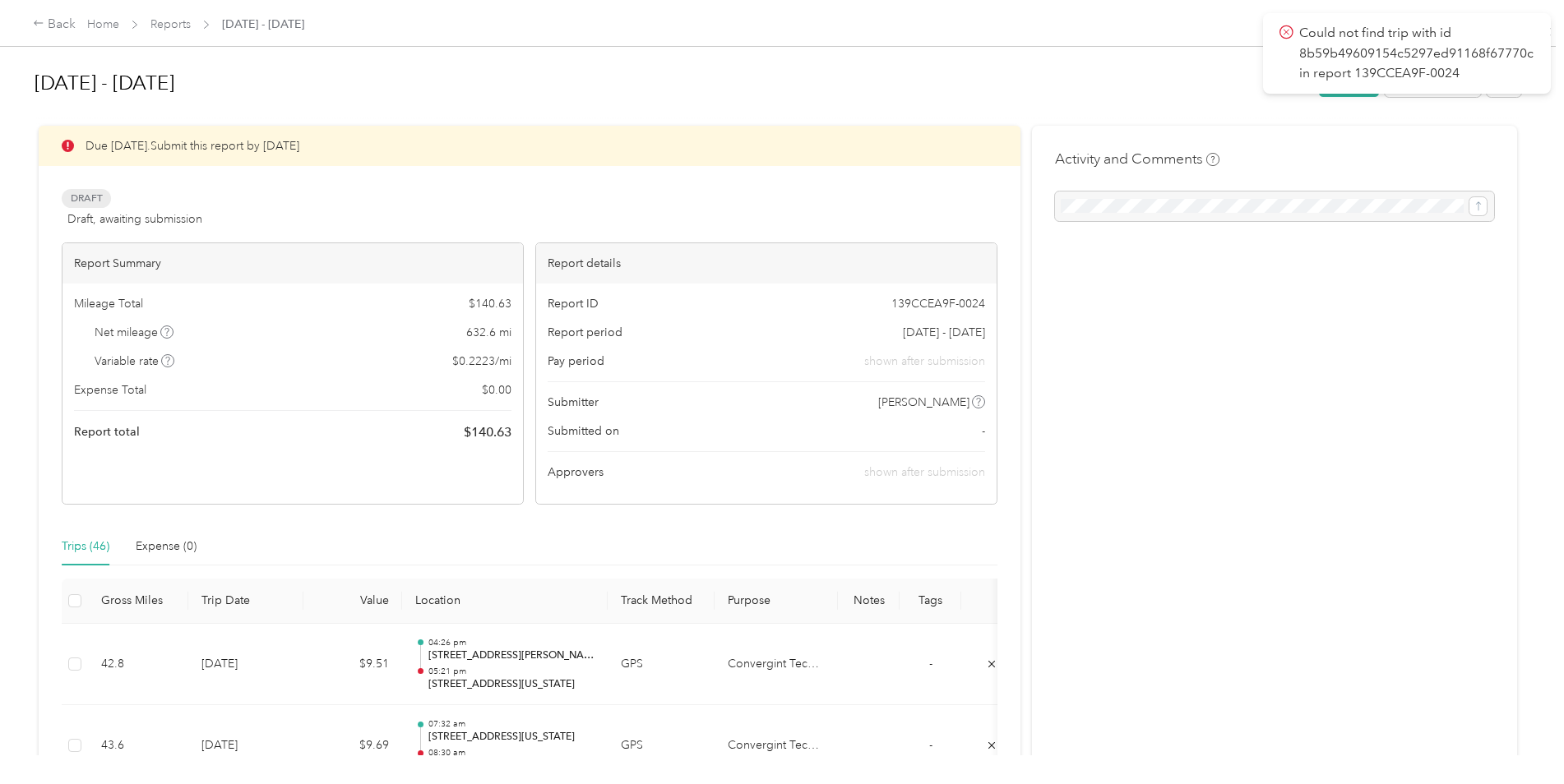
click at [1081, 40] on div "Back Home Reports [DATE] - [DATE]" at bounding box center [782, 23] width 1564 height 46
drag, startPoint x: 1229, startPoint y: 164, endPoint x: 1231, endPoint y: 230, distance: 66.0
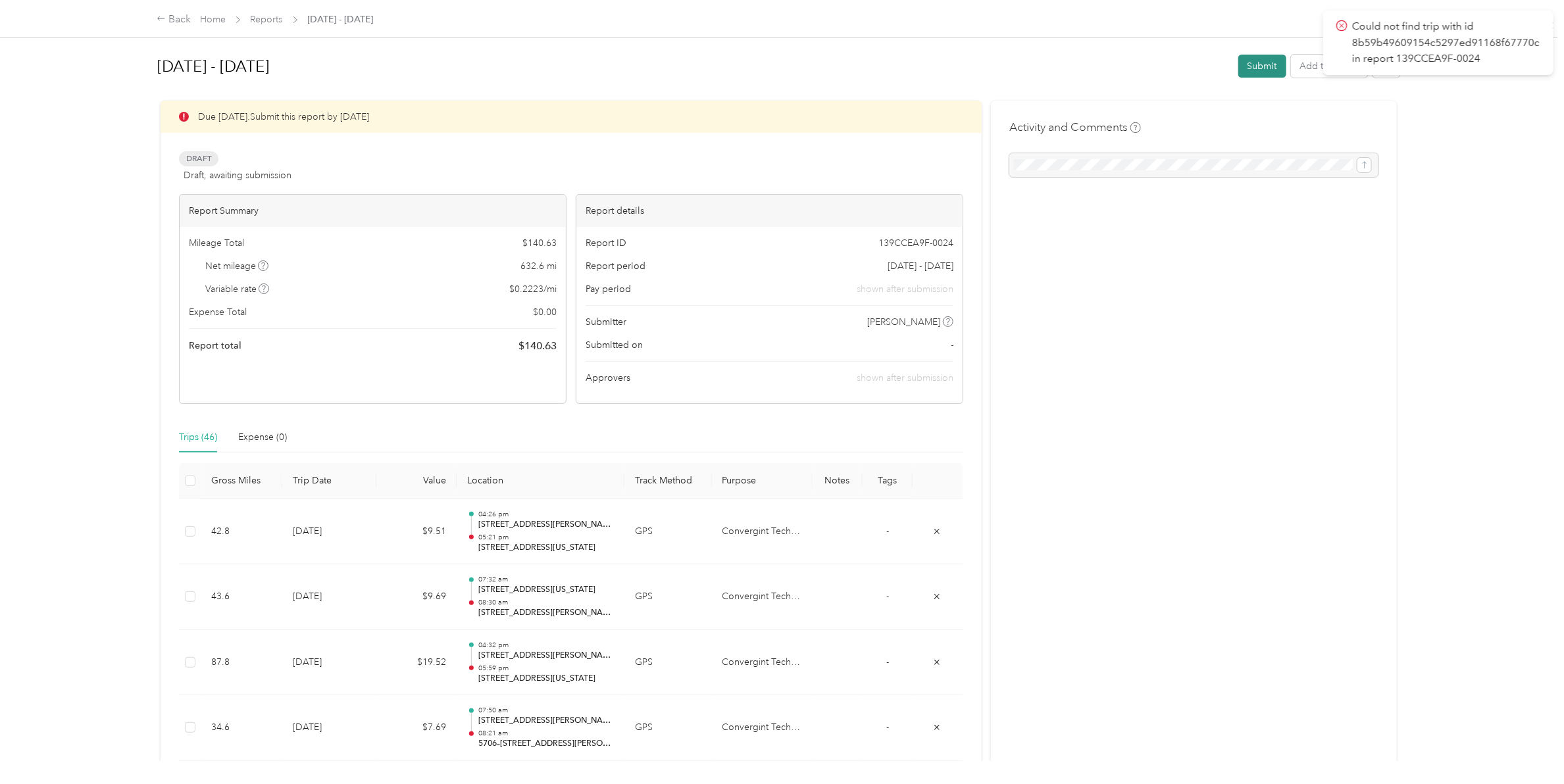
click at [1251, 64] on button "Submit" at bounding box center [1262, 66] width 48 height 23
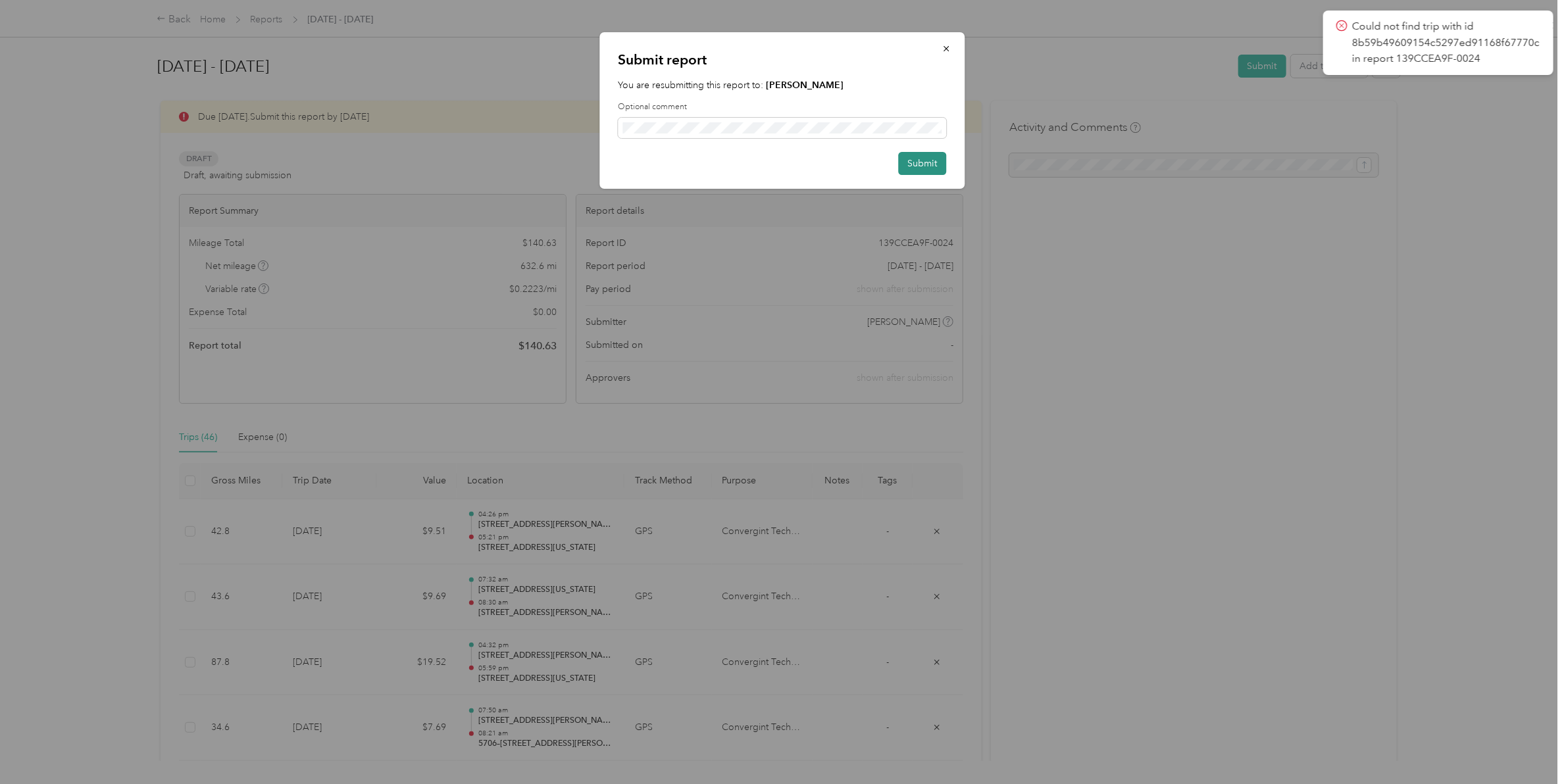
click at [932, 162] on button "Submit" at bounding box center [922, 163] width 48 height 23
